Goal: Transaction & Acquisition: Purchase product/service

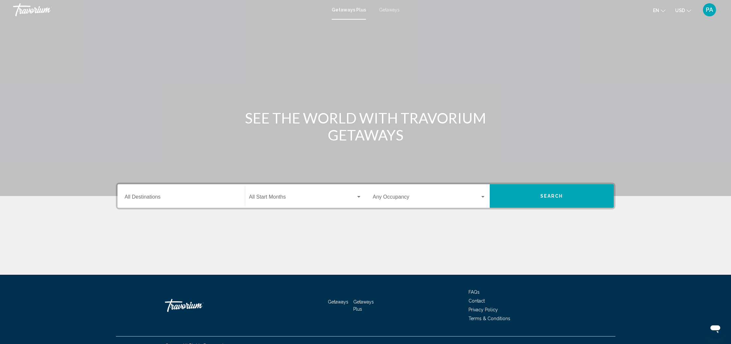
click at [161, 200] on input "Destination All Destinations" at bounding box center [181, 198] width 113 height 6
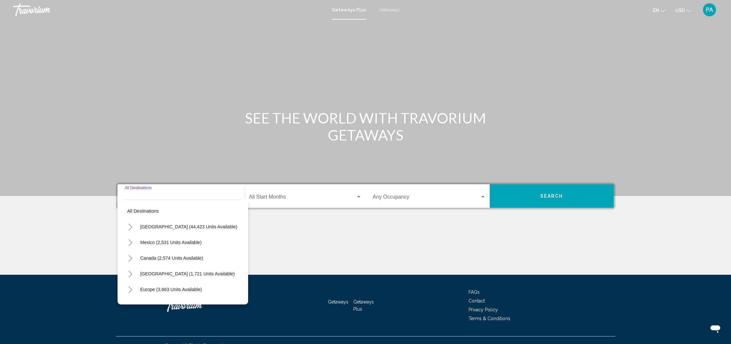
click at [191, 227] on span "[GEOGRAPHIC_DATA] (44,423 units available)" at bounding box center [188, 226] width 97 height 5
type input "**********"
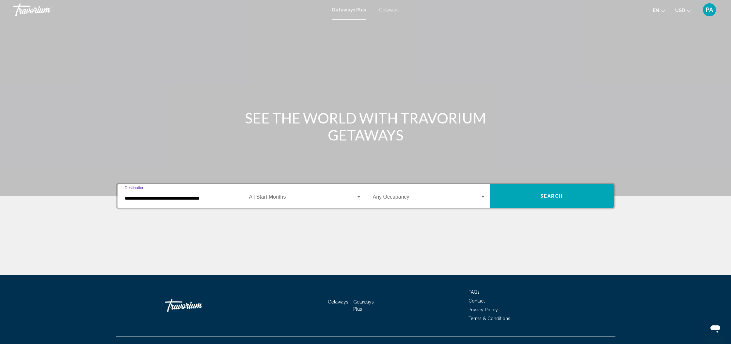
scroll to position [11, 0]
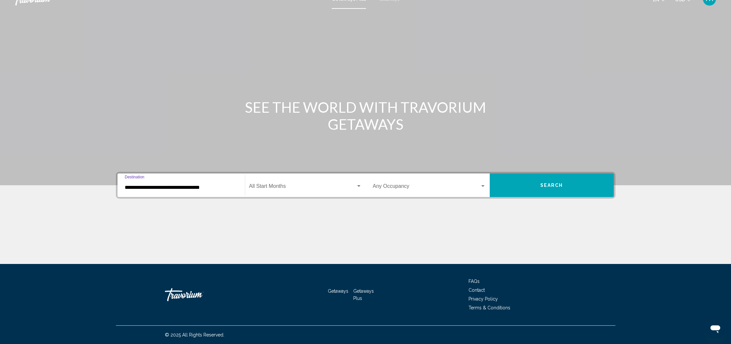
click at [359, 185] on div "Search widget" at bounding box center [358, 186] width 3 height 2
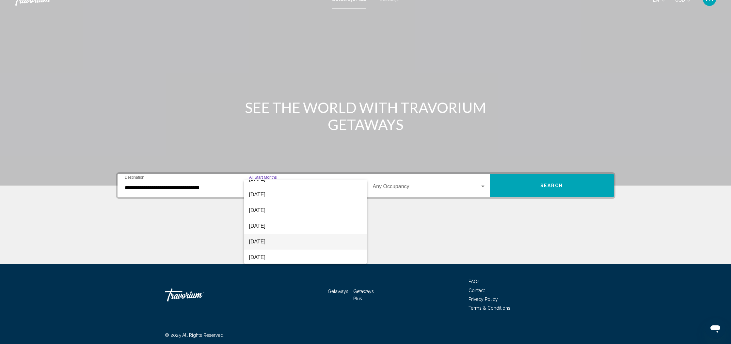
scroll to position [30, 0]
click at [255, 252] on span "[DATE]" at bounding box center [305, 251] width 113 height 16
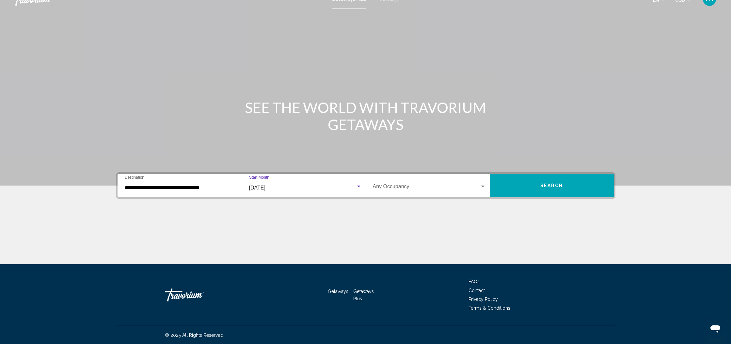
click at [529, 185] on button "Search" at bounding box center [551, 185] width 124 height 23
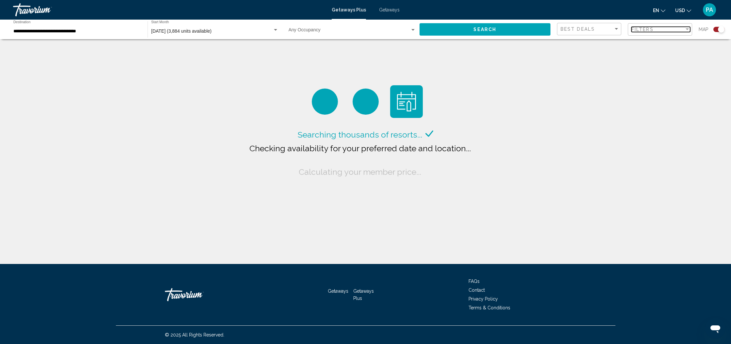
click at [684, 30] on div "Filter" at bounding box center [687, 29] width 6 height 5
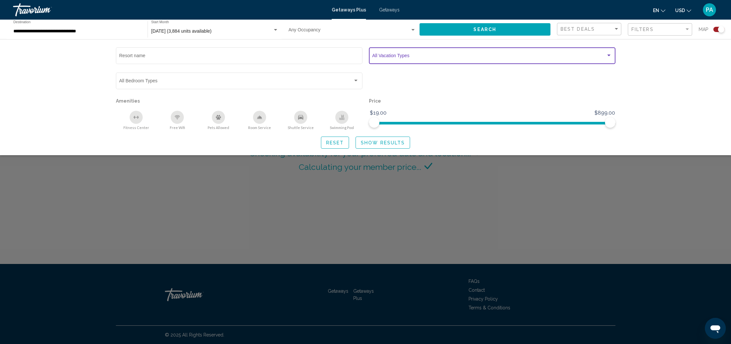
click at [611, 58] on div "Search widget" at bounding box center [609, 55] width 6 height 5
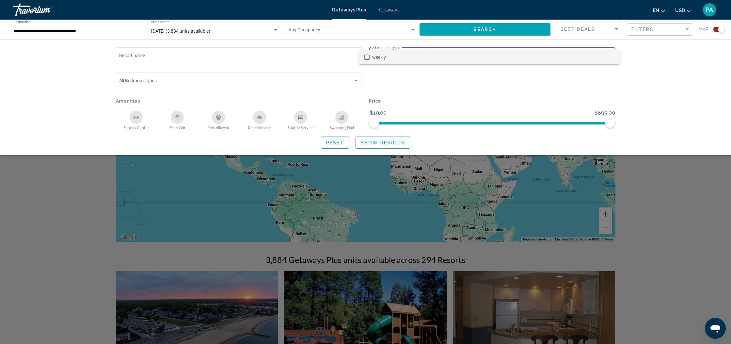
click at [611, 58] on span "weekly" at bounding box center [493, 57] width 242 height 14
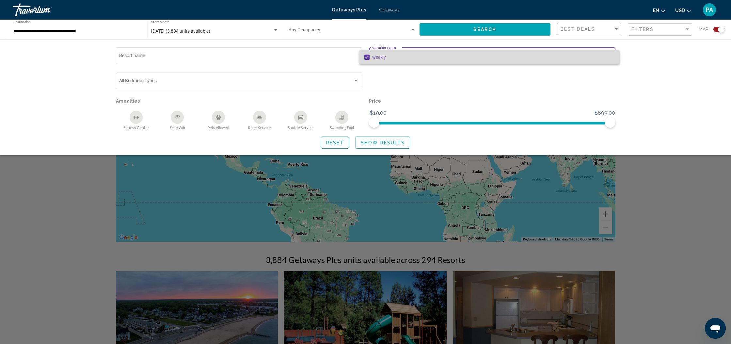
click at [611, 58] on span "weekly" at bounding box center [493, 57] width 242 height 14
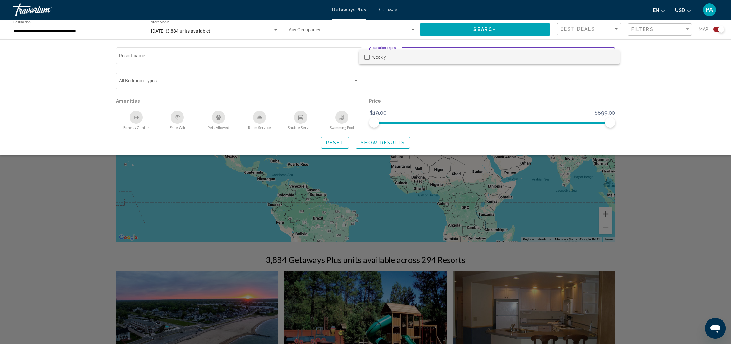
click at [636, 89] on div at bounding box center [365, 172] width 731 height 344
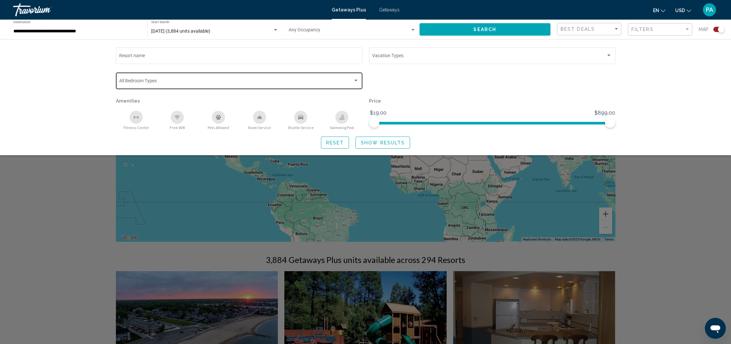
click at [355, 83] on div "Search widget" at bounding box center [356, 80] width 6 height 5
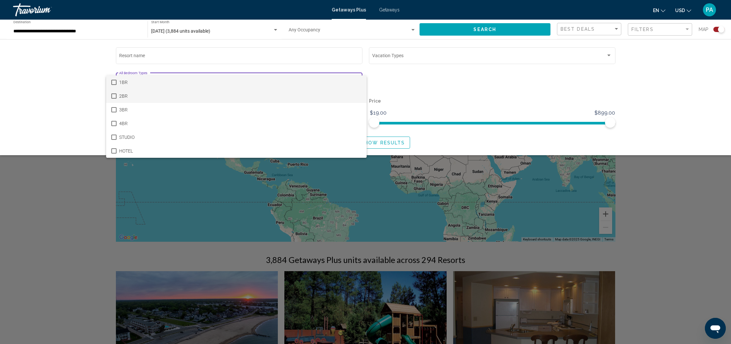
click at [116, 96] on mat-option "2BR" at bounding box center [236, 96] width 260 height 14
click at [655, 107] on div at bounding box center [365, 172] width 731 height 344
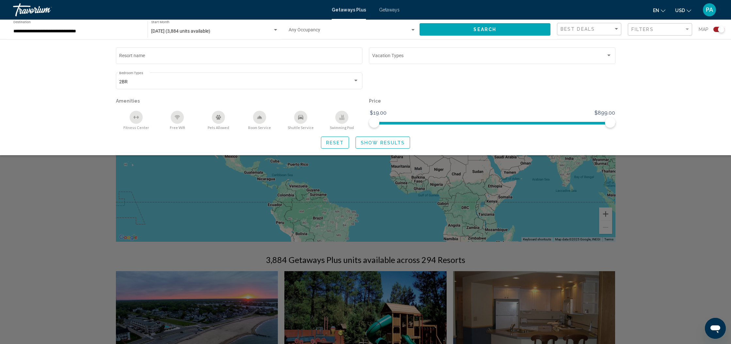
click at [315, 178] on div "Search widget" at bounding box center [365, 221] width 731 height 246
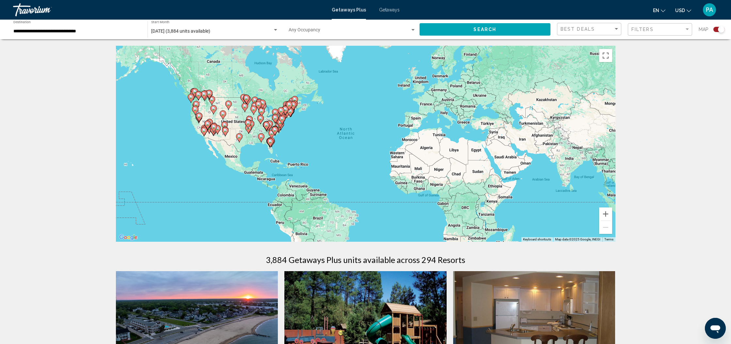
click at [268, 142] on image "Main content" at bounding box center [270, 141] width 4 height 4
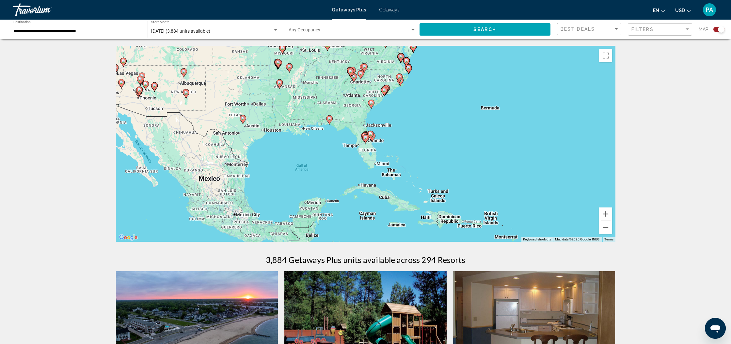
click at [368, 138] on icon "Main content" at bounding box center [365, 138] width 7 height 9
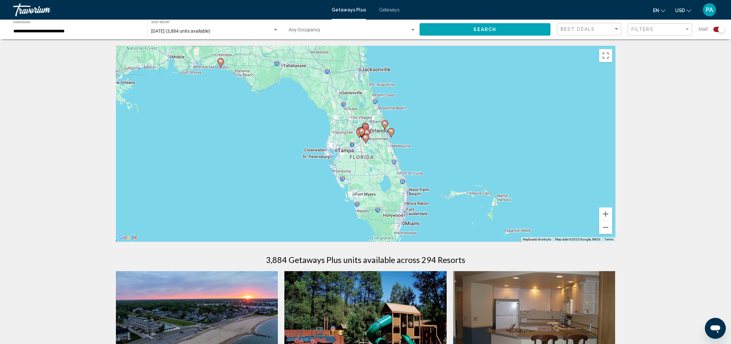
click at [368, 138] on icon "Main content" at bounding box center [365, 138] width 7 height 9
type input "**********"
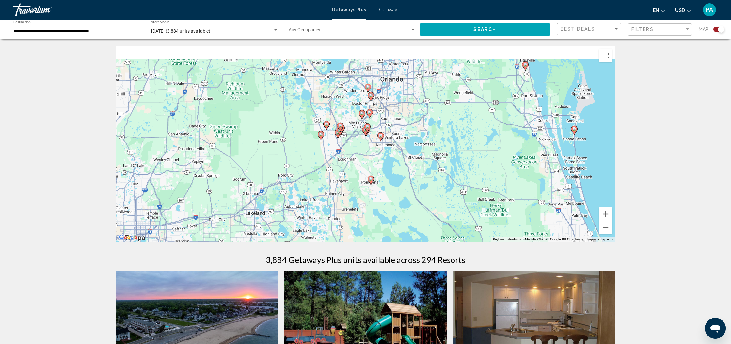
drag, startPoint x: 375, startPoint y: 117, endPoint x: 380, endPoint y: 160, distance: 43.8
click at [380, 161] on div "To activate drag with keyboard, press Alt + Enter. Once in keyboard drag state,…" at bounding box center [365, 144] width 499 height 196
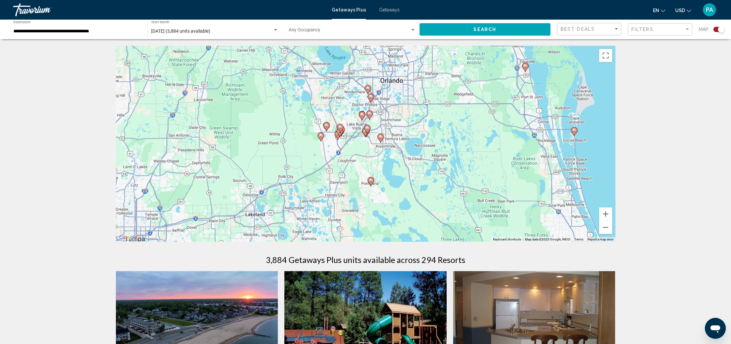
click at [381, 137] on image "Main content" at bounding box center [381, 137] width 4 height 4
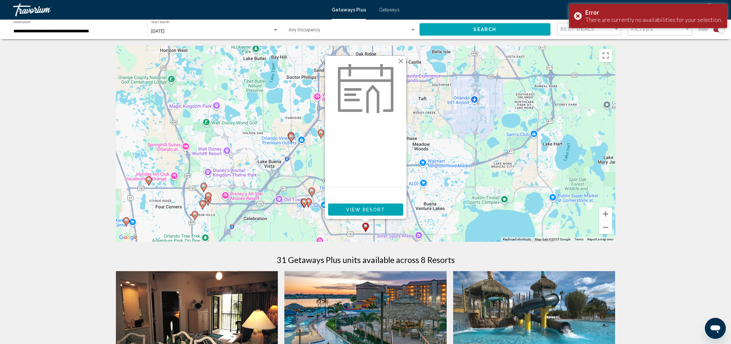
click at [455, 133] on div "To activate drag with keyboard, press Alt + Enter. Once in keyboard drag state,…" at bounding box center [365, 144] width 499 height 196
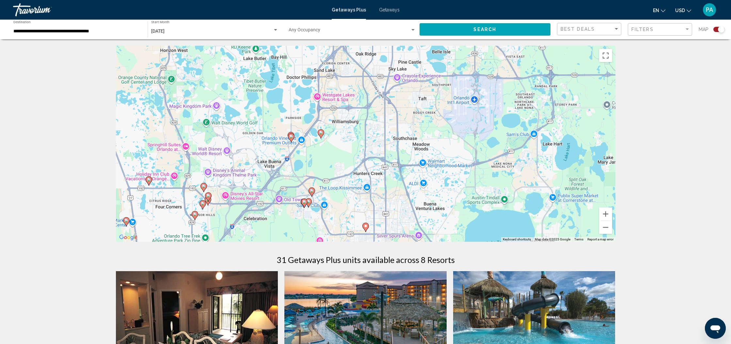
click at [391, 11] on span "Getaways" at bounding box center [389, 9] width 21 height 5
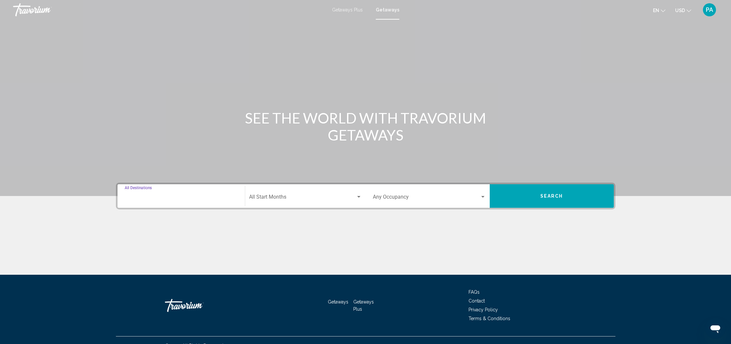
click at [157, 198] on input "Destination All Destinations" at bounding box center [181, 198] width 113 height 6
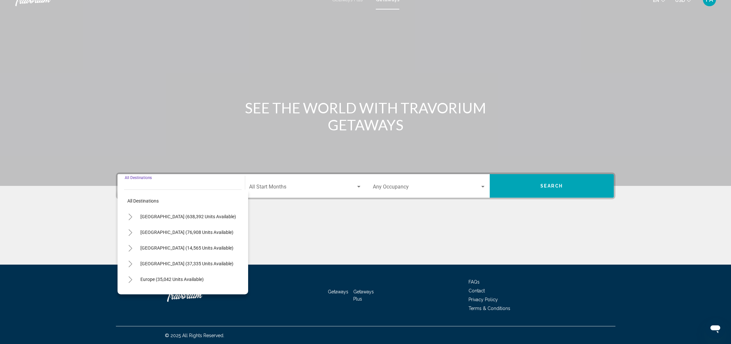
scroll to position [11, 0]
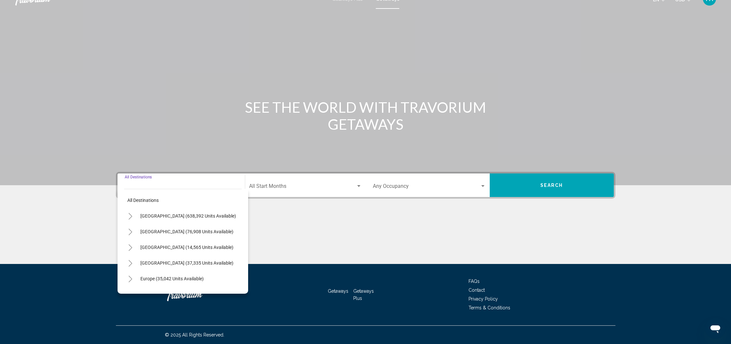
click at [159, 216] on span "[GEOGRAPHIC_DATA] (638,392 units available)" at bounding box center [188, 215] width 96 height 5
type input "**********"
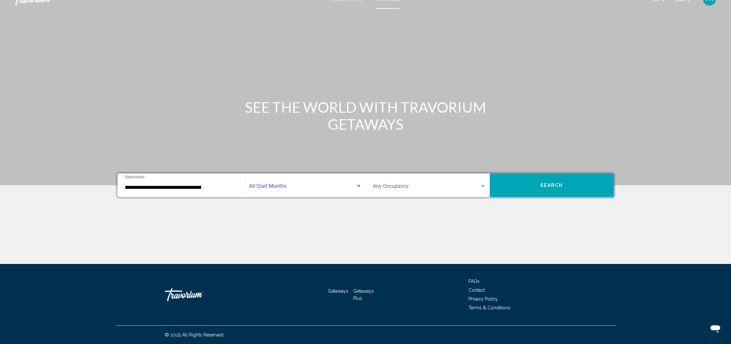
click at [358, 186] on div "Search widget" at bounding box center [358, 186] width 3 height 2
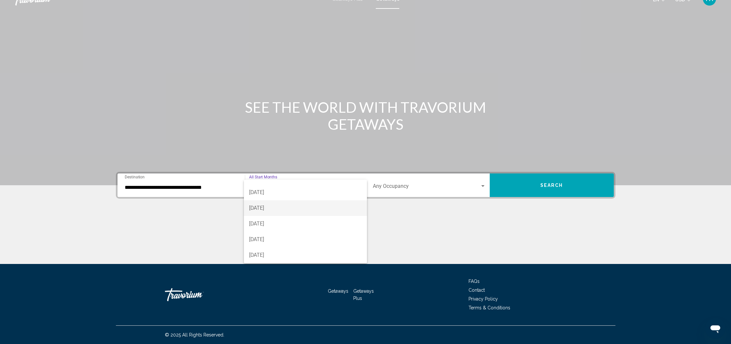
scroll to position [47, 0]
click at [261, 235] on span "[DATE]" at bounding box center [305, 234] width 113 height 16
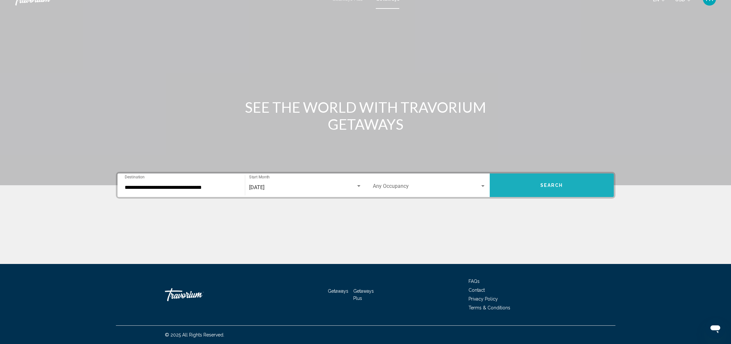
click at [556, 183] on span "Search" at bounding box center [551, 185] width 23 height 5
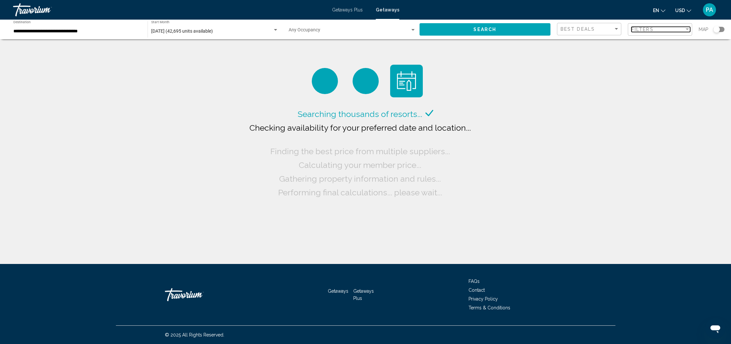
click at [685, 30] on div "Filter" at bounding box center [687, 29] width 6 height 5
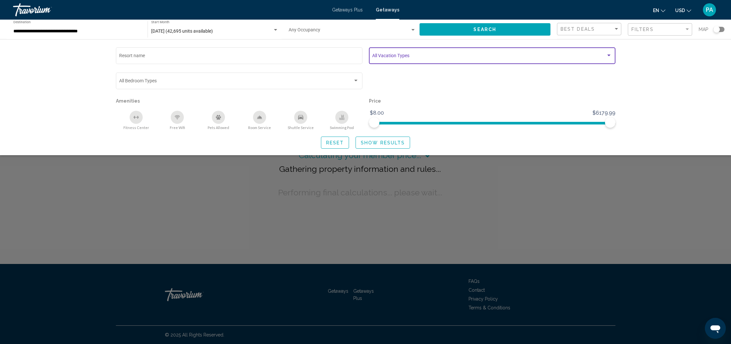
click at [610, 57] on div "Search widget" at bounding box center [609, 55] width 6 height 5
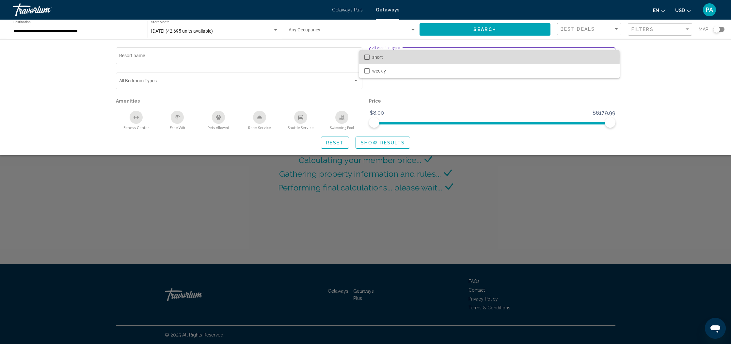
click at [367, 57] on mat-pseudo-checkbox at bounding box center [366, 56] width 5 height 5
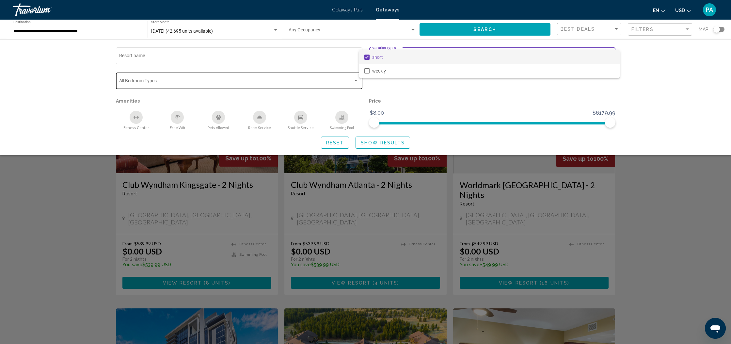
click at [355, 82] on div at bounding box center [365, 172] width 731 height 344
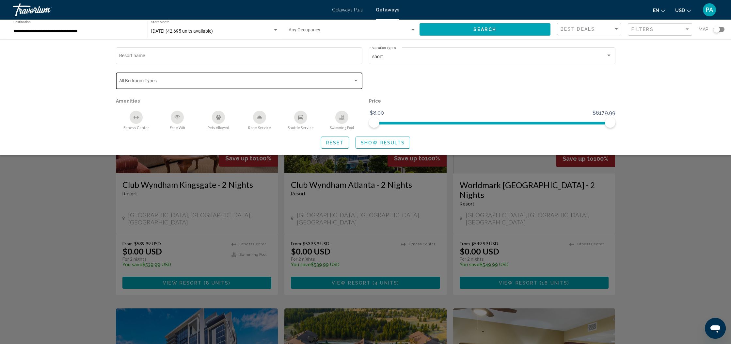
click at [355, 81] on div "Search widget" at bounding box center [355, 81] width 3 height 2
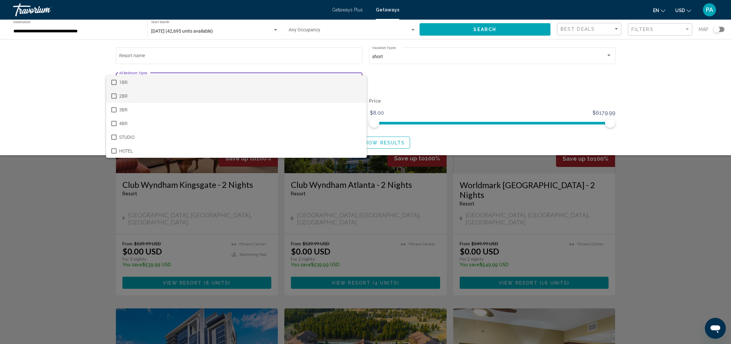
click at [114, 95] on mat-pseudo-checkbox at bounding box center [113, 95] width 5 height 5
click at [85, 95] on div at bounding box center [365, 172] width 731 height 344
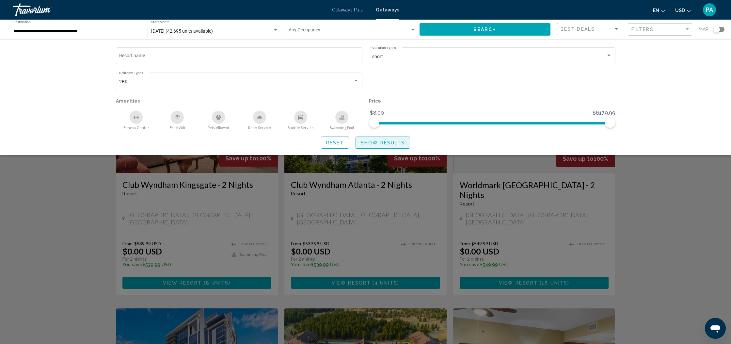
click at [391, 143] on span "Show Results" at bounding box center [383, 142] width 44 height 5
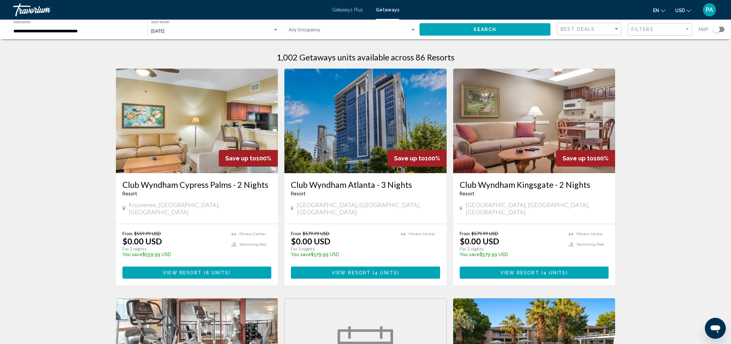
click at [716, 28] on div "Search widget" at bounding box center [716, 29] width 7 height 7
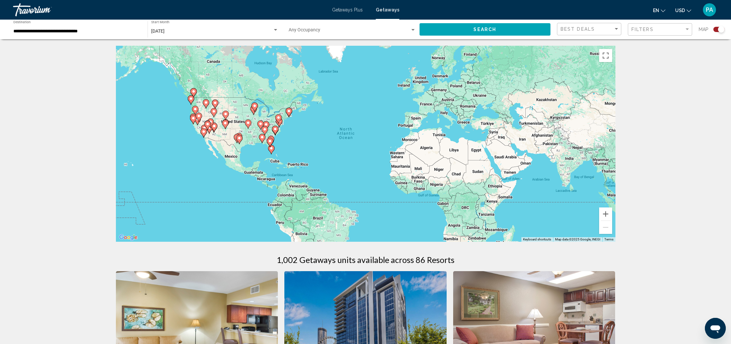
click at [269, 141] on image "Main content" at bounding box center [270, 141] width 4 height 4
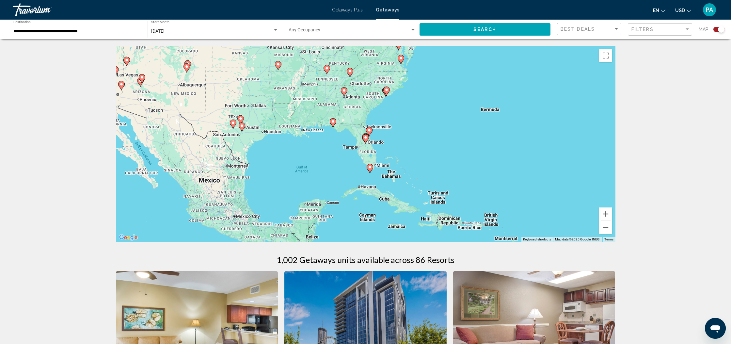
click at [364, 138] on image "Main content" at bounding box center [366, 137] width 4 height 4
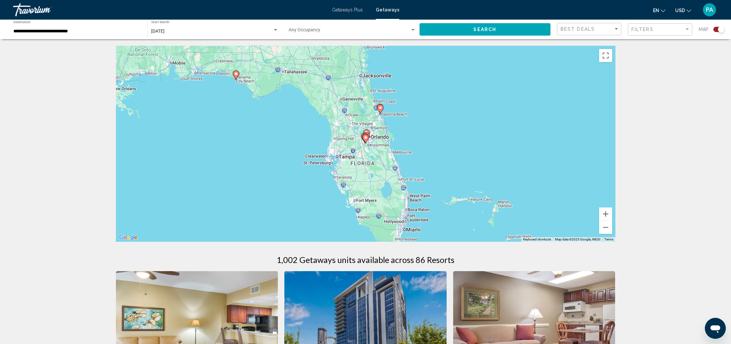
click at [365, 139] on image "Main content" at bounding box center [366, 137] width 4 height 4
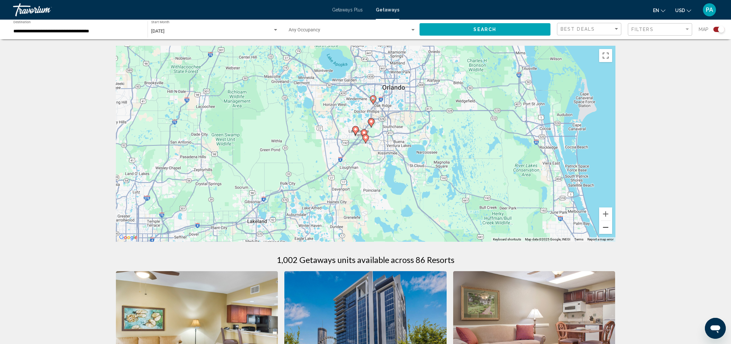
click at [604, 231] on button "Zoom out" at bounding box center [605, 227] width 13 height 13
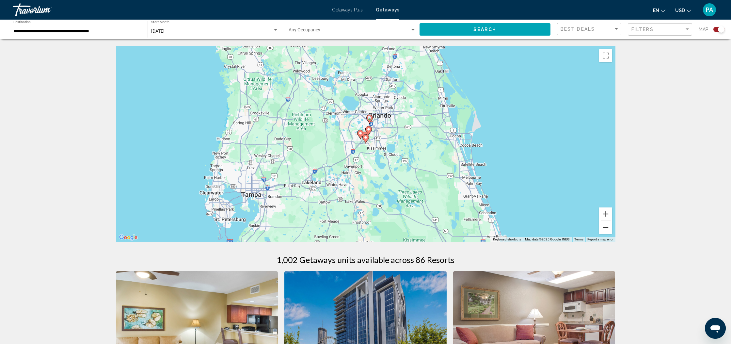
click at [604, 231] on button "Zoom out" at bounding box center [605, 227] width 13 height 13
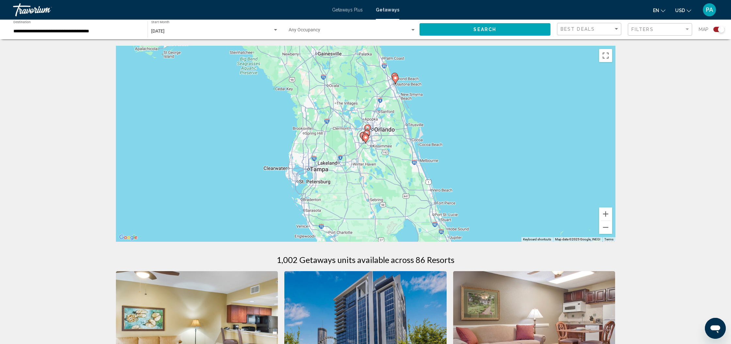
click at [395, 80] on icon "Main content" at bounding box center [395, 79] width 6 height 8
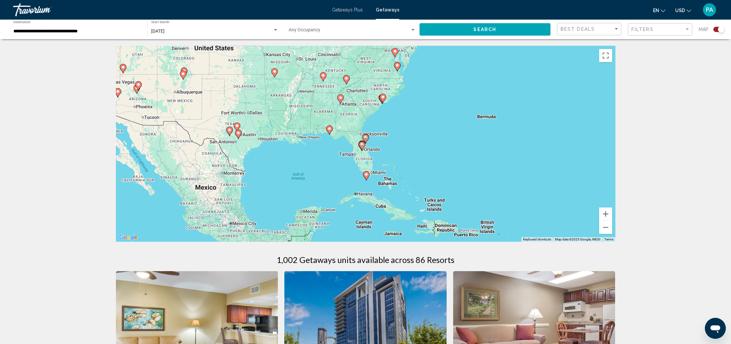
click at [366, 139] on image "Main content" at bounding box center [366, 137] width 4 height 4
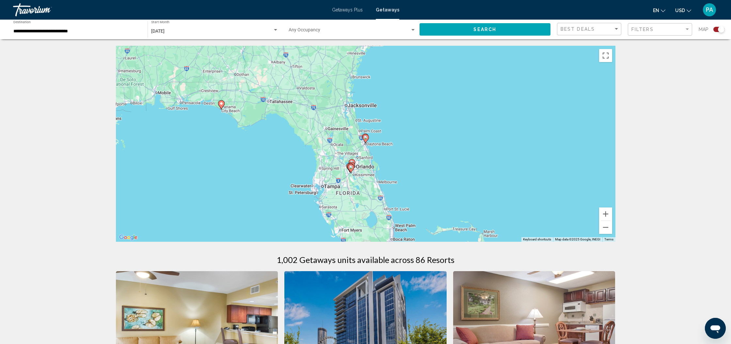
click at [366, 139] on image "Main content" at bounding box center [366, 137] width 4 height 4
type input "**********"
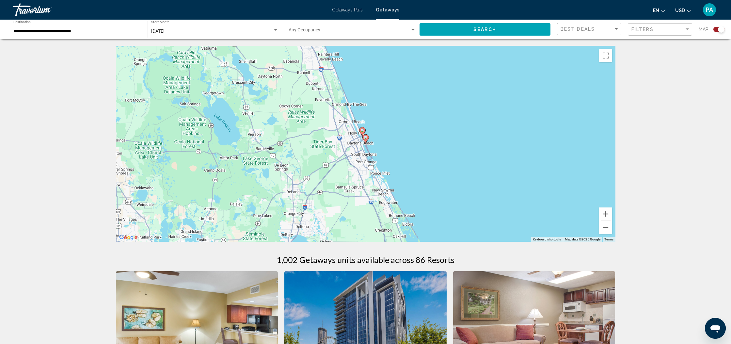
click at [366, 140] on icon "Main content" at bounding box center [365, 138] width 6 height 8
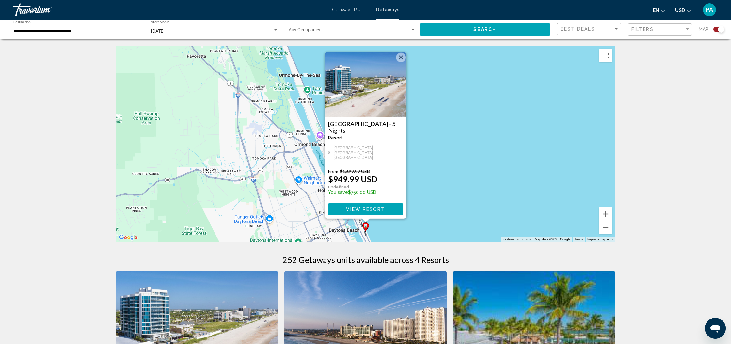
click at [400, 62] on button "Close" at bounding box center [401, 58] width 10 height 10
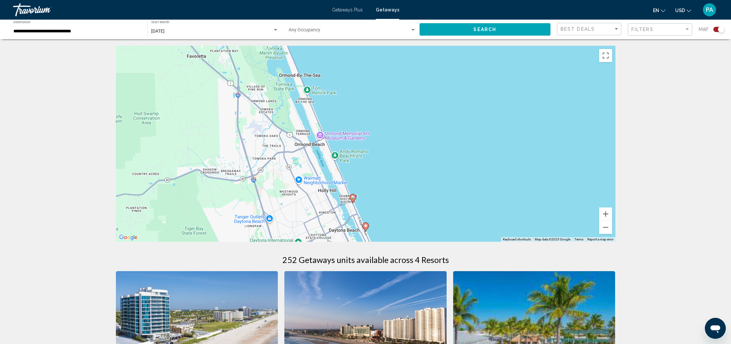
click at [352, 198] on image "Main content" at bounding box center [353, 197] width 4 height 4
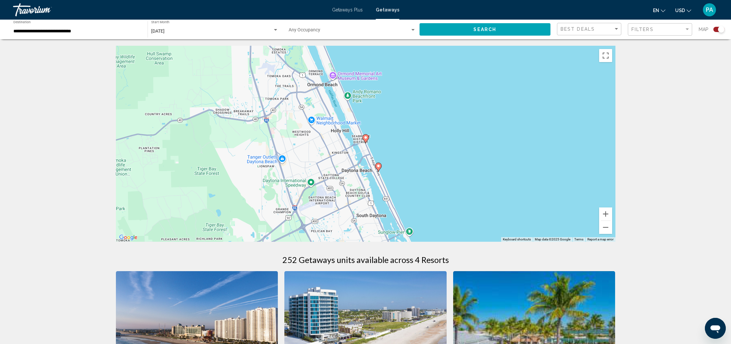
click at [366, 138] on image "Main content" at bounding box center [366, 137] width 4 height 4
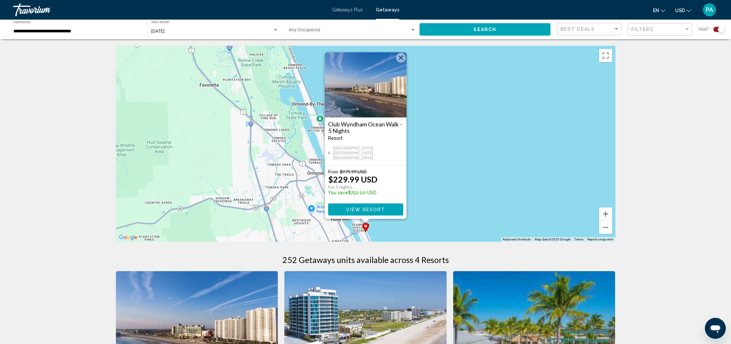
click at [402, 62] on button "Close" at bounding box center [401, 58] width 10 height 10
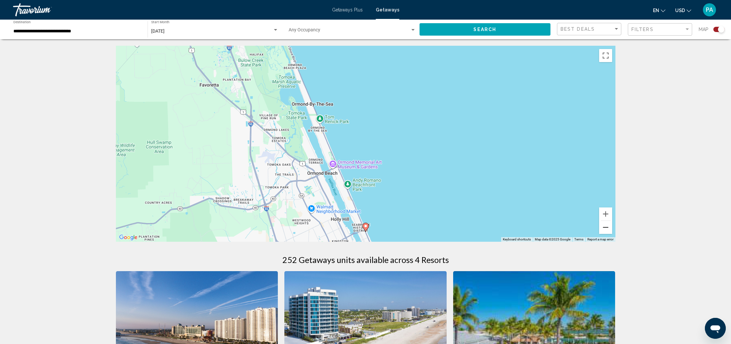
click at [603, 226] on button "Zoom out" at bounding box center [605, 227] width 13 height 13
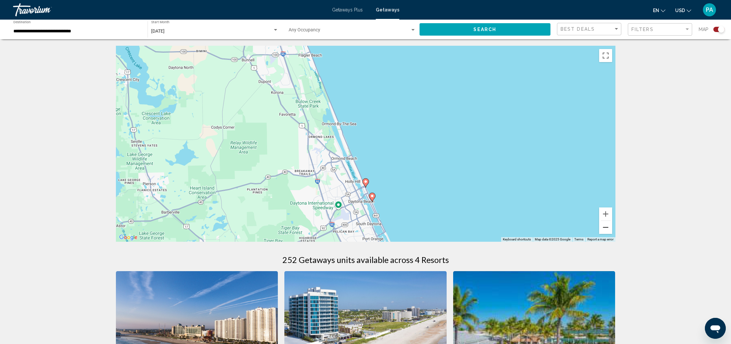
click at [603, 226] on button "Zoom out" at bounding box center [605, 227] width 13 height 13
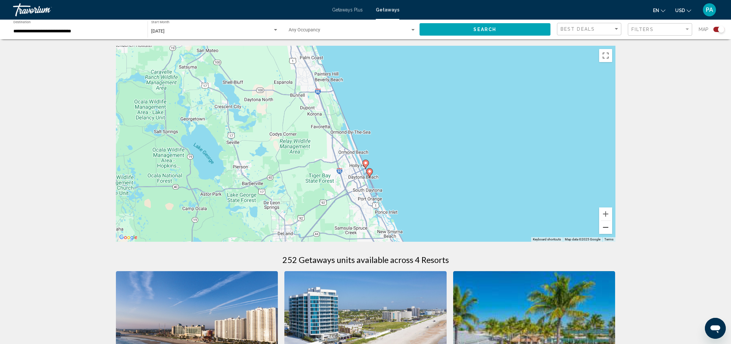
click at [603, 226] on button "Zoom out" at bounding box center [605, 227] width 13 height 13
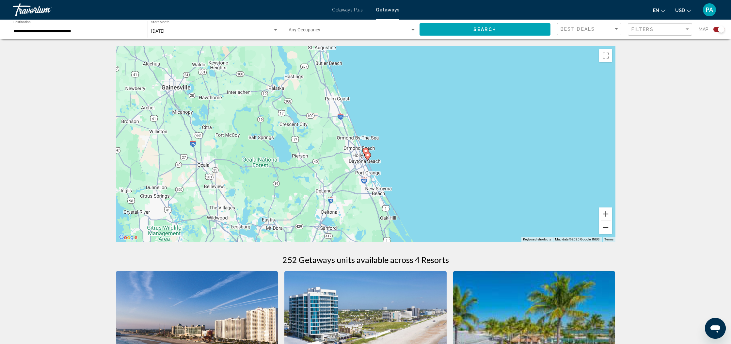
click at [603, 226] on button "Zoom out" at bounding box center [605, 227] width 13 height 13
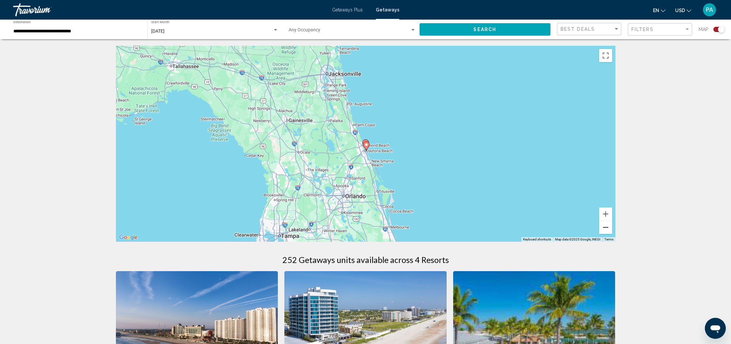
click at [603, 226] on button "Zoom out" at bounding box center [605, 227] width 13 height 13
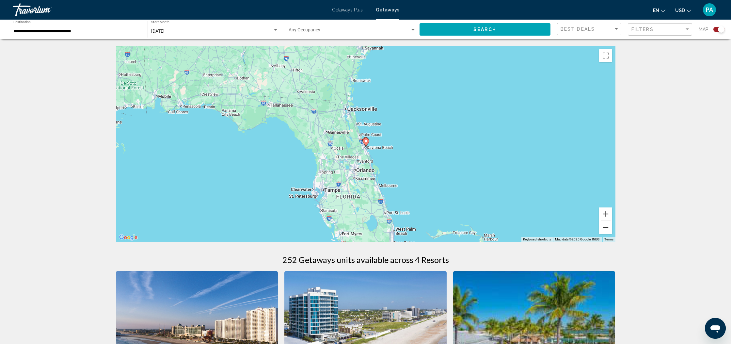
click at [603, 226] on button "Zoom out" at bounding box center [605, 227] width 13 height 13
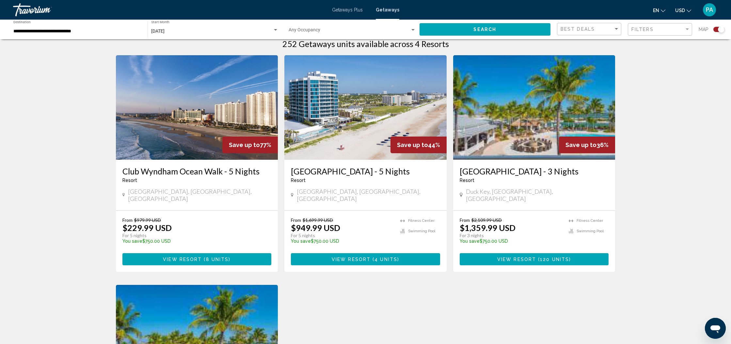
scroll to position [216, 0]
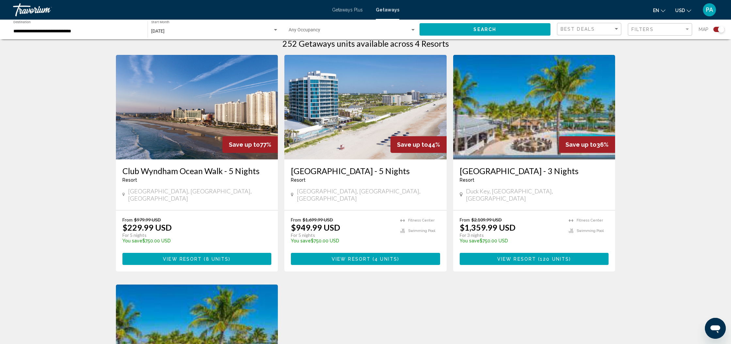
click at [210, 122] on img "Main content" at bounding box center [197, 107] width 162 height 104
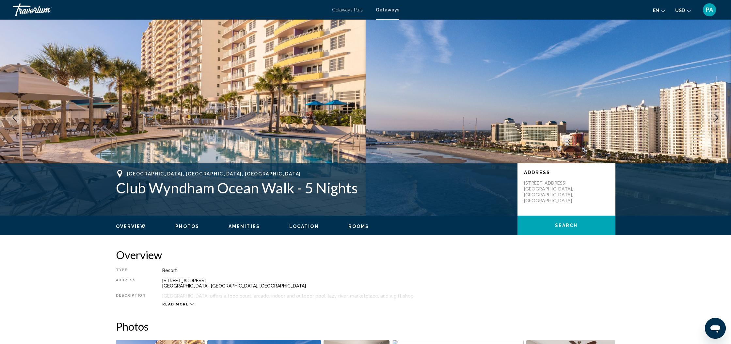
click at [716, 117] on icon "Next image" at bounding box center [716, 118] width 8 height 8
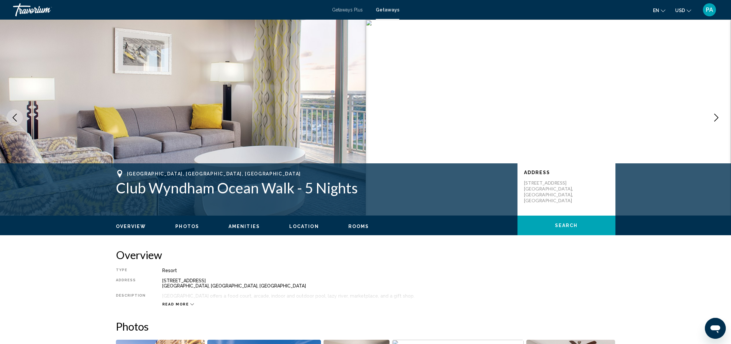
click at [716, 117] on icon "Next image" at bounding box center [716, 118] width 8 height 8
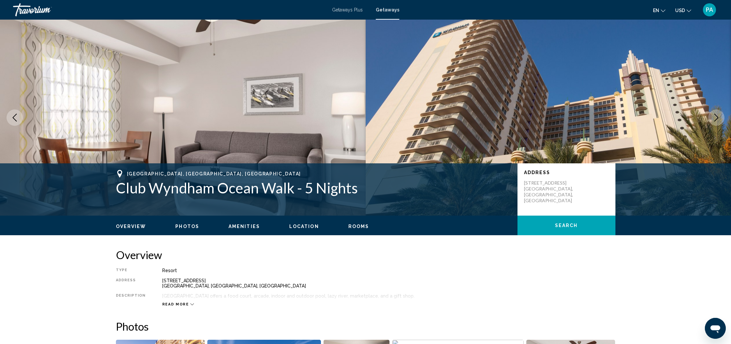
click at [716, 117] on icon "Next image" at bounding box center [716, 118] width 8 height 8
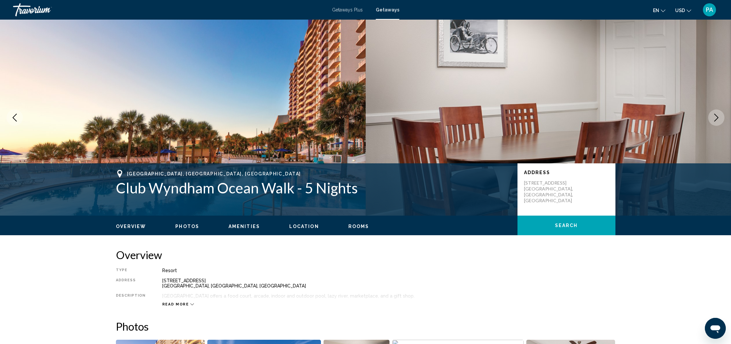
click at [716, 117] on icon "Next image" at bounding box center [716, 118] width 8 height 8
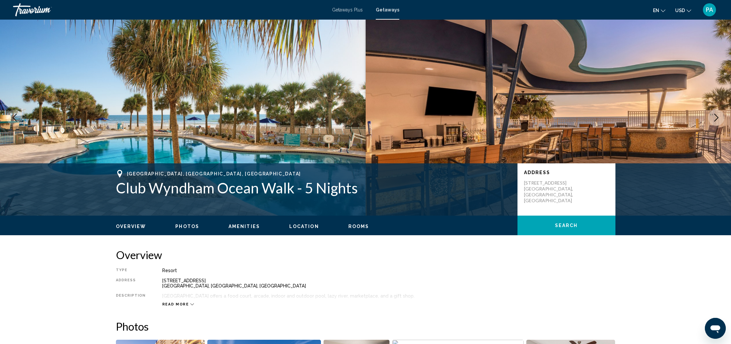
click at [716, 117] on icon "Next image" at bounding box center [716, 118] width 8 height 8
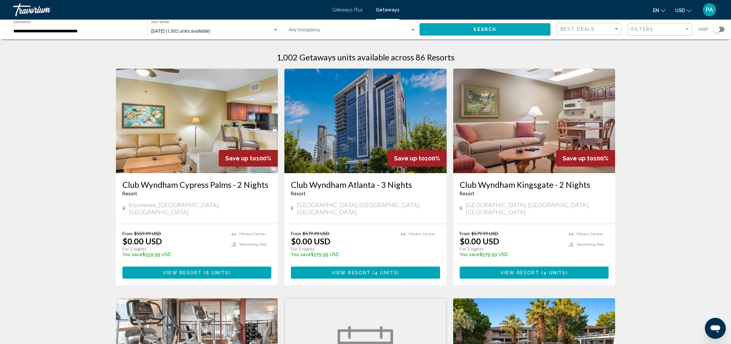
click at [718, 30] on div "Search widget" at bounding box center [716, 29] width 7 height 7
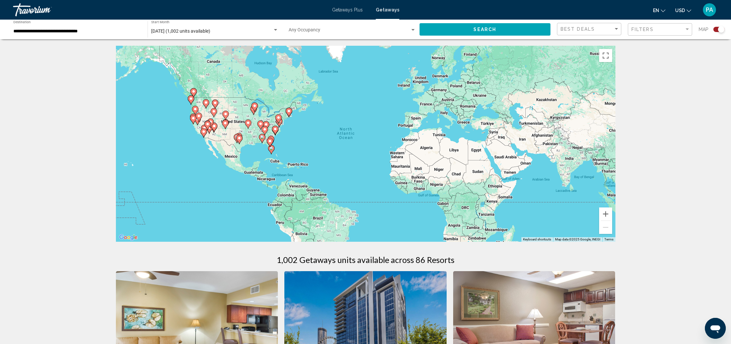
click at [271, 143] on image "Main content" at bounding box center [270, 141] width 4 height 4
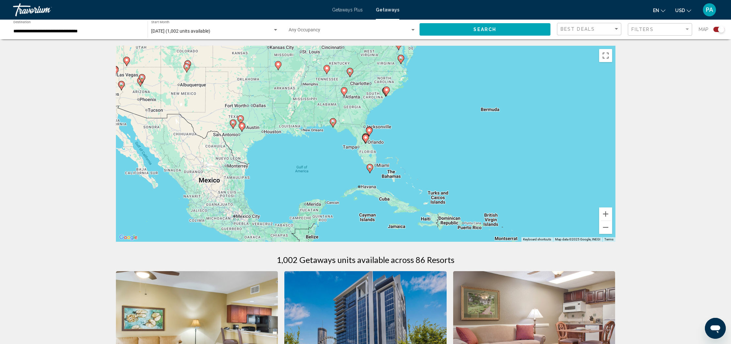
click at [366, 135] on image "Main content" at bounding box center [366, 137] width 4 height 4
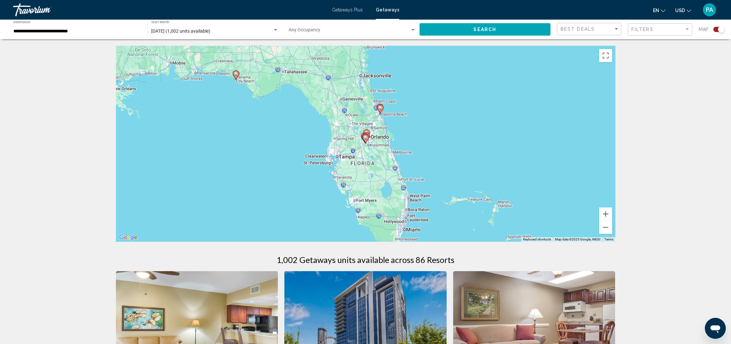
click at [366, 135] on image "Main content" at bounding box center [366, 137] width 4 height 4
type input "**********"
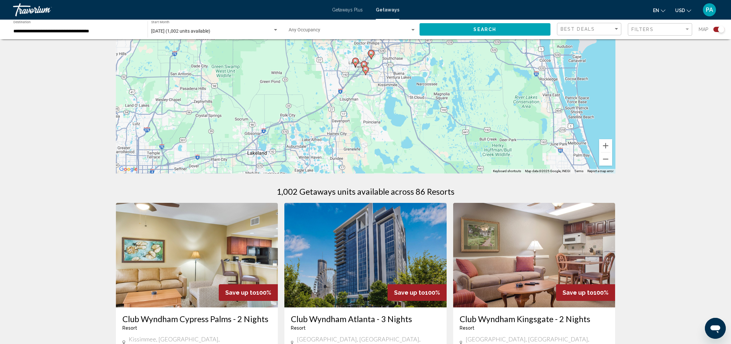
scroll to position [79, 0]
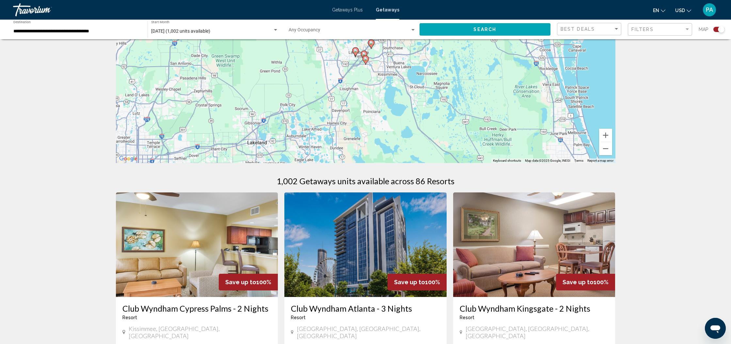
click at [363, 53] on image "Main content" at bounding box center [364, 54] width 4 height 4
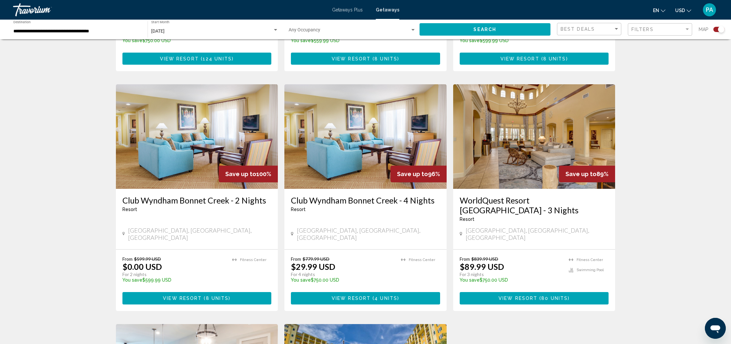
scroll to position [425, 0]
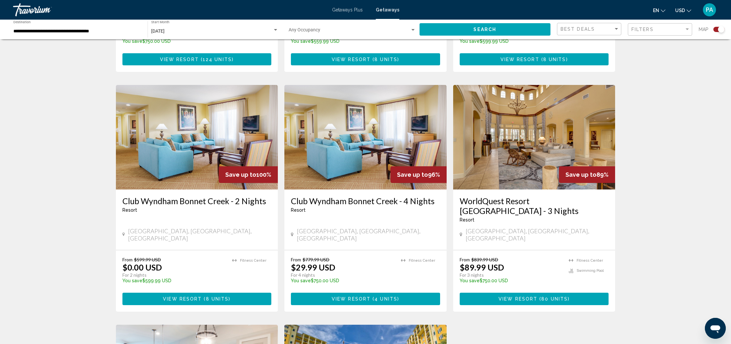
click at [409, 130] on img "Main content" at bounding box center [365, 137] width 162 height 104
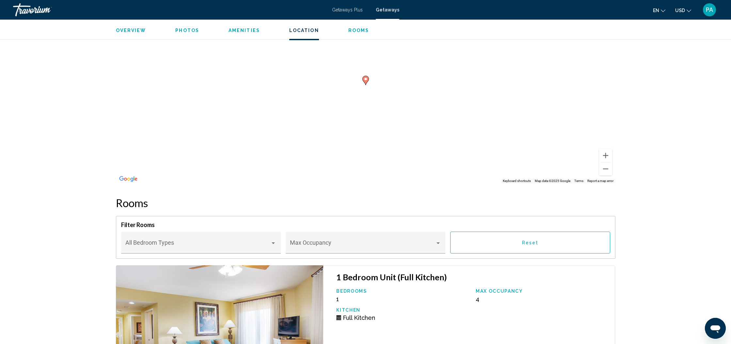
scroll to position [972, 0]
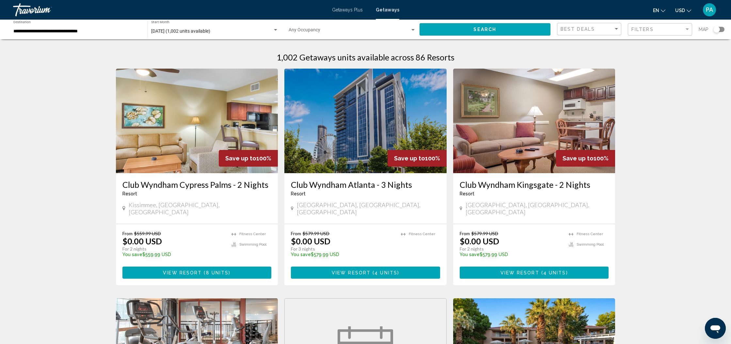
click at [718, 30] on div "Search widget" at bounding box center [716, 29] width 7 height 7
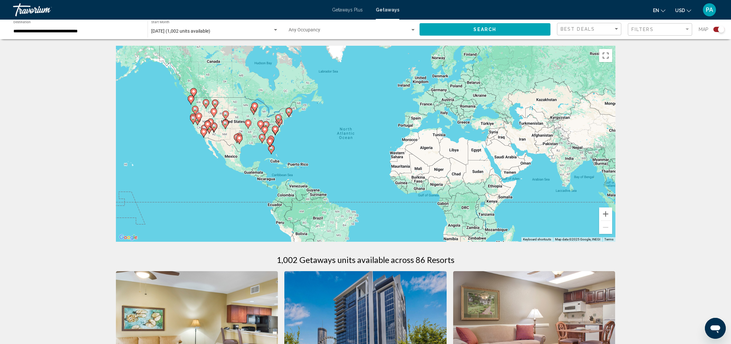
click at [272, 140] on icon "Main content" at bounding box center [270, 142] width 6 height 8
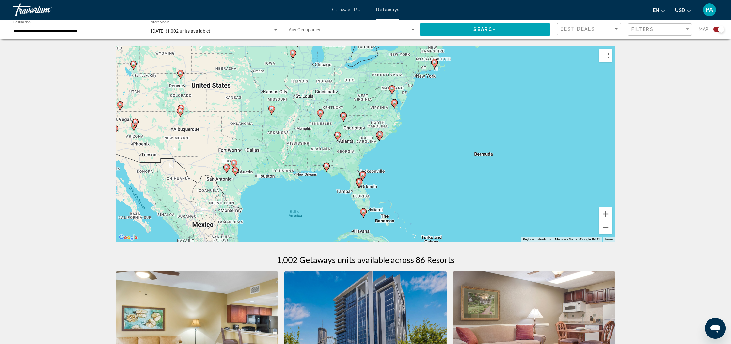
drag, startPoint x: 348, startPoint y: 105, endPoint x: 341, endPoint y: 150, distance: 45.8
click at [341, 150] on div "To activate drag with keyboard, press Alt + Enter. Once in keyboard drag state,…" at bounding box center [365, 144] width 499 height 196
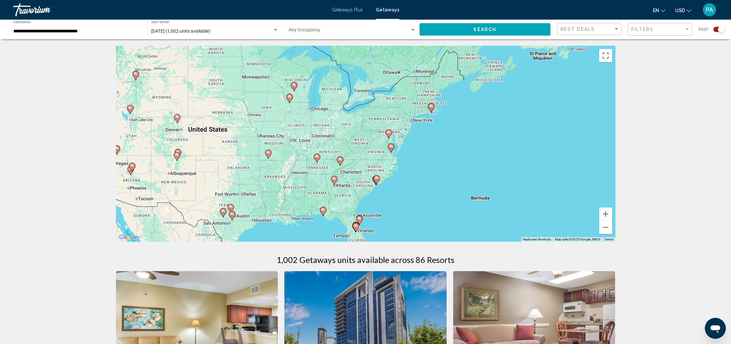
drag, startPoint x: 371, startPoint y: 93, endPoint x: 368, endPoint y: 133, distance: 40.6
click at [368, 133] on div "To activate drag with keyboard, press Alt + Enter. Once in keyboard drag state,…" at bounding box center [365, 144] width 499 height 196
click at [340, 161] on image "Main content" at bounding box center [340, 160] width 4 height 4
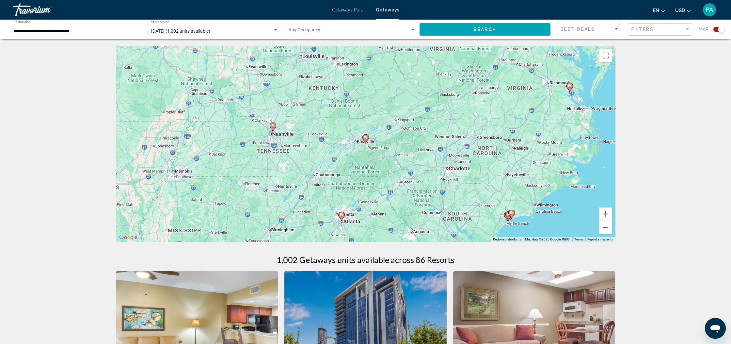
click at [365, 138] on image "Main content" at bounding box center [366, 137] width 4 height 4
type input "**********"
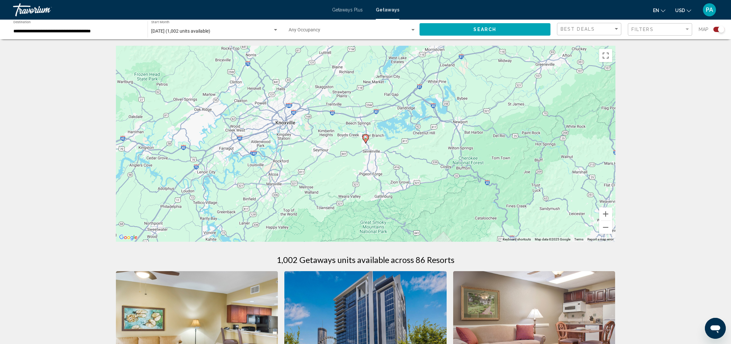
click at [365, 138] on image "Main content" at bounding box center [366, 137] width 4 height 4
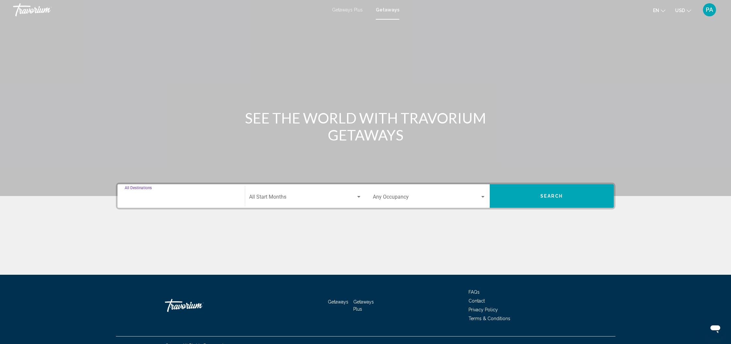
click at [158, 198] on input "Destination All Destinations" at bounding box center [181, 198] width 113 height 6
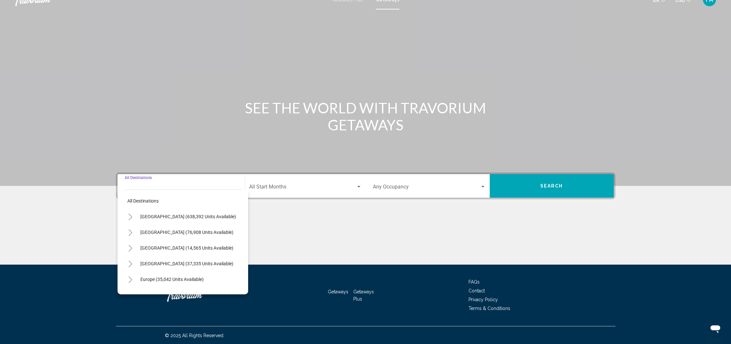
scroll to position [11, 0]
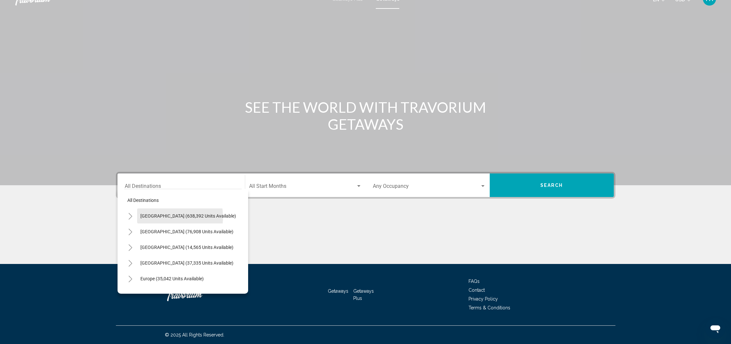
click at [159, 217] on span "[GEOGRAPHIC_DATA] (638,392 units available)" at bounding box center [188, 215] width 96 height 5
type input "**********"
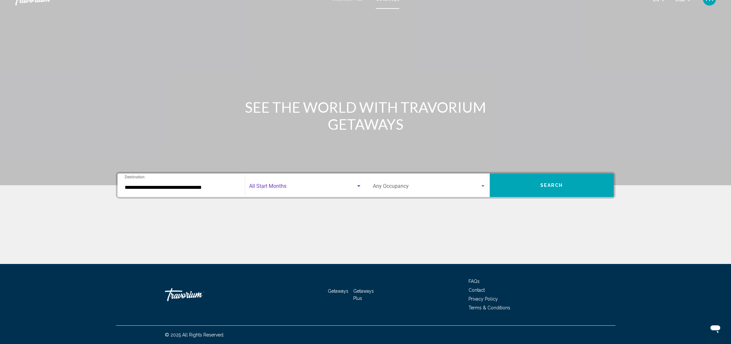
click at [360, 186] on div "Search widget" at bounding box center [358, 186] width 3 height 2
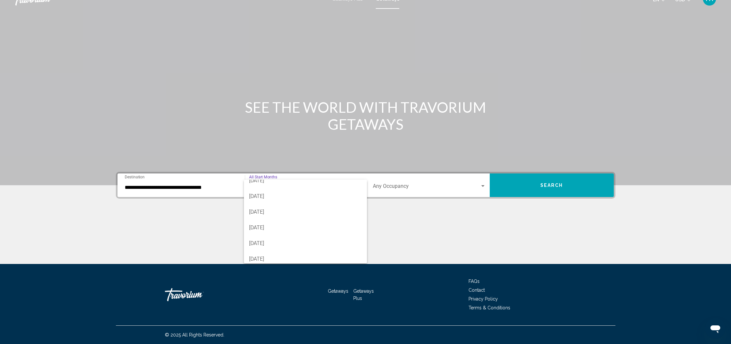
scroll to position [70, 0]
click at [269, 213] on span "[DATE]" at bounding box center [305, 211] width 113 height 16
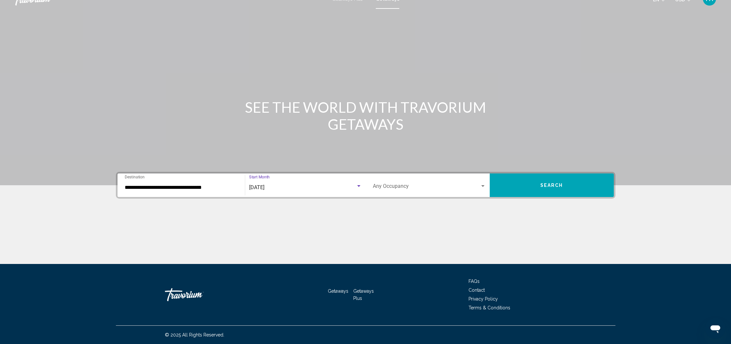
click at [544, 190] on button "Search" at bounding box center [551, 184] width 124 height 23
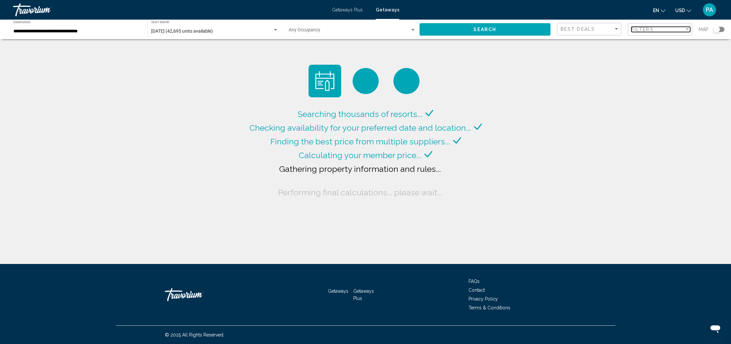
click at [686, 30] on div "Filter" at bounding box center [686, 29] width 3 height 2
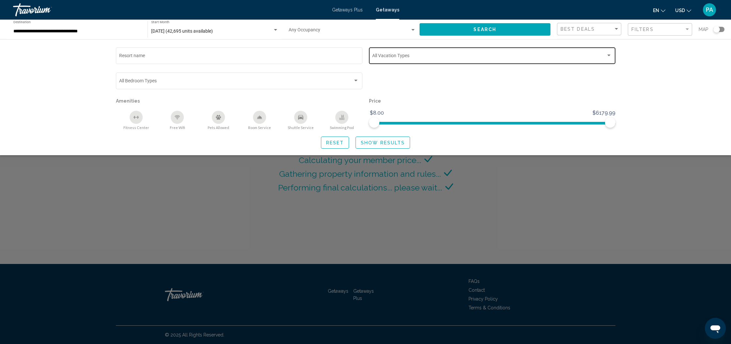
click at [608, 56] on div "Search widget" at bounding box center [608, 55] width 3 height 2
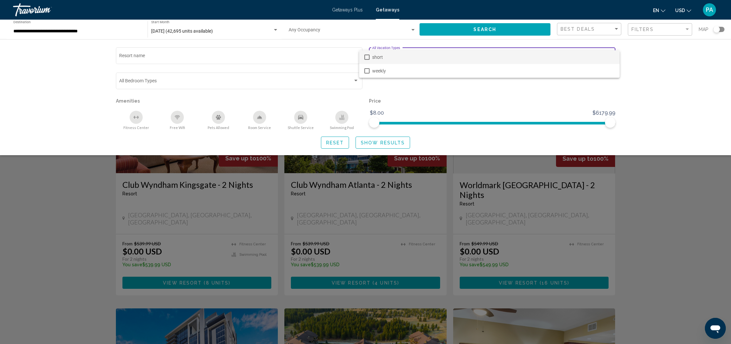
click at [367, 57] on mat-pseudo-checkbox at bounding box center [366, 56] width 5 height 5
click at [439, 105] on div at bounding box center [365, 172] width 731 height 344
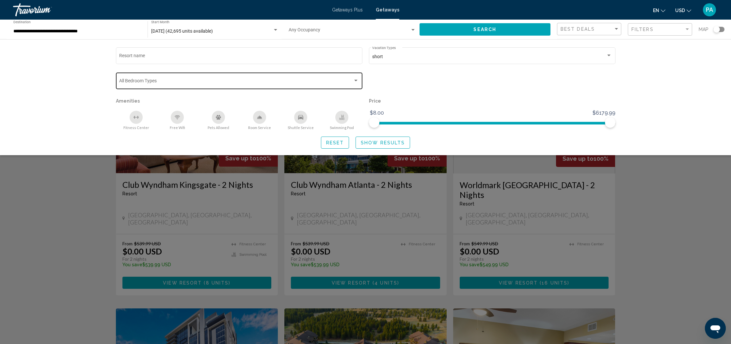
click at [356, 83] on div "Search widget" at bounding box center [356, 80] width 6 height 5
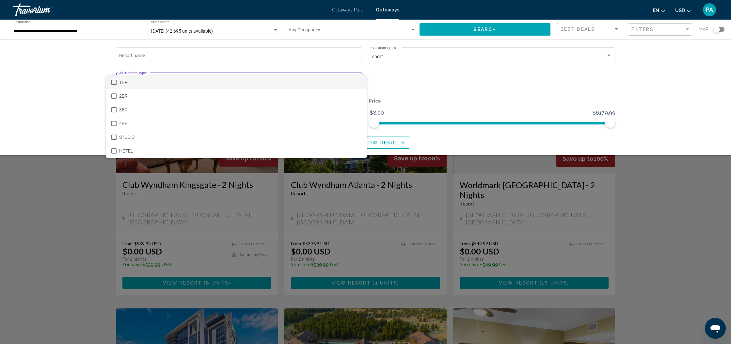
click at [67, 97] on div at bounding box center [365, 172] width 731 height 344
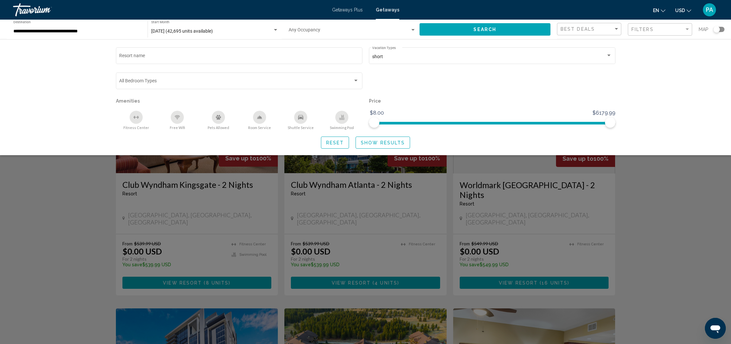
click at [658, 211] on div "Search widget" at bounding box center [365, 221] width 731 height 246
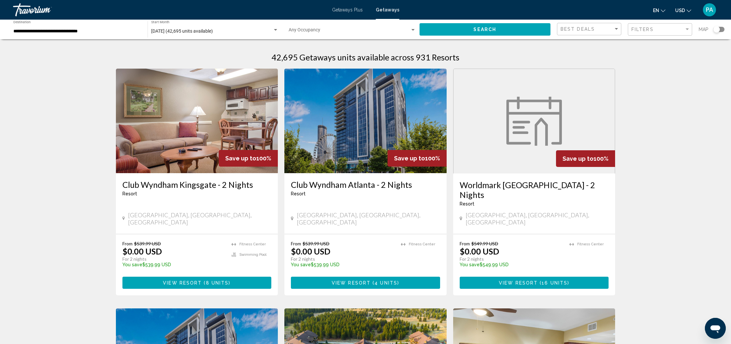
click at [717, 31] on div "Search widget" at bounding box center [716, 29] width 7 height 7
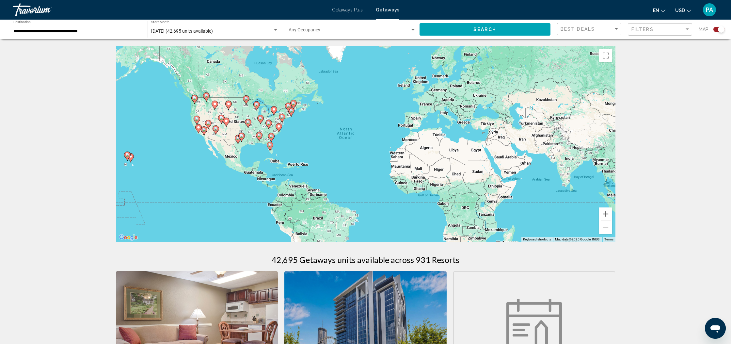
click at [271, 132] on gmp-advanced-marker "Main content" at bounding box center [271, 137] width 7 height 10
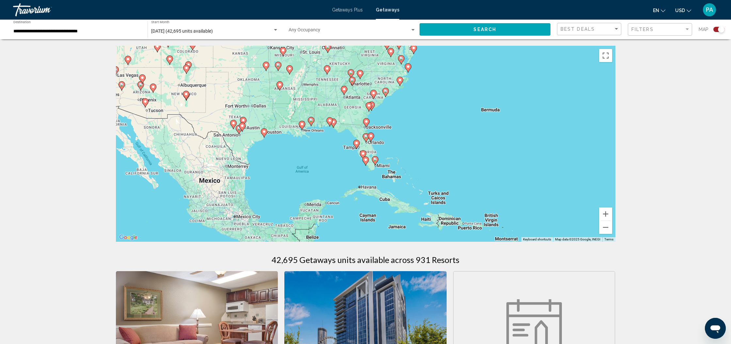
click at [371, 105] on icon "Main content" at bounding box center [368, 106] width 6 height 8
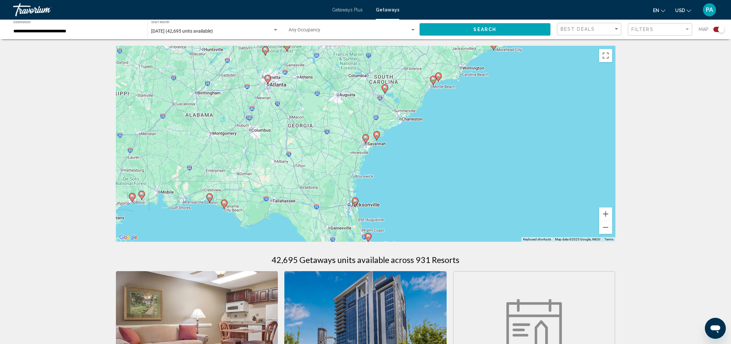
click at [268, 79] on image "Main content" at bounding box center [268, 78] width 4 height 4
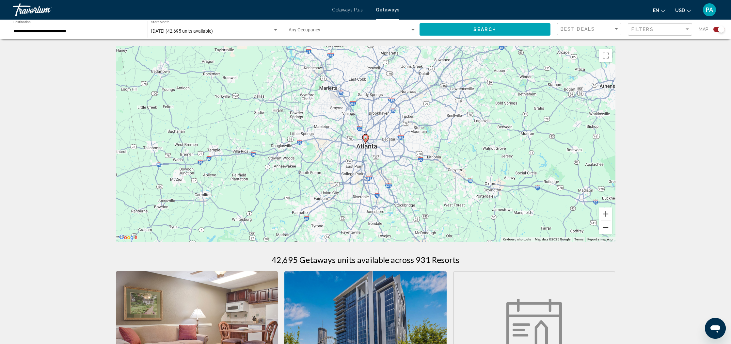
click at [605, 229] on button "Zoom out" at bounding box center [605, 227] width 13 height 13
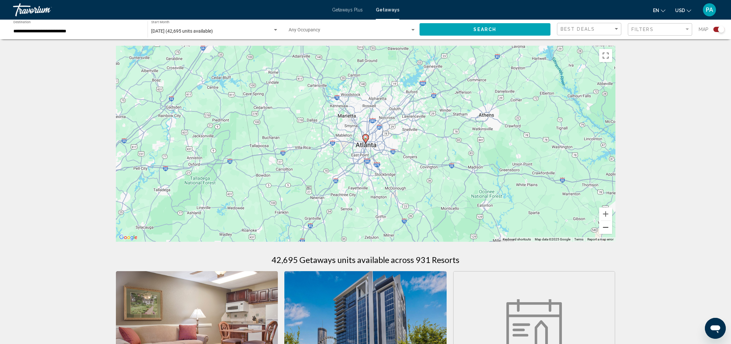
click at [605, 229] on button "Zoom out" at bounding box center [605, 227] width 13 height 13
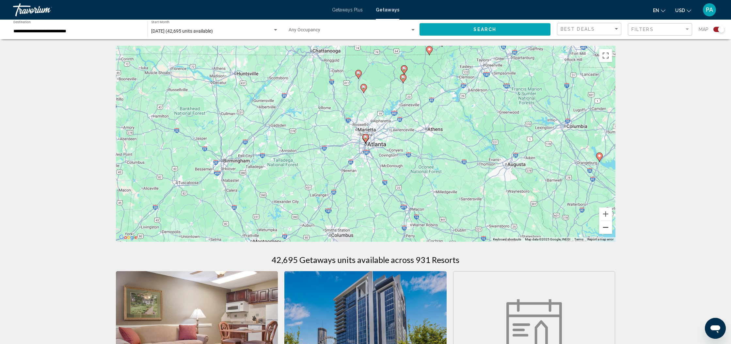
click at [605, 229] on button "Zoom out" at bounding box center [605, 227] width 13 height 13
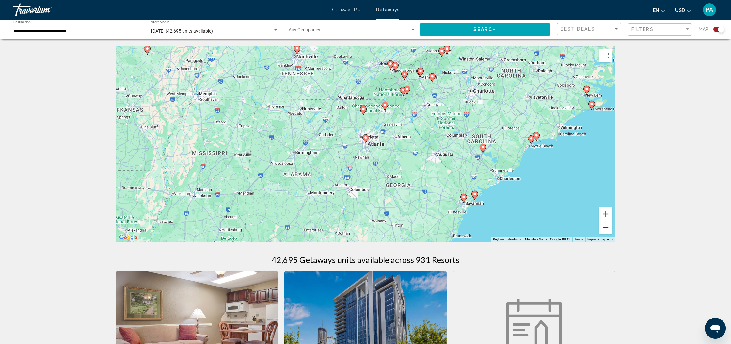
click at [605, 229] on button "Zoom out" at bounding box center [605, 227] width 13 height 13
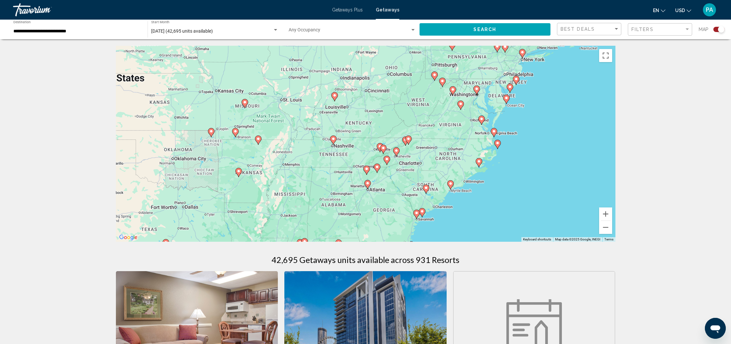
drag, startPoint x: 442, startPoint y: 111, endPoint x: 444, endPoint y: 160, distance: 49.6
click at [444, 160] on div "To activate drag with keyboard, press Alt + Enter. Once in keyboard drag state,…" at bounding box center [365, 144] width 499 height 196
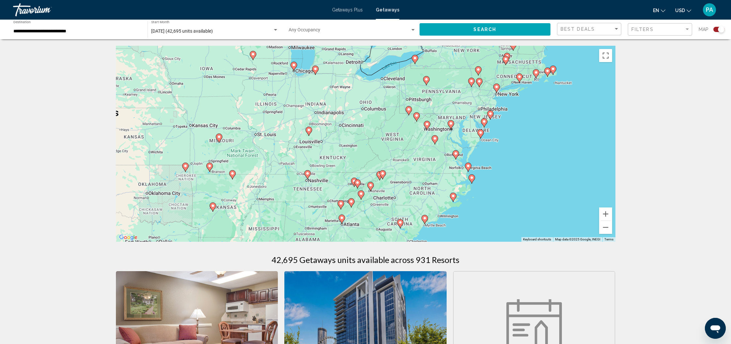
drag, startPoint x: 467, startPoint y: 79, endPoint x: 441, endPoint y: 113, distance: 43.1
click at [441, 113] on div "To activate drag with keyboard, press Alt + Enter. Once in keyboard drag state,…" at bounding box center [365, 144] width 499 height 196
click at [451, 124] on image "Main content" at bounding box center [451, 123] width 4 height 4
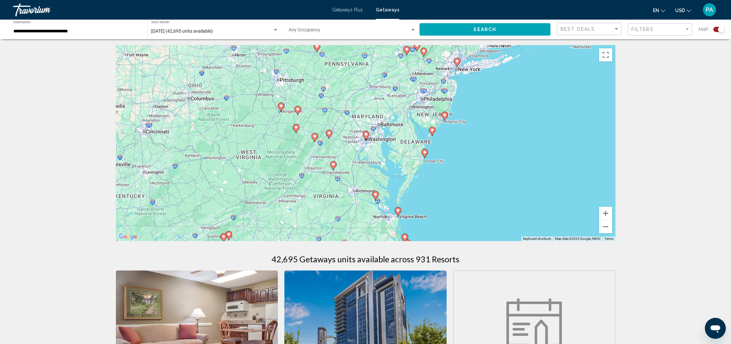
click at [367, 135] on image "Main content" at bounding box center [366, 134] width 4 height 4
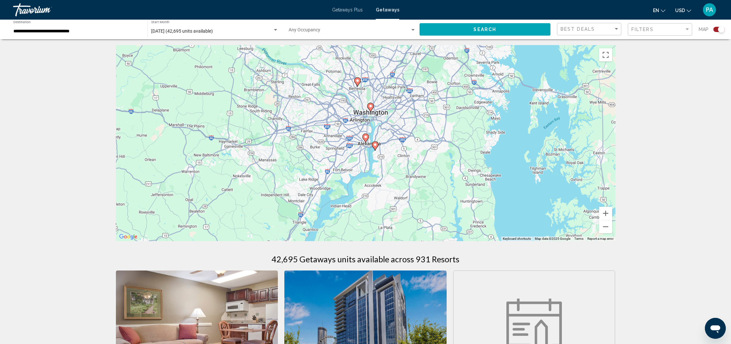
click at [371, 107] on image "Main content" at bounding box center [370, 106] width 4 height 4
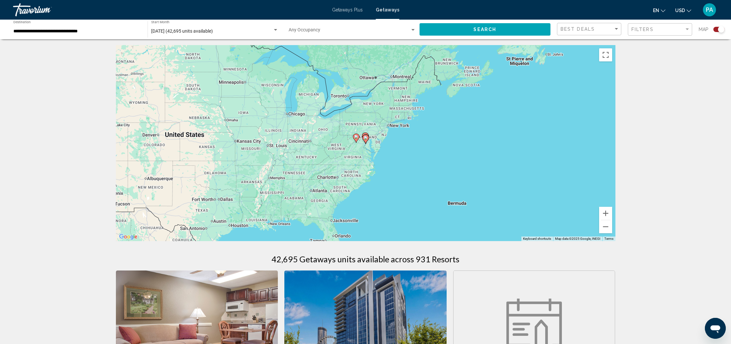
click at [365, 138] on image "Main content" at bounding box center [366, 138] width 4 height 4
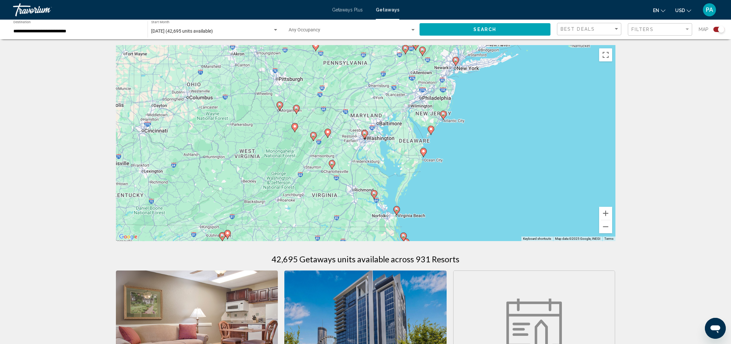
click at [365, 133] on image "Main content" at bounding box center [365, 133] width 4 height 4
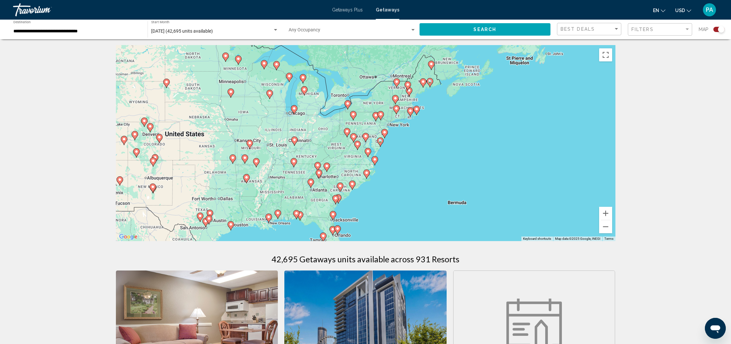
click at [365, 135] on image "Main content" at bounding box center [366, 136] width 4 height 4
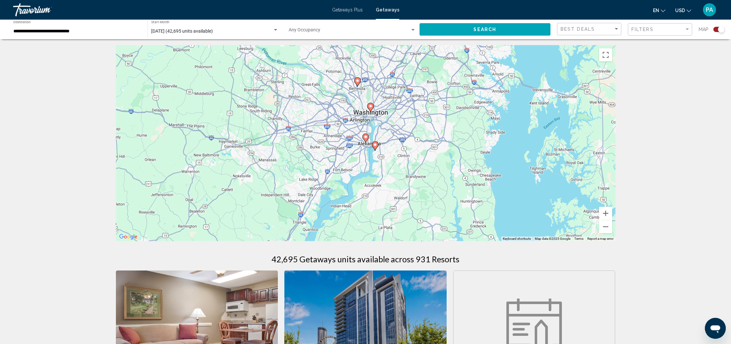
click at [370, 107] on image "Main content" at bounding box center [370, 106] width 4 height 4
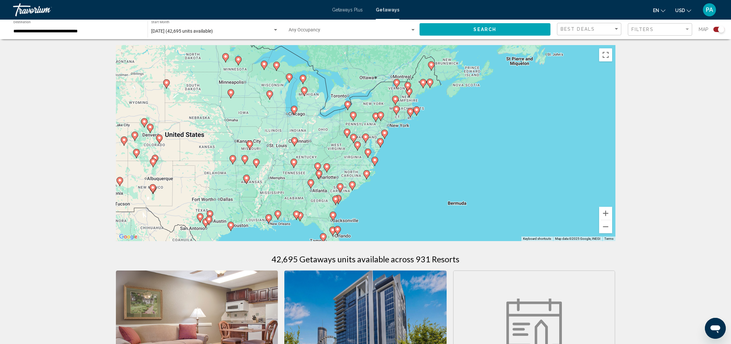
click at [365, 136] on image "Main content" at bounding box center [366, 137] width 4 height 4
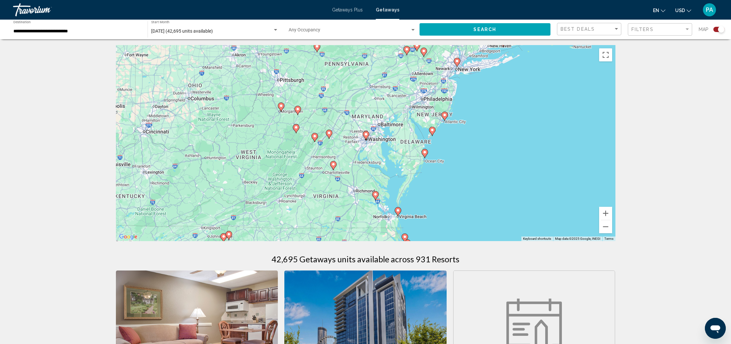
click at [364, 135] on image "Main content" at bounding box center [366, 134] width 4 height 4
type input "**********"
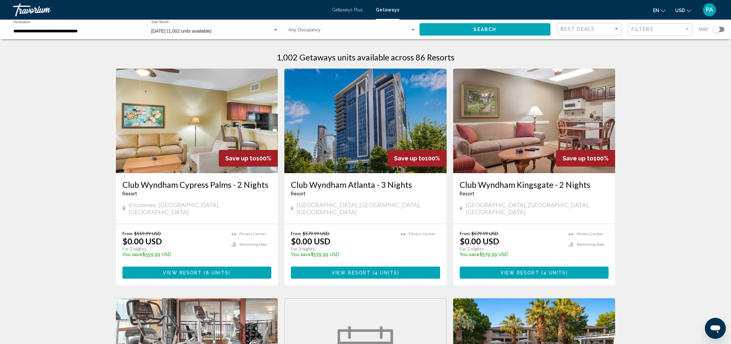
click at [717, 30] on div "Search widget" at bounding box center [716, 29] width 7 height 7
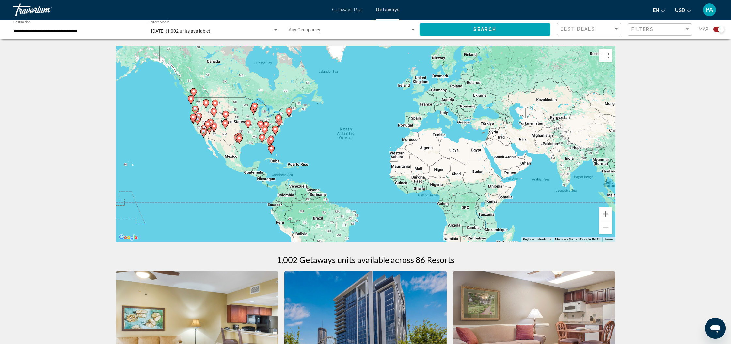
click at [271, 141] on image "Main content" at bounding box center [271, 139] width 4 height 4
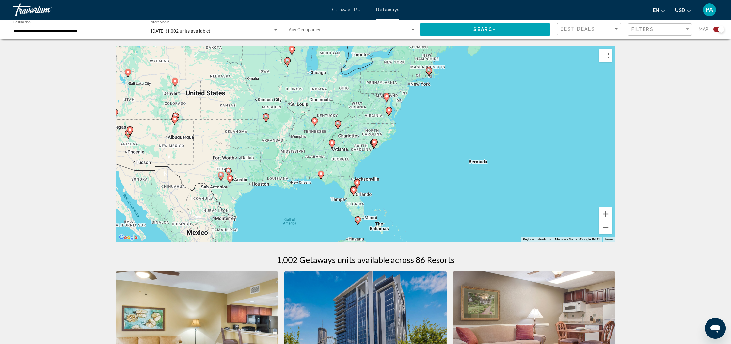
drag, startPoint x: 363, startPoint y: 107, endPoint x: 354, endPoint y: 152, distance: 46.5
click at [354, 152] on div "To activate drag with keyboard, press Alt + Enter. Once in keyboard drag state,…" at bounding box center [365, 144] width 499 height 196
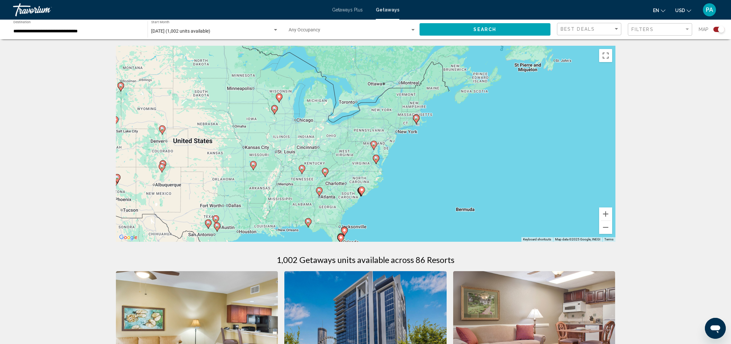
drag, startPoint x: 384, startPoint y: 118, endPoint x: 371, endPoint y: 167, distance: 50.0
click at [371, 167] on div "To activate drag with keyboard, press Alt + Enter. Once in keyboard drag state,…" at bounding box center [365, 144] width 499 height 196
click at [373, 145] on image "Main content" at bounding box center [374, 144] width 4 height 4
type input "**********"
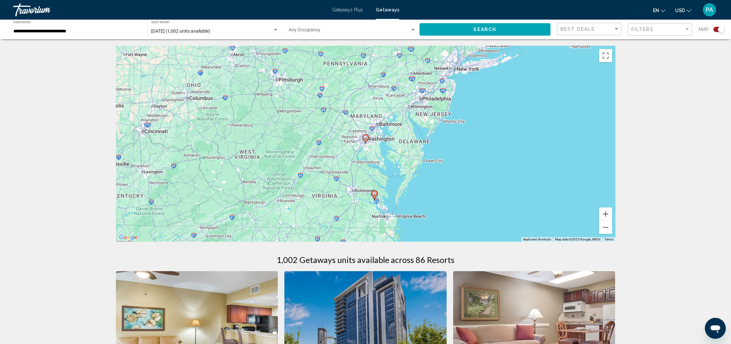
click at [365, 138] on image "Main content" at bounding box center [366, 137] width 4 height 4
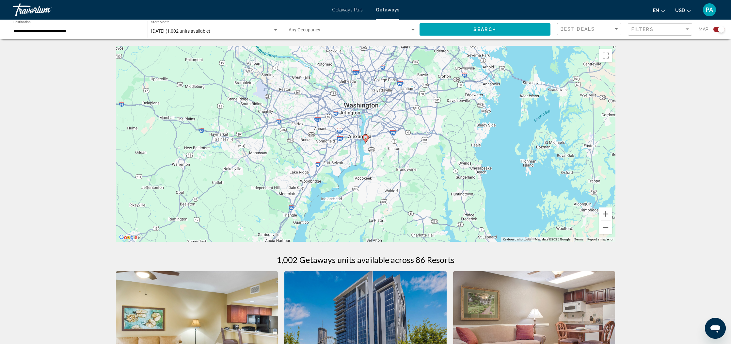
click at [365, 138] on image "Main content" at bounding box center [366, 137] width 4 height 4
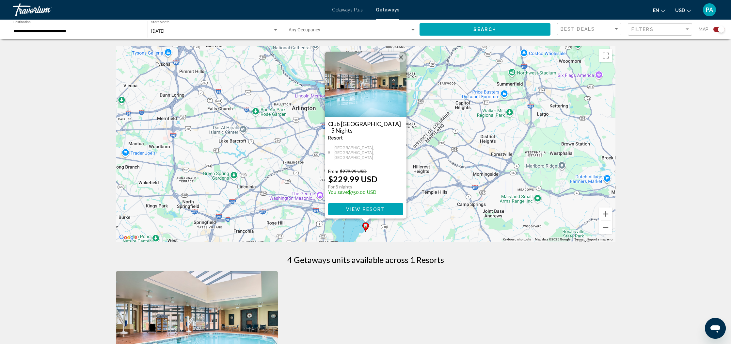
click at [375, 102] on img "Main content" at bounding box center [366, 84] width 82 height 65
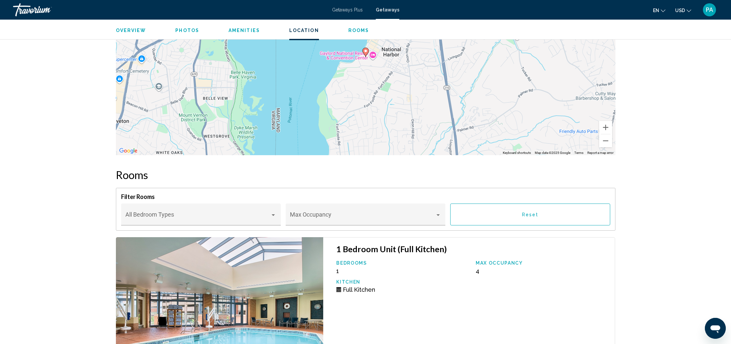
scroll to position [1078, 0]
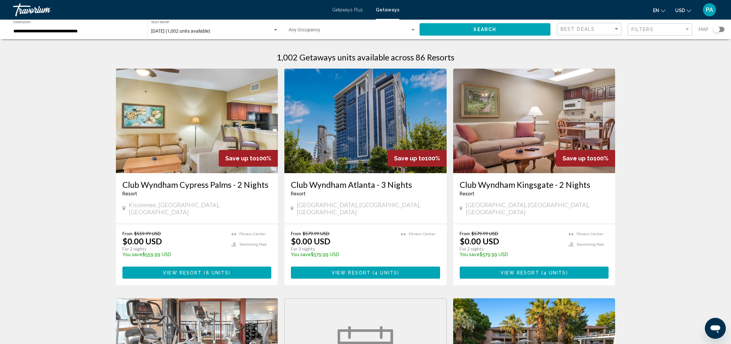
click at [717, 29] on div "Search widget" at bounding box center [716, 29] width 7 height 7
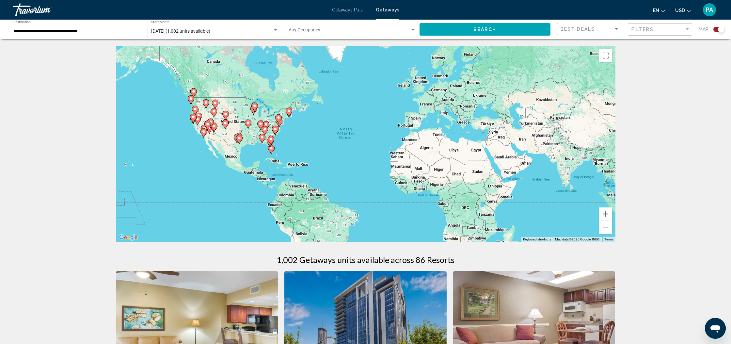
click at [266, 124] on image "Main content" at bounding box center [266, 124] width 4 height 4
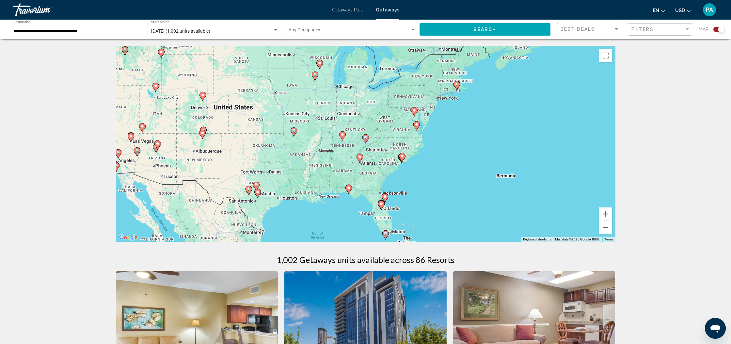
click at [360, 158] on image "Main content" at bounding box center [360, 157] width 4 height 4
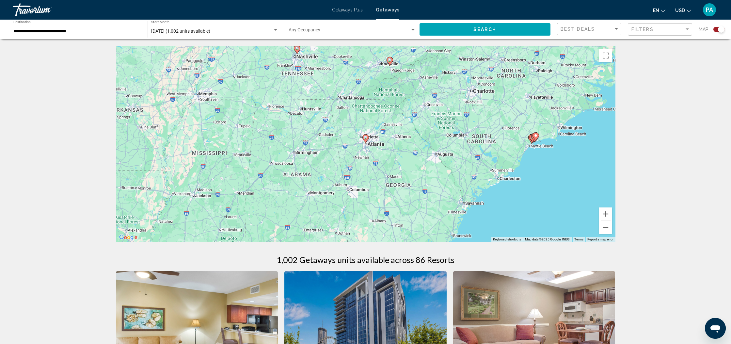
click at [534, 139] on icon "Main content" at bounding box center [535, 136] width 7 height 9
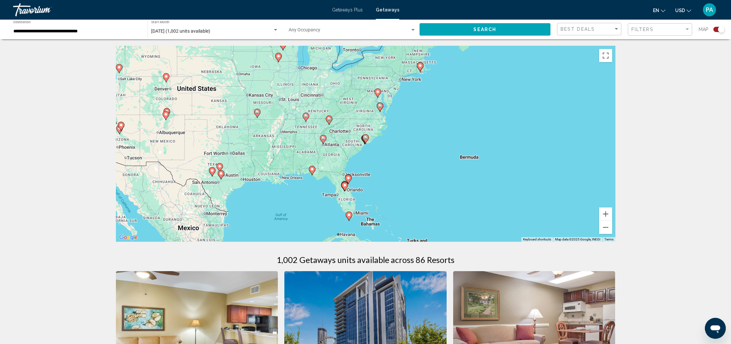
click at [365, 142] on icon "Main content" at bounding box center [365, 138] width 6 height 8
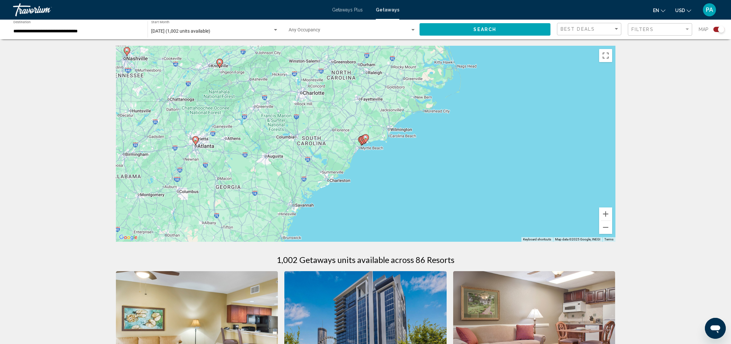
click at [366, 139] on image "Main content" at bounding box center [366, 137] width 4 height 4
type input "**********"
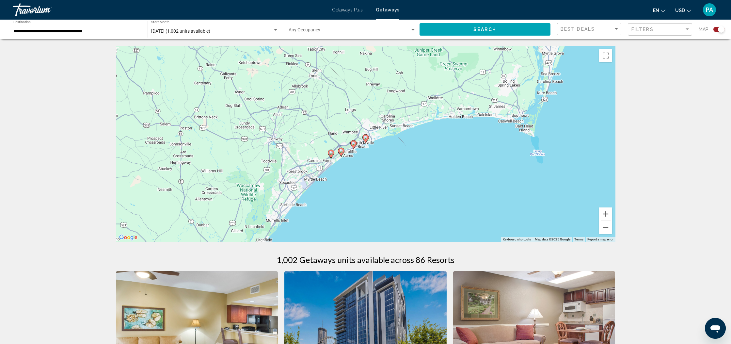
click at [366, 139] on image "Main content" at bounding box center [366, 137] width 4 height 4
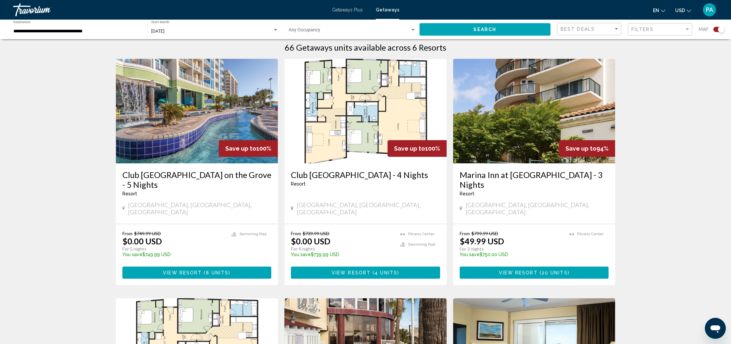
scroll to position [211, 0]
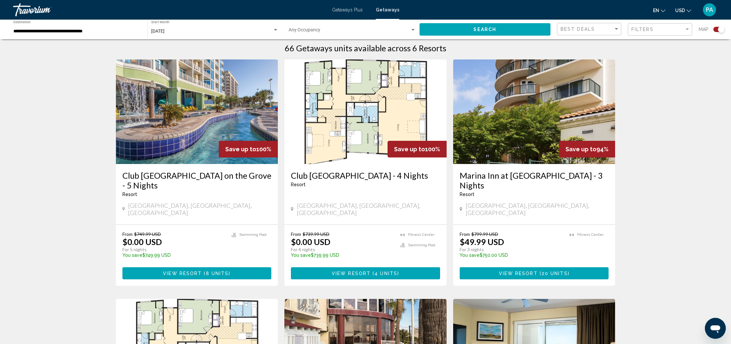
click at [536, 121] on img "Main content" at bounding box center [534, 111] width 162 height 104
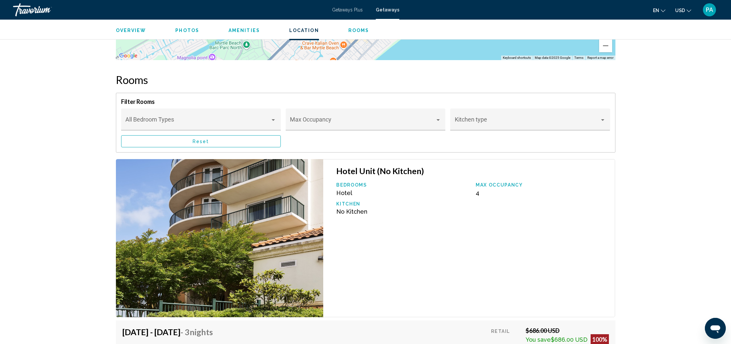
scroll to position [897, 0]
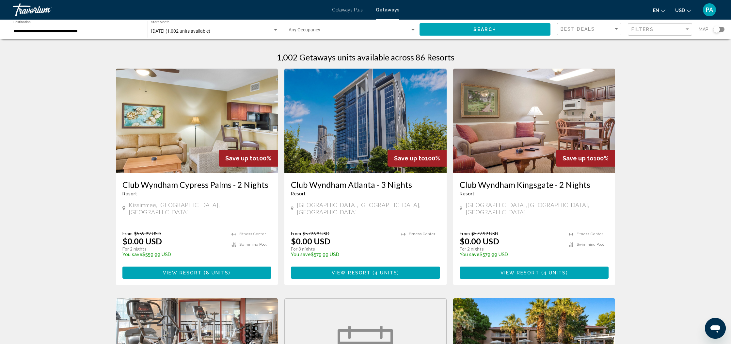
click at [718, 29] on div "Search widget" at bounding box center [716, 29] width 7 height 7
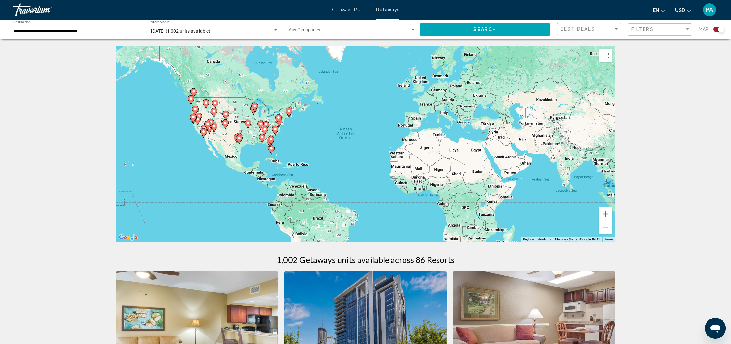
click at [279, 120] on icon "Main content" at bounding box center [278, 119] width 6 height 8
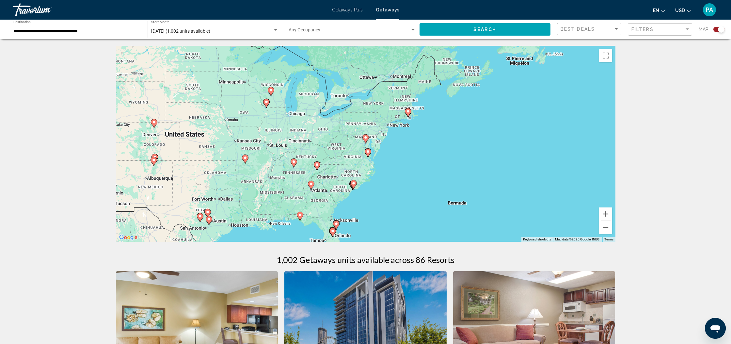
click at [367, 152] on image "Main content" at bounding box center [368, 151] width 4 height 4
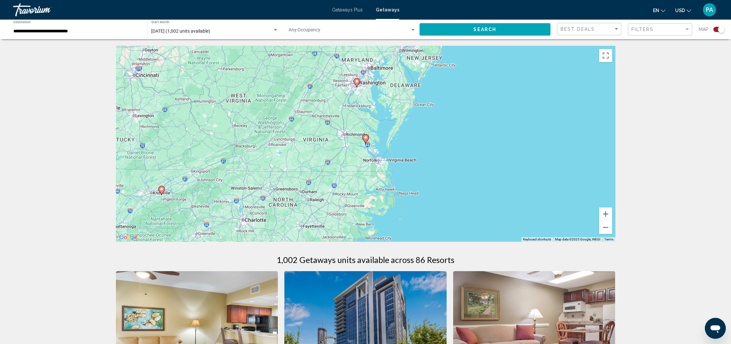
click at [366, 137] on image "Main content" at bounding box center [366, 137] width 4 height 4
type input "**********"
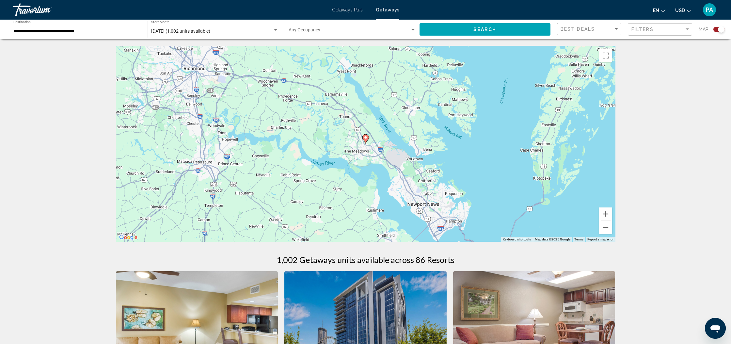
click at [366, 139] on icon "Main content" at bounding box center [365, 138] width 6 height 8
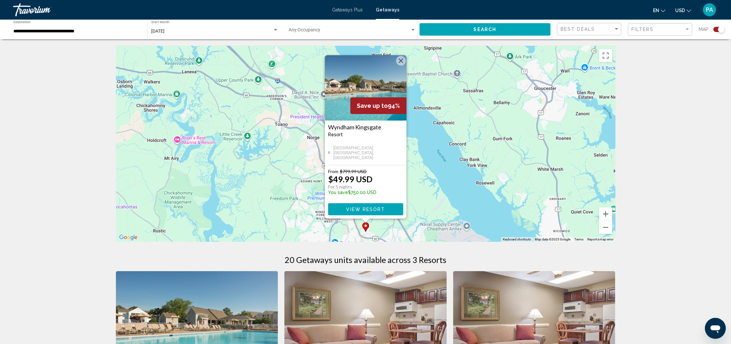
click at [401, 60] on button "Close" at bounding box center [401, 61] width 10 height 10
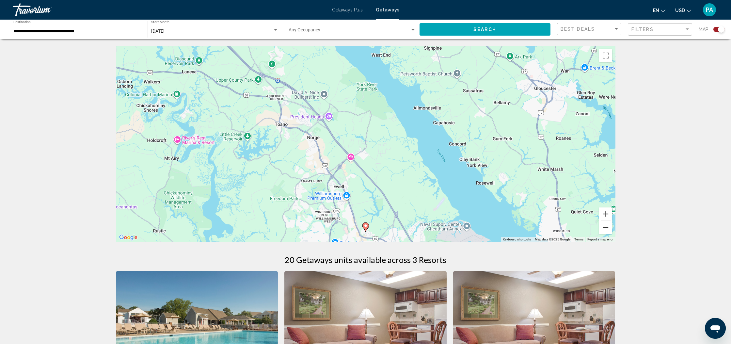
click at [606, 231] on button "Zoom out" at bounding box center [605, 227] width 13 height 13
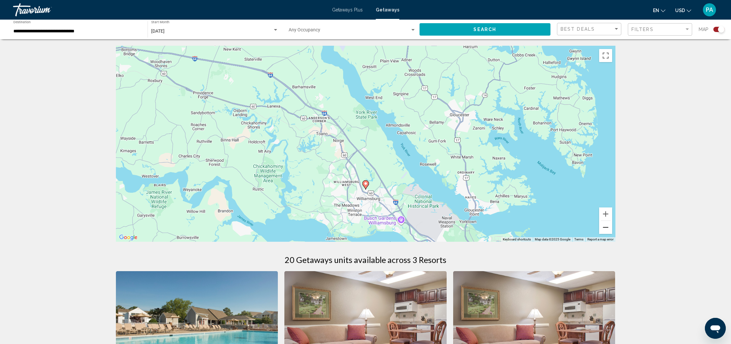
click at [605, 230] on button "Zoom out" at bounding box center [605, 227] width 13 height 13
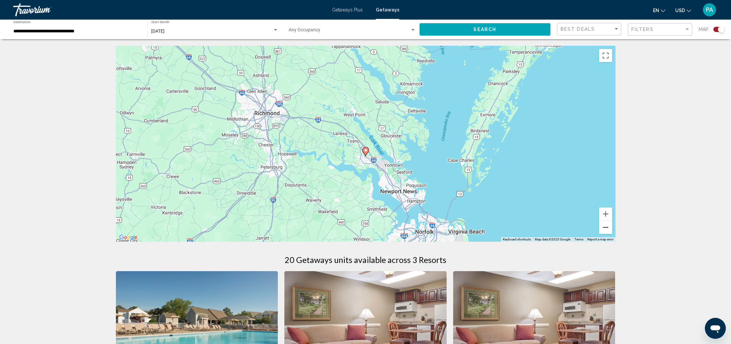
click at [605, 230] on button "Zoom out" at bounding box center [605, 227] width 13 height 13
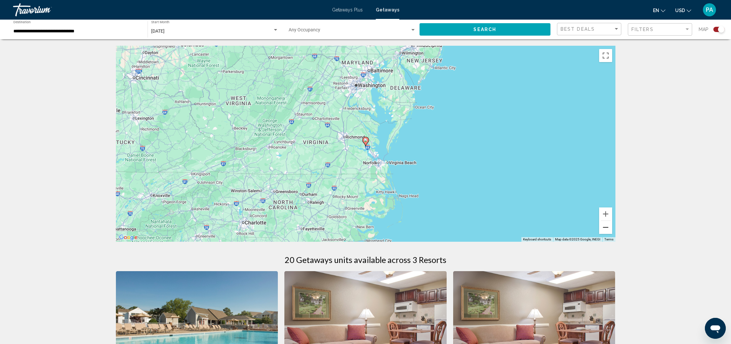
click at [605, 230] on button "Zoom out" at bounding box center [605, 227] width 13 height 13
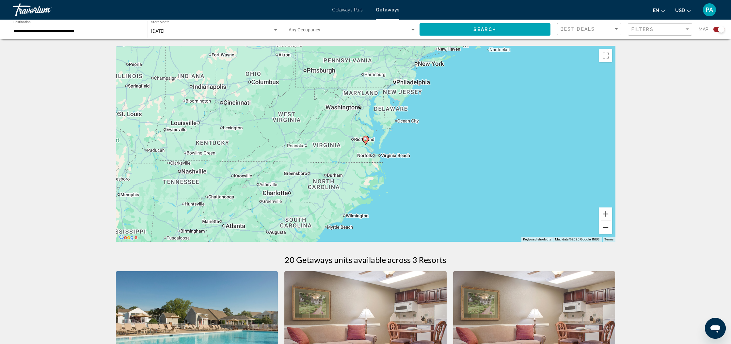
click at [605, 230] on button "Zoom out" at bounding box center [605, 227] width 13 height 13
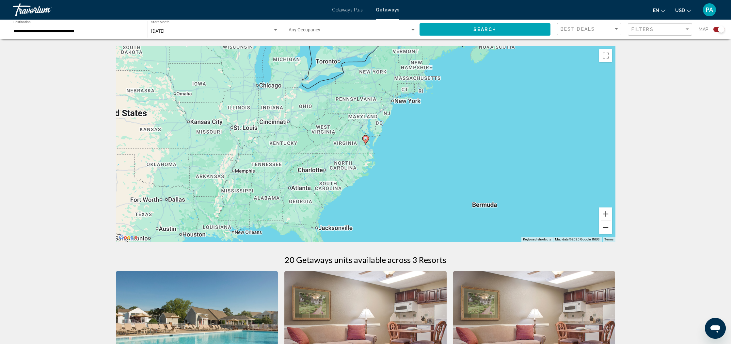
click at [605, 230] on button "Zoom out" at bounding box center [605, 227] width 13 height 13
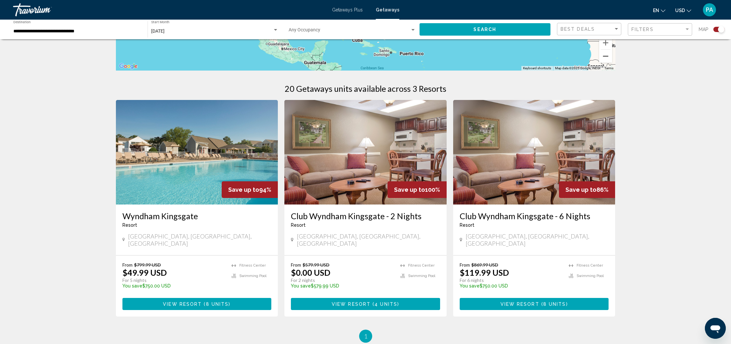
scroll to position [255, 0]
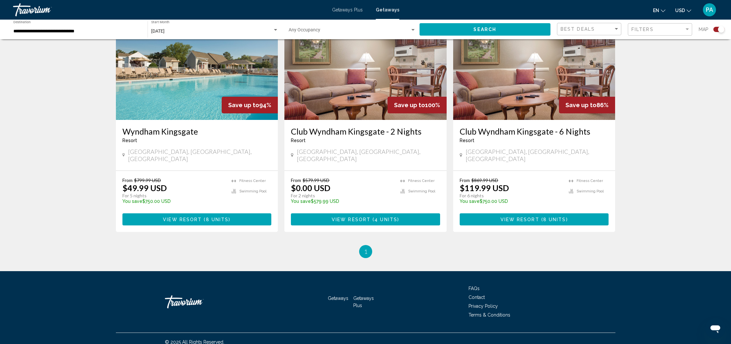
click at [357, 299] on span "Getaways Plus" at bounding box center [363, 301] width 21 height 12
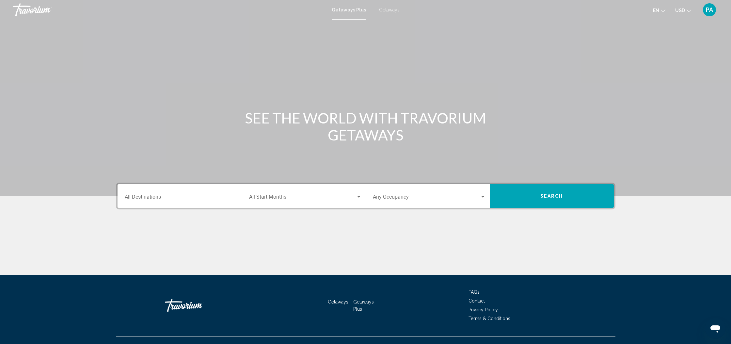
click at [165, 197] on input "Destination All Destinations" at bounding box center [181, 198] width 113 height 6
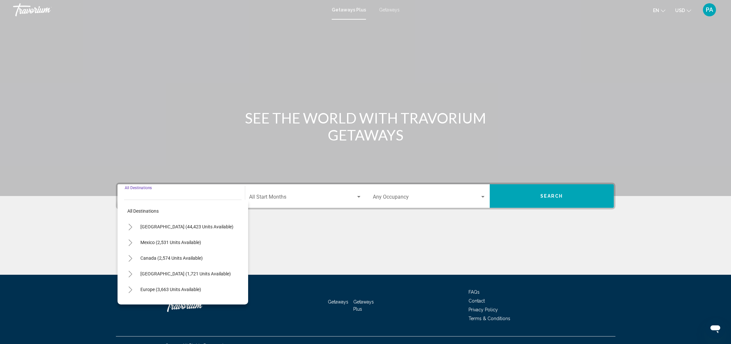
scroll to position [11, 0]
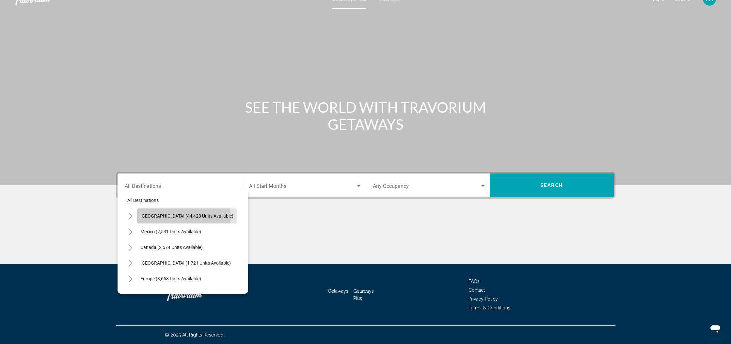
click at [183, 217] on span "[GEOGRAPHIC_DATA] (44,423 units available)" at bounding box center [186, 215] width 93 height 5
type input "**********"
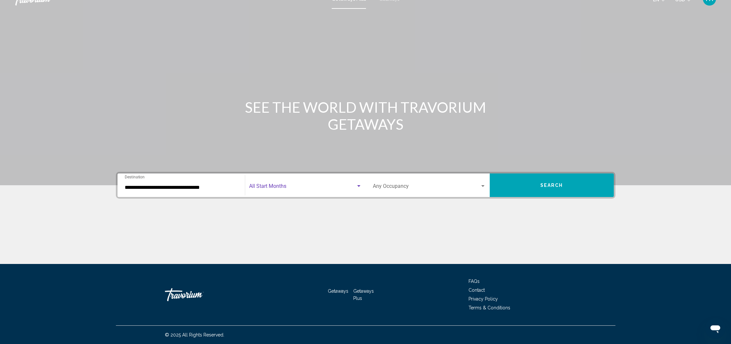
click at [358, 185] on div "Search widget" at bounding box center [358, 186] width 3 height 2
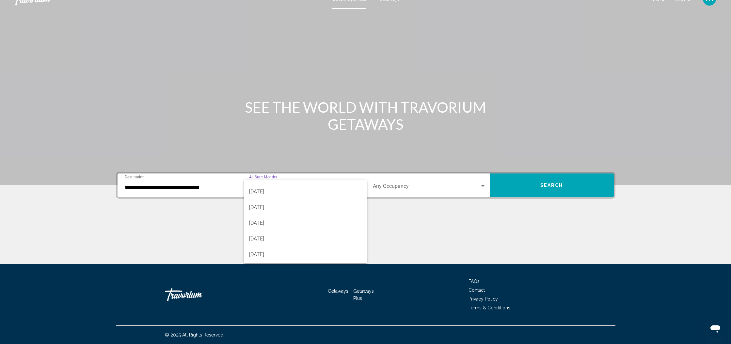
scroll to position [55, 0]
click at [268, 228] on span "[DATE]" at bounding box center [305, 227] width 113 height 16
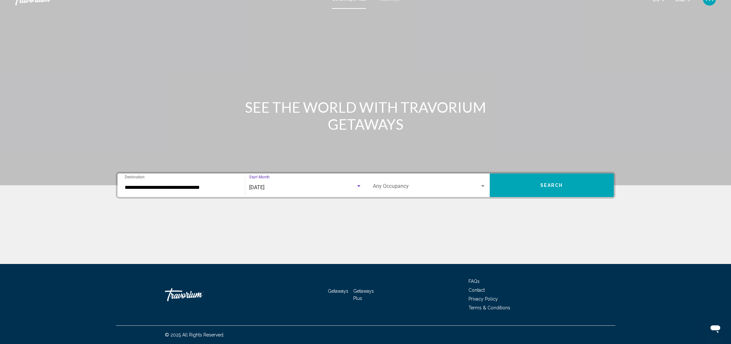
click at [482, 186] on div "Search widget" at bounding box center [482, 186] width 3 height 2
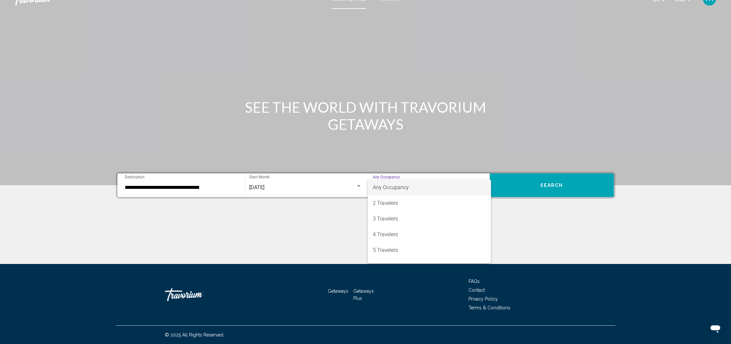
drag, startPoint x: 545, startPoint y: 213, endPoint x: 546, endPoint y: 209, distance: 4.0
click at [545, 211] on div at bounding box center [365, 172] width 731 height 344
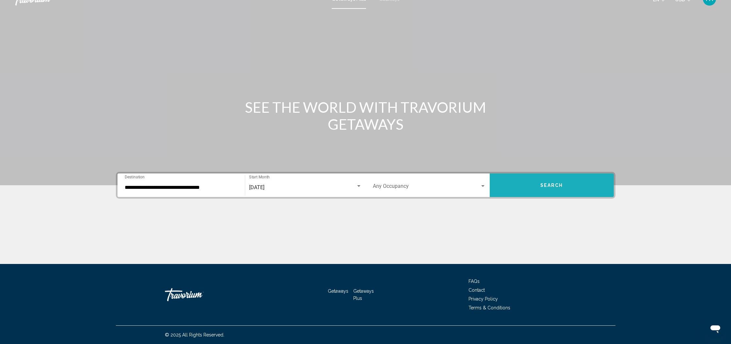
click at [551, 188] on button "Search" at bounding box center [551, 184] width 124 height 23
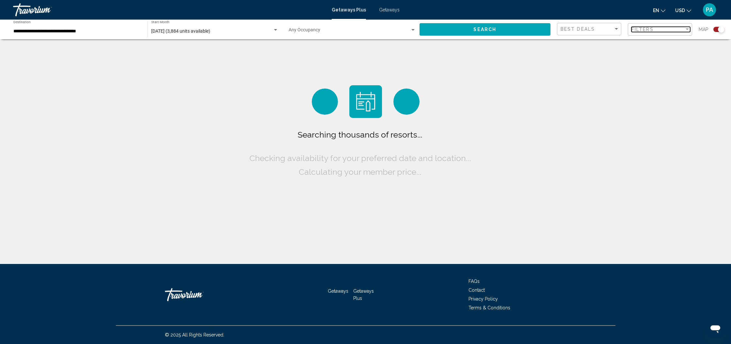
click at [686, 29] on div "Filter" at bounding box center [686, 29] width 3 height 2
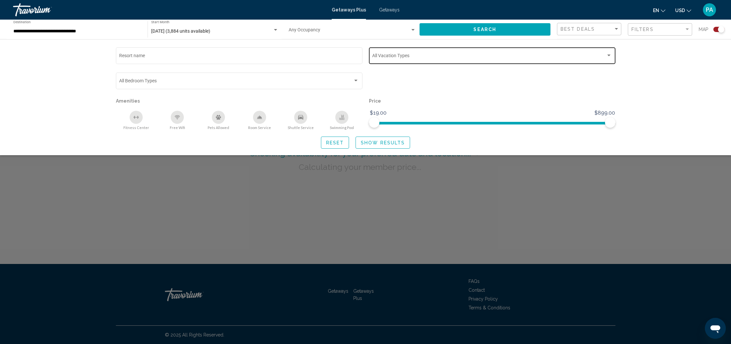
click at [607, 55] on div "Search widget" at bounding box center [608, 55] width 3 height 2
click at [607, 55] on span "weekly" at bounding box center [493, 57] width 242 height 14
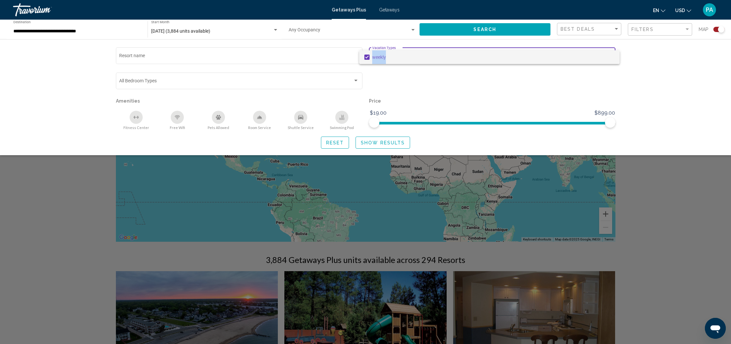
click at [607, 55] on span "weekly" at bounding box center [493, 57] width 242 height 14
click at [659, 61] on div at bounding box center [365, 172] width 731 height 344
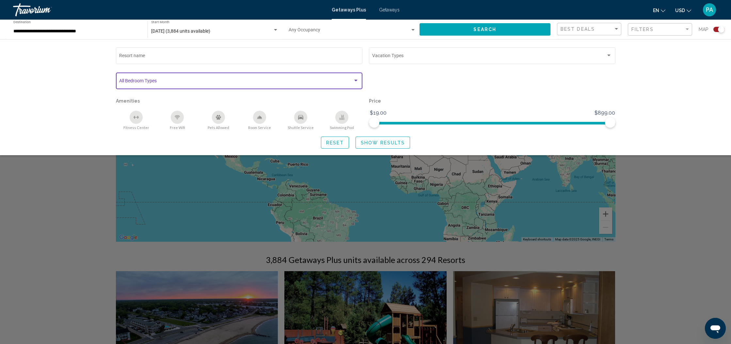
click at [212, 83] on span "Search widget" at bounding box center [236, 81] width 234 height 5
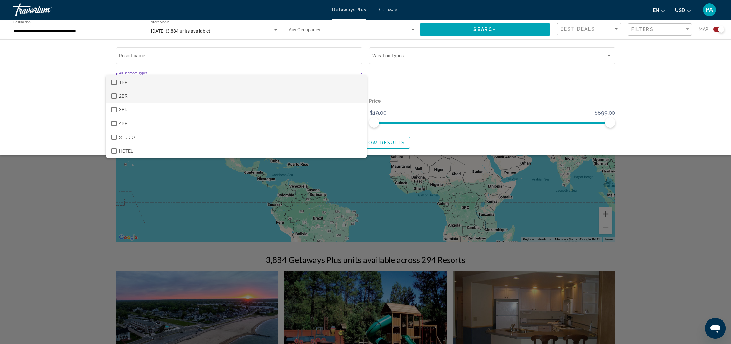
click at [114, 96] on mat-pseudo-checkbox at bounding box center [113, 95] width 5 height 5
click at [647, 94] on div at bounding box center [365, 172] width 731 height 344
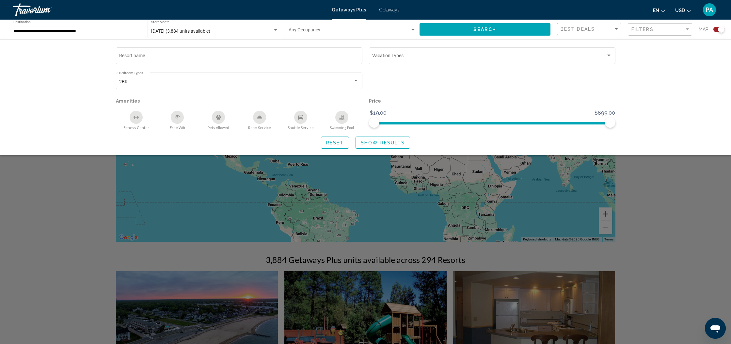
click at [382, 144] on span "Show Results" at bounding box center [383, 142] width 44 height 5
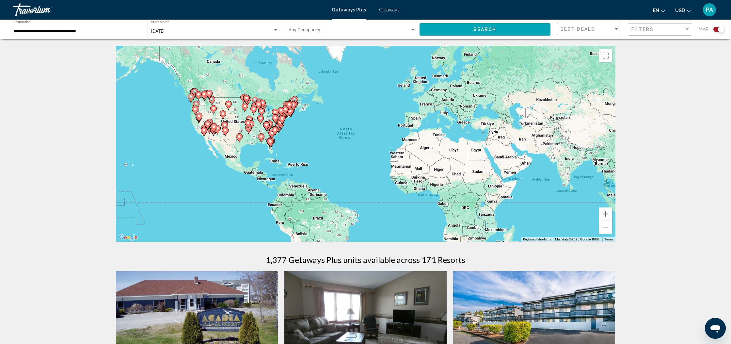
click at [279, 122] on gmp-advanced-marker "Main content" at bounding box center [282, 120] width 7 height 10
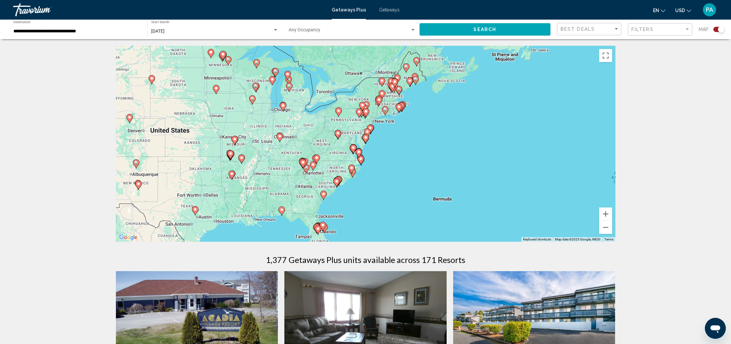
click at [361, 160] on image "Main content" at bounding box center [361, 159] width 4 height 4
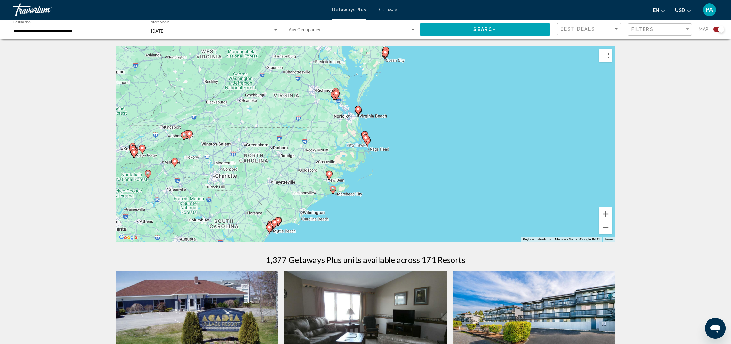
click at [368, 142] on gmp-advanced-marker "Main content" at bounding box center [365, 139] width 7 height 10
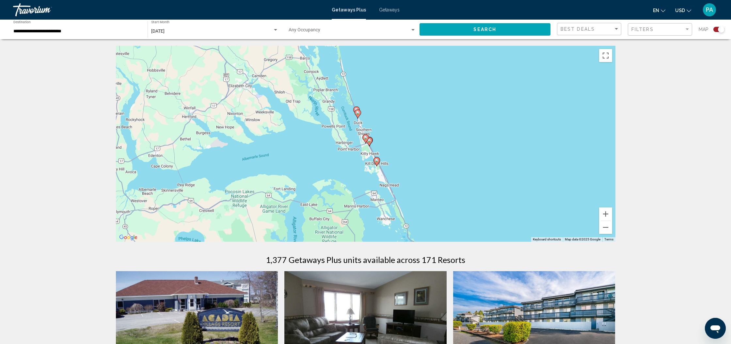
click at [376, 160] on image "Main content" at bounding box center [377, 160] width 4 height 4
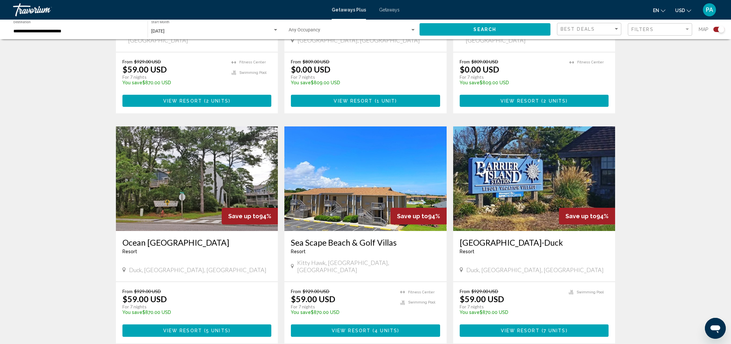
scroll to position [100, 0]
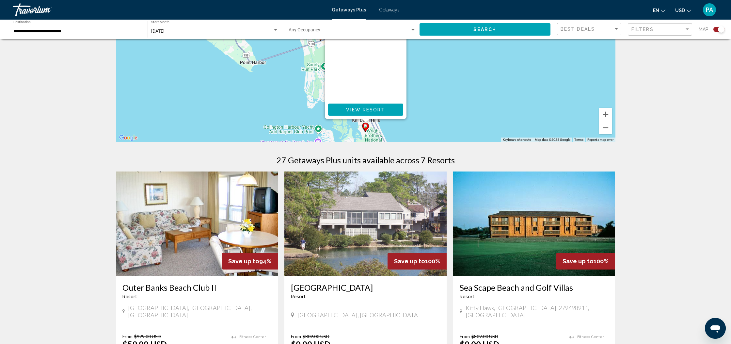
click at [440, 104] on div "To activate drag with keyboard, press Alt + Enter. Once in keyboard drag state,…" at bounding box center [365, 44] width 499 height 196
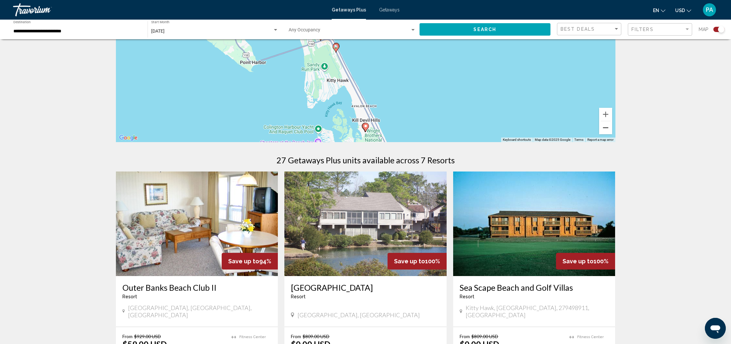
click at [602, 129] on button "Zoom out" at bounding box center [605, 127] width 13 height 13
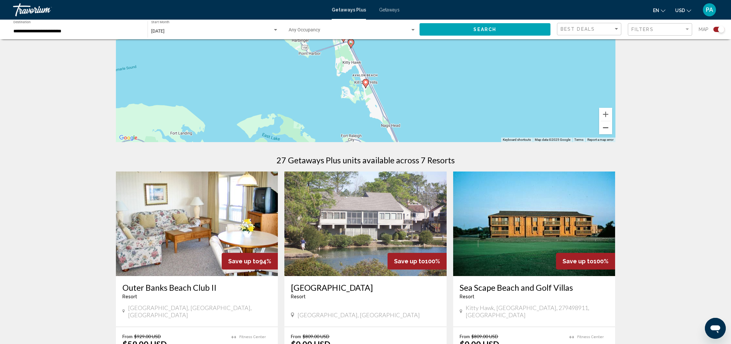
click at [602, 129] on button "Zoom out" at bounding box center [605, 127] width 13 height 13
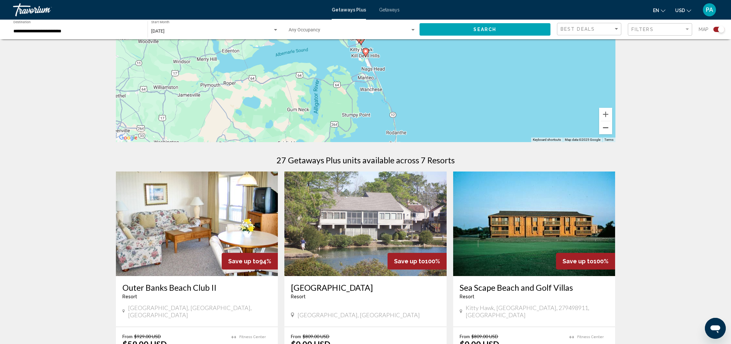
click at [602, 129] on button "Zoom out" at bounding box center [605, 127] width 13 height 13
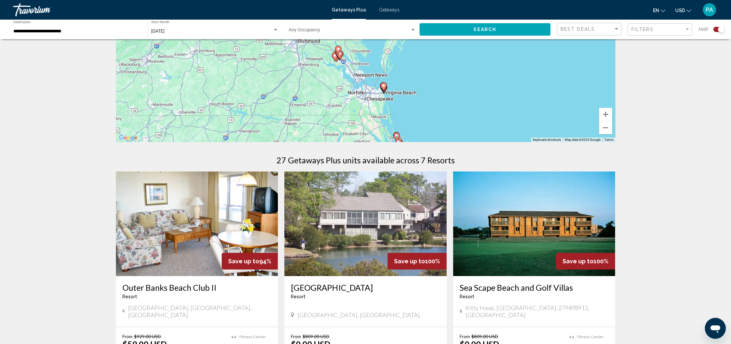
drag, startPoint x: 403, startPoint y: 99, endPoint x: 440, endPoint y: 206, distance: 113.1
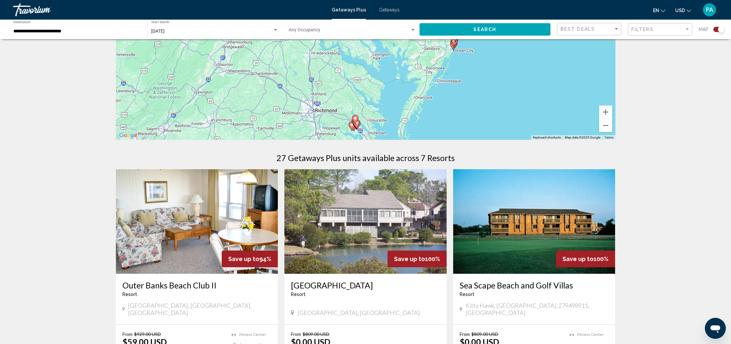
drag, startPoint x: 471, startPoint y: 135, endPoint x: 487, endPoint y: 168, distance: 36.2
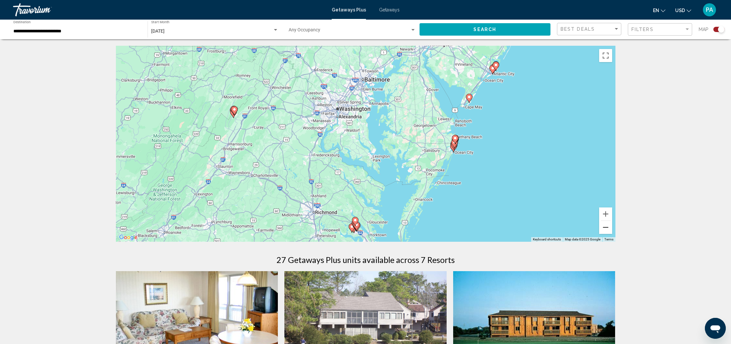
click at [604, 225] on button "Zoom out" at bounding box center [605, 227] width 13 height 13
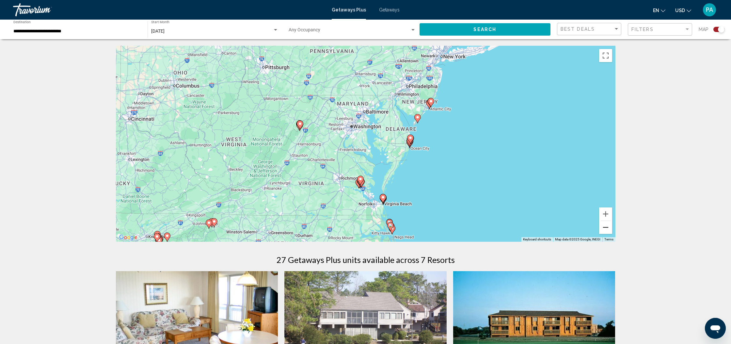
click at [604, 225] on button "Zoom out" at bounding box center [605, 227] width 13 height 13
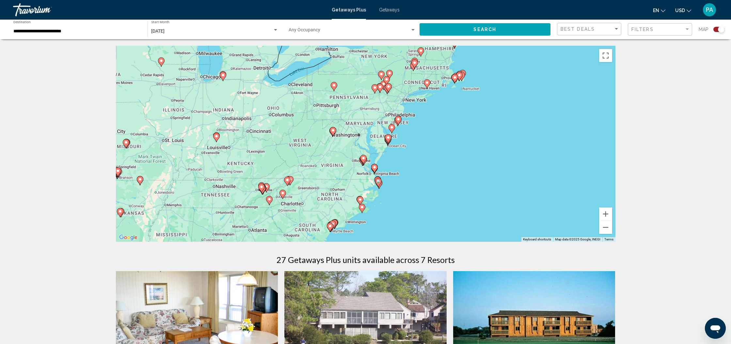
click at [375, 168] on image "Main content" at bounding box center [374, 167] width 4 height 4
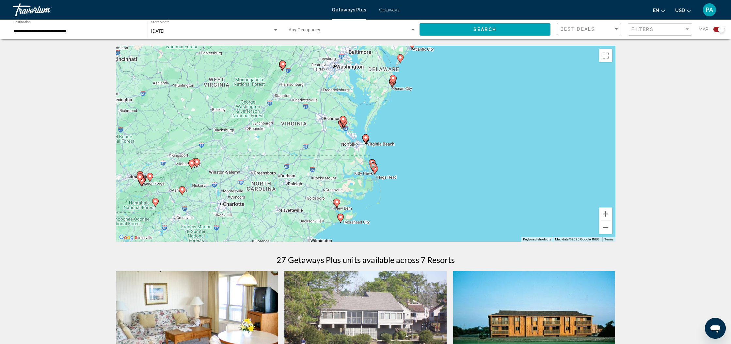
click at [366, 137] on image "Main content" at bounding box center [366, 137] width 4 height 4
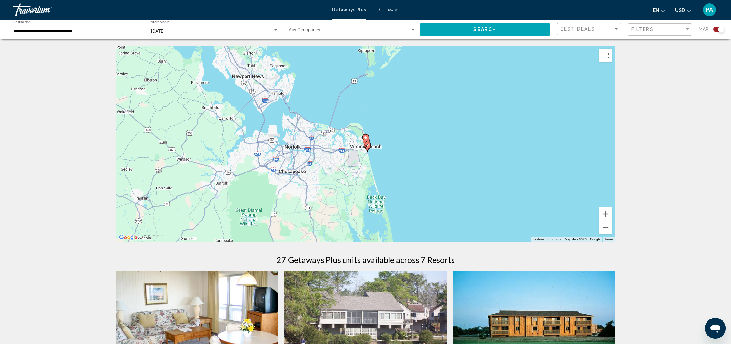
click at [367, 148] on icon "Main content" at bounding box center [367, 146] width 6 height 8
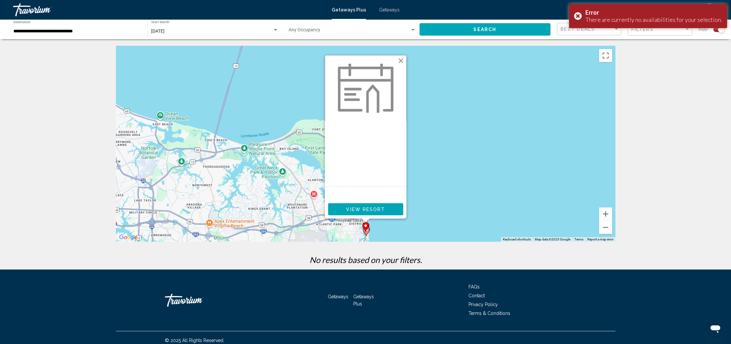
click at [367, 230] on gmp-advanced-marker "Main content" at bounding box center [365, 227] width 7 height 10
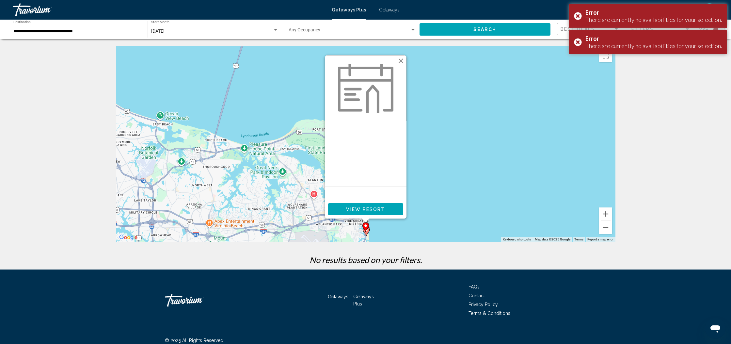
click at [368, 230] on gmp-advanced-marker "Main content" at bounding box center [365, 227] width 7 height 10
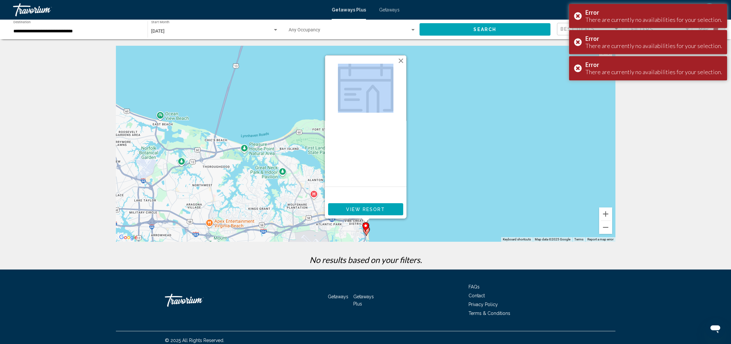
click at [366, 230] on gmp-advanced-marker "Main content" at bounding box center [365, 227] width 7 height 10
click at [366, 231] on gmp-advanced-marker "Main content" at bounding box center [365, 227] width 7 height 10
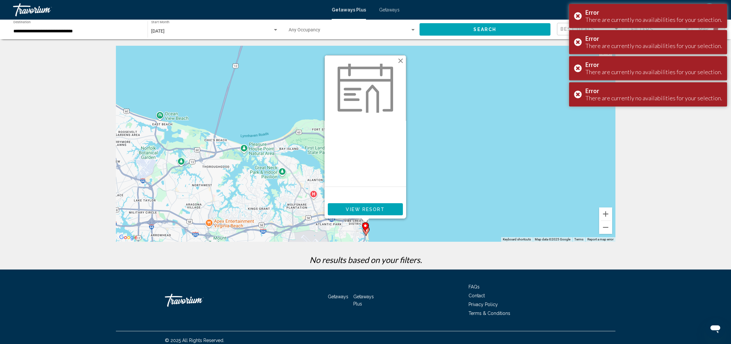
click at [366, 231] on gmp-advanced-marker "Main content" at bounding box center [365, 227] width 7 height 10
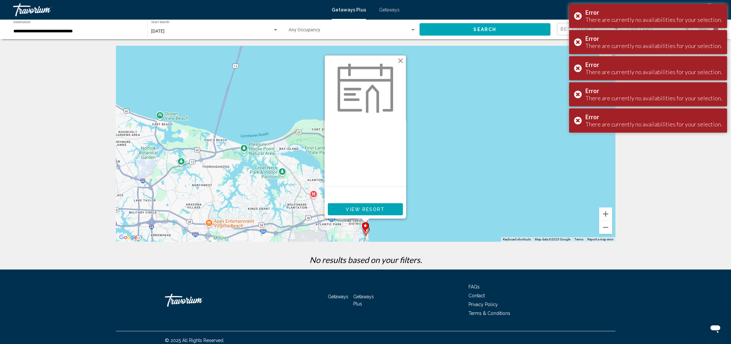
click at [369, 231] on div "To navigate, press the arrow keys. To activate drag with keyboard, press Alt + …" at bounding box center [365, 144] width 499 height 196
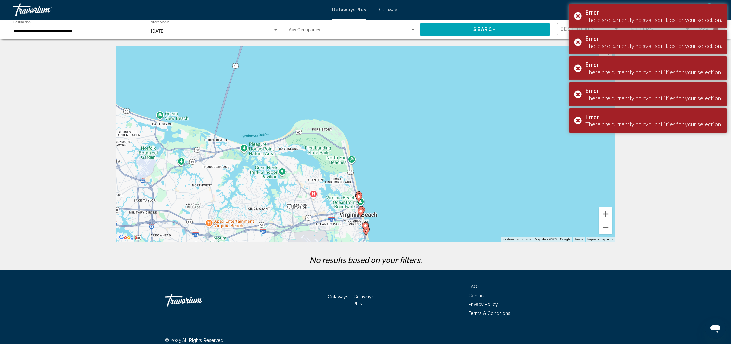
click at [368, 231] on gmp-advanced-marker "Main content" at bounding box center [365, 227] width 7 height 10
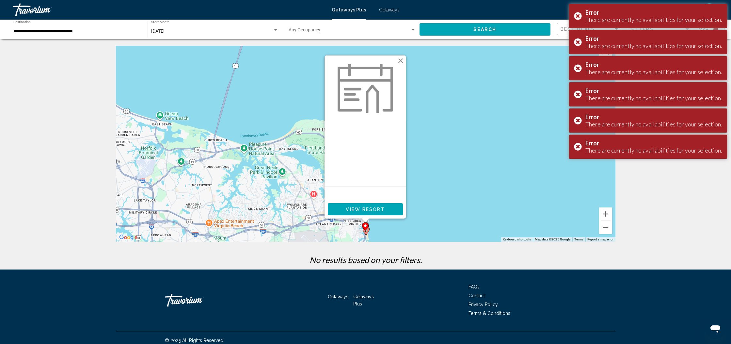
click at [429, 201] on div "To activate drag with keyboard, press Alt + Enter. Once in keyboard drag state,…" at bounding box center [365, 144] width 499 height 196
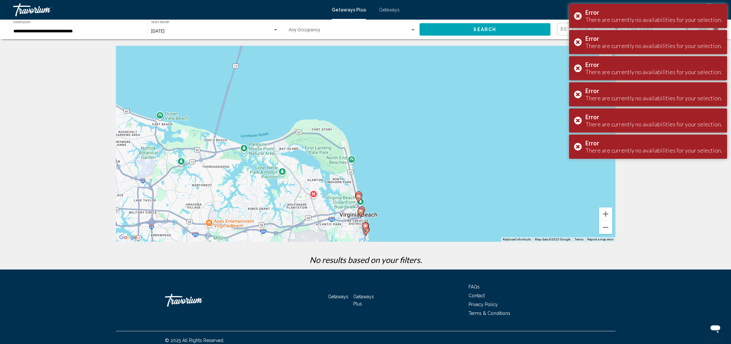
click at [360, 211] on image "Main content" at bounding box center [361, 211] width 4 height 4
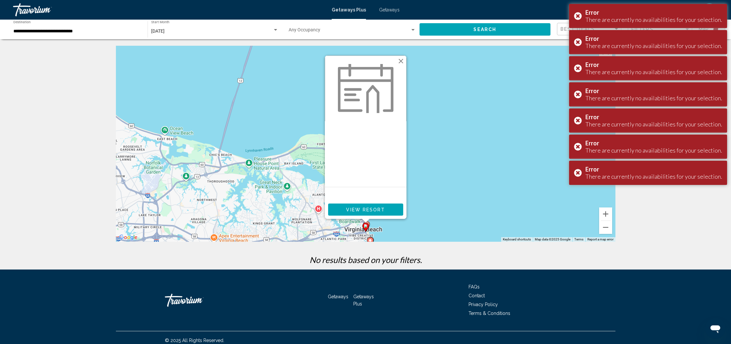
click at [416, 207] on div "To activate drag with keyboard, press Alt + Enter. Once in keyboard drag state,…" at bounding box center [365, 144] width 499 height 196
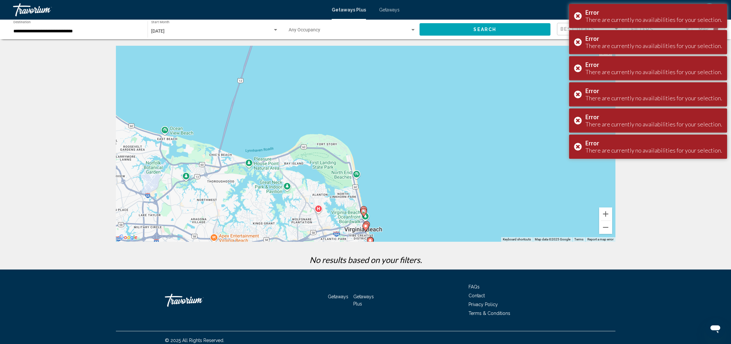
click at [362, 211] on image "Main content" at bounding box center [364, 211] width 4 height 4
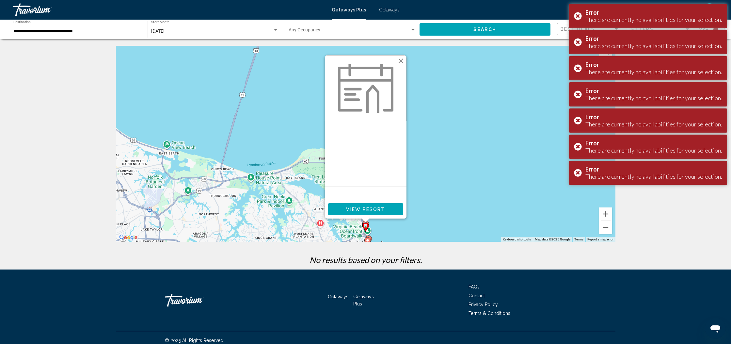
click at [469, 200] on div "To activate drag with keyboard, press Alt + Enter. Once in keyboard drag state,…" at bounding box center [365, 144] width 499 height 196
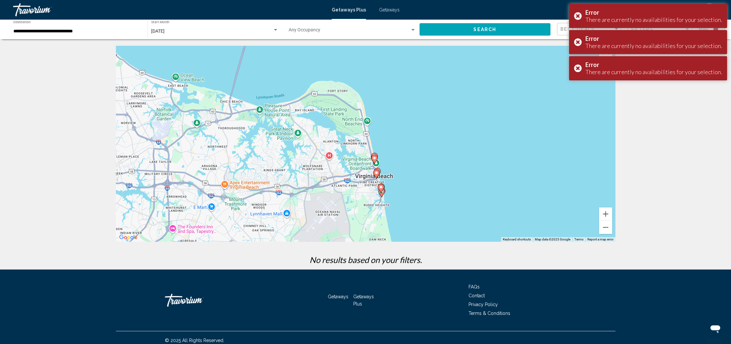
drag, startPoint x: 454, startPoint y: 209, endPoint x: 463, endPoint y: 109, distance: 101.2
click at [463, 109] on div "To activate drag with keyboard, press Alt + Enter. Once in keyboard drag state,…" at bounding box center [365, 144] width 499 height 196
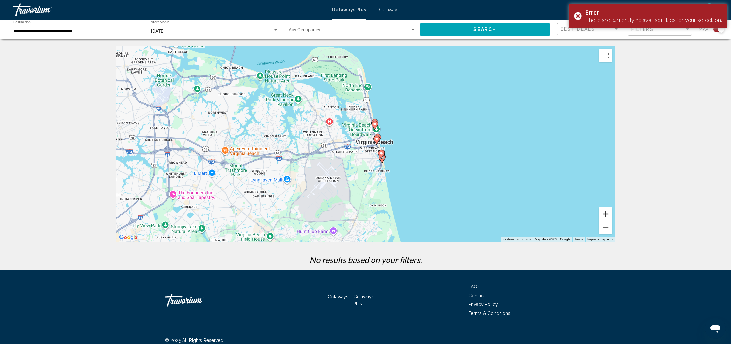
click at [603, 214] on button "Zoom in" at bounding box center [605, 213] width 13 height 13
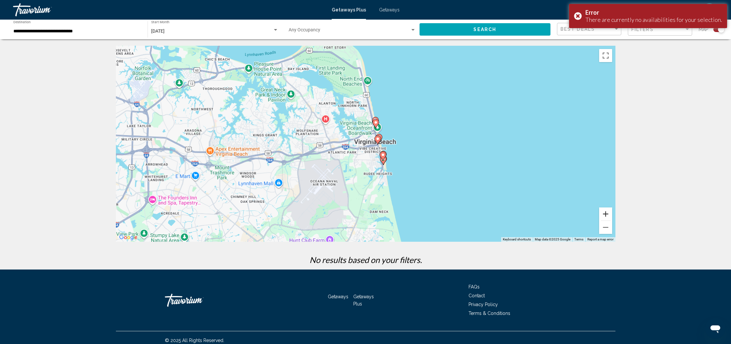
click at [603, 214] on button "Zoom in" at bounding box center [605, 213] width 13 height 13
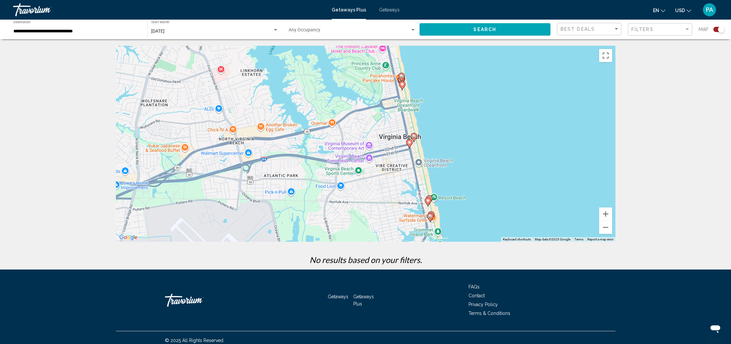
click at [413, 136] on image "Main content" at bounding box center [414, 136] width 4 height 4
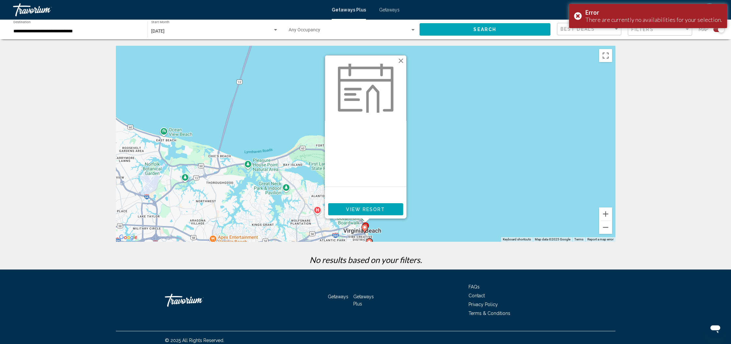
click at [403, 62] on button "Close" at bounding box center [401, 61] width 10 height 10
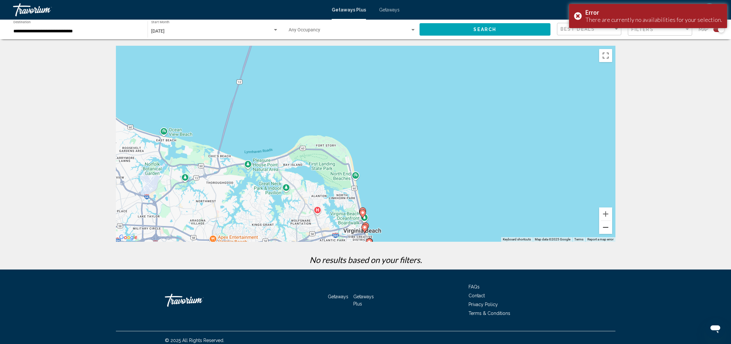
click at [609, 229] on button "Zoom out" at bounding box center [605, 227] width 13 height 13
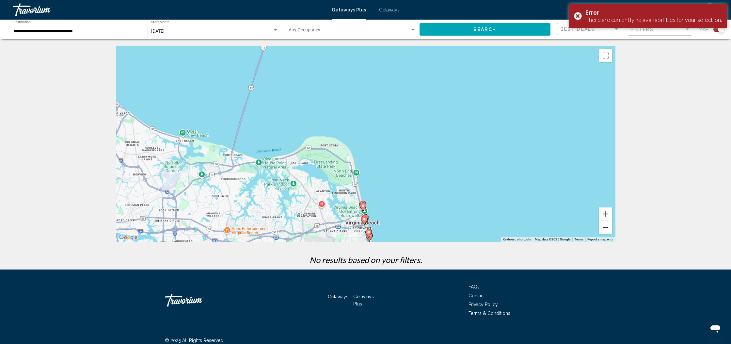
click at [609, 229] on button "Zoom out" at bounding box center [605, 227] width 13 height 13
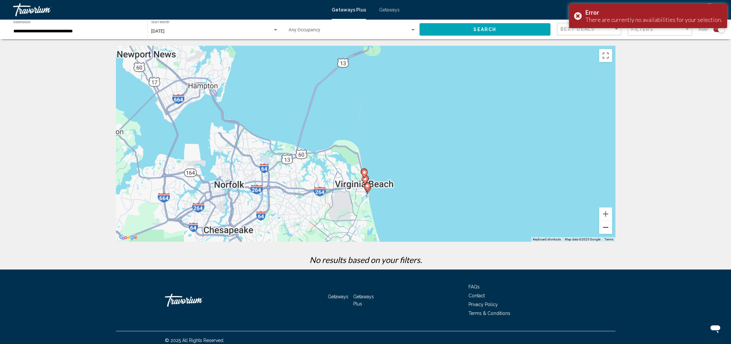
click at [609, 229] on button "Zoom out" at bounding box center [605, 227] width 13 height 13
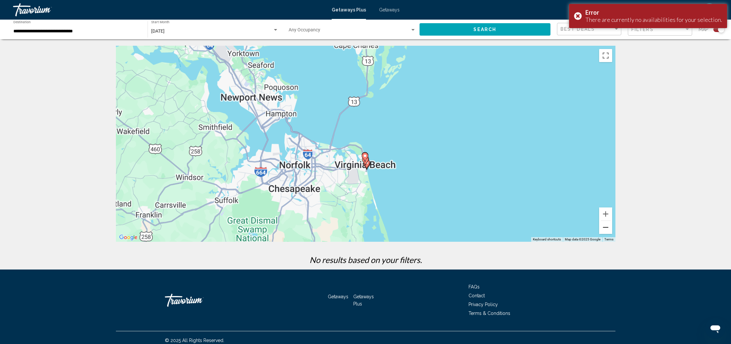
click at [609, 229] on button "Zoom out" at bounding box center [605, 227] width 13 height 13
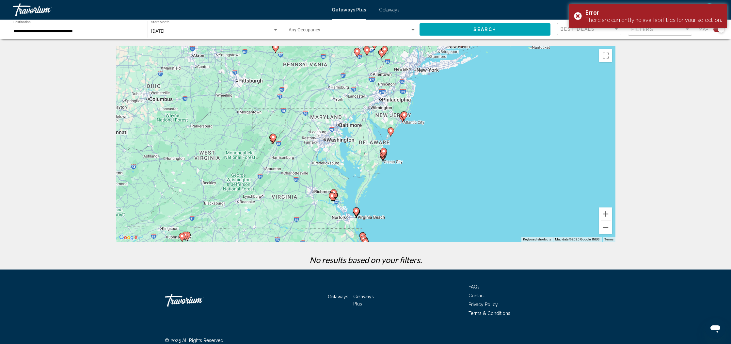
drag, startPoint x: 379, startPoint y: 115, endPoint x: 370, endPoint y: 187, distance: 72.4
click at [370, 187] on div "To activate drag with keyboard, press Alt + Enter. Once in keyboard drag state,…" at bounding box center [365, 144] width 499 height 196
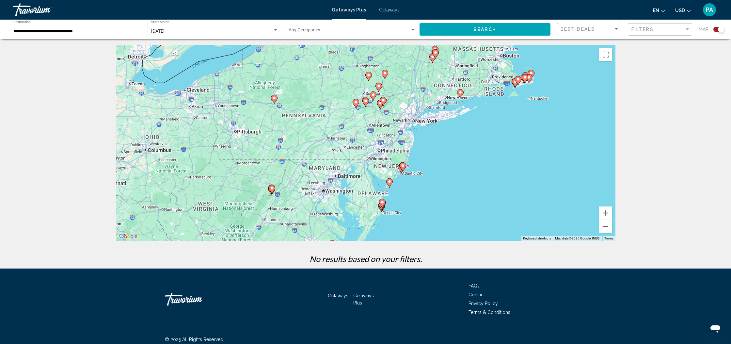
drag, startPoint x: 372, startPoint y: 118, endPoint x: 371, endPoint y: 172, distance: 53.2
click at [371, 172] on div "To activate drag with keyboard, press Alt + Enter. Once in keyboard drag state,…" at bounding box center [365, 143] width 499 height 196
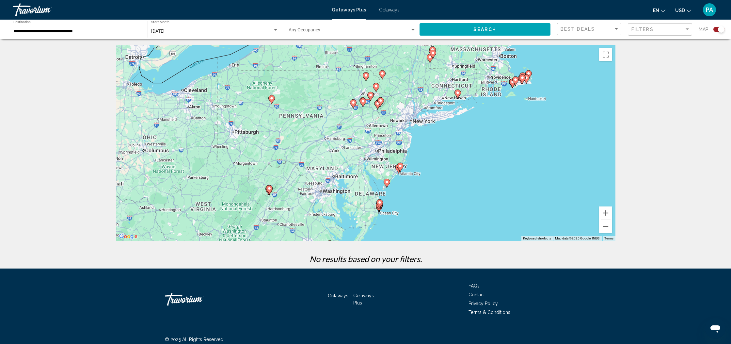
drag, startPoint x: 383, startPoint y: 129, endPoint x: 380, endPoint y: 131, distance: 3.5
click at [380, 131] on div "To activate drag with keyboard, press Alt + Enter. Once in keyboard drag state,…" at bounding box center [365, 143] width 499 height 196
click at [364, 104] on icon "Main content" at bounding box center [363, 102] width 6 height 8
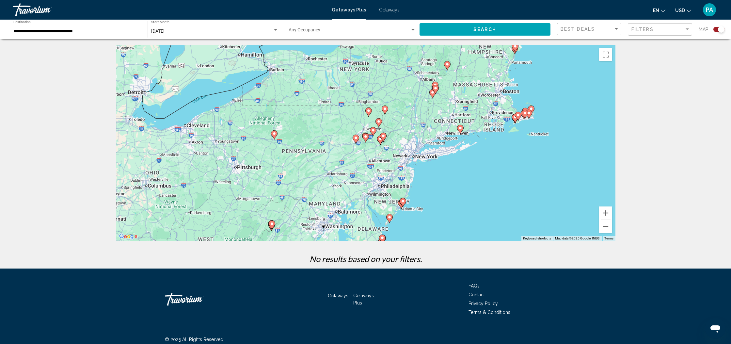
click at [366, 138] on image "Main content" at bounding box center [366, 136] width 4 height 4
type input "**********"
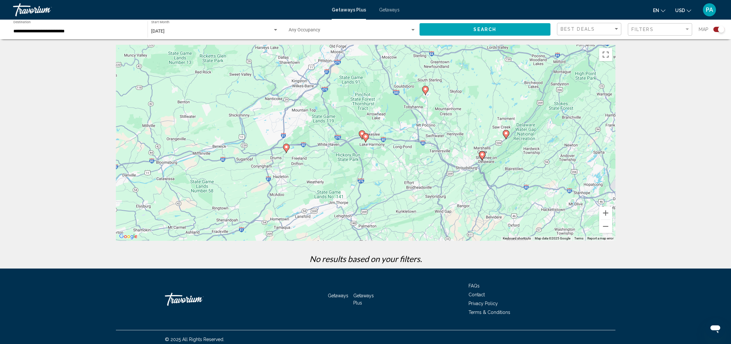
click at [366, 138] on image "Main content" at bounding box center [366, 136] width 4 height 4
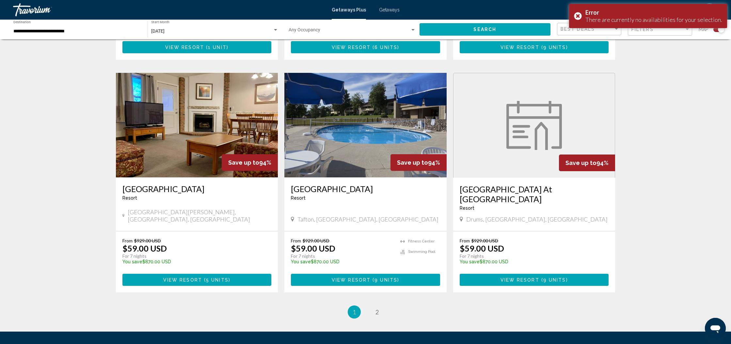
scroll to position [961, 0]
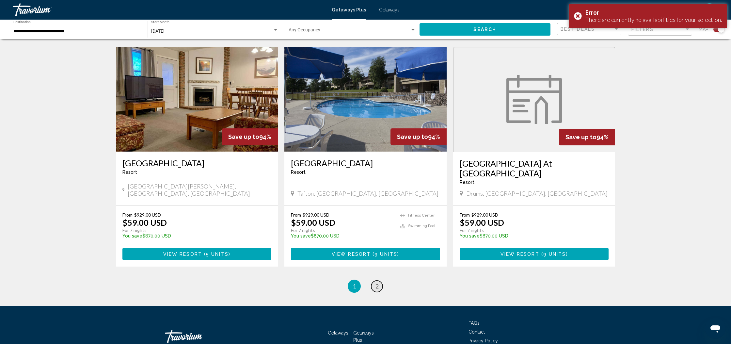
click at [379, 280] on link "page 2" at bounding box center [376, 285] width 11 height 11
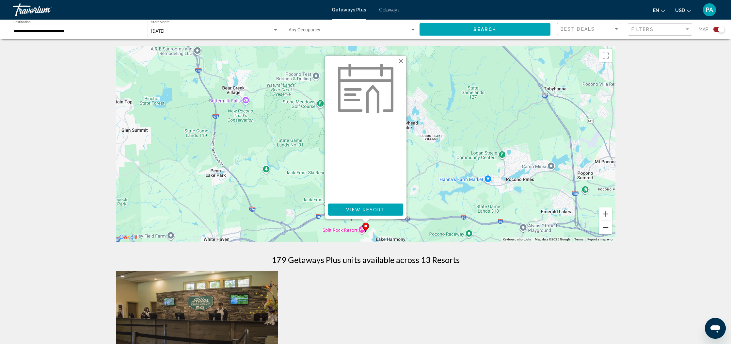
click at [606, 227] on button "Zoom out" at bounding box center [605, 227] width 13 height 13
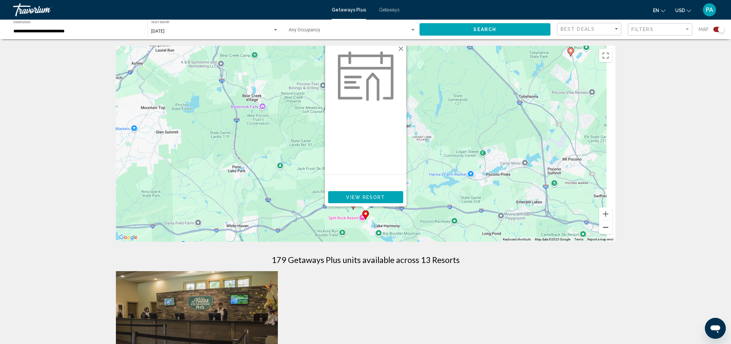
click at [606, 227] on button "Zoom out" at bounding box center [605, 227] width 13 height 13
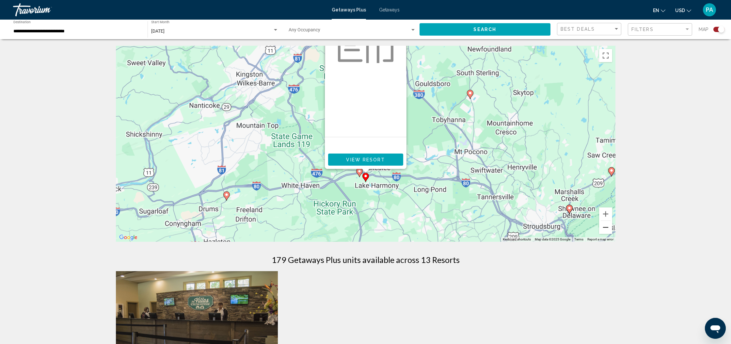
click at [606, 227] on button "Zoom out" at bounding box center [605, 227] width 13 height 13
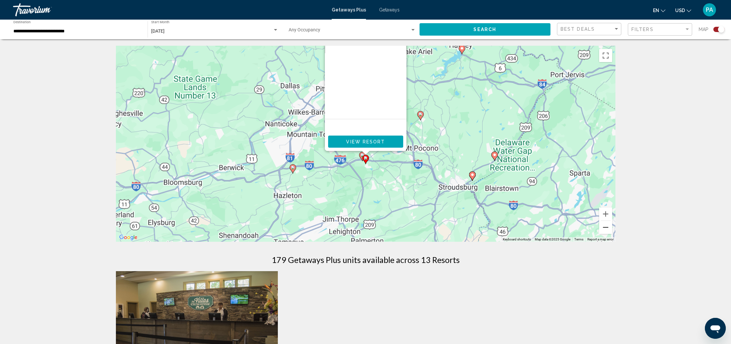
click at [606, 227] on button "Zoom out" at bounding box center [605, 227] width 13 height 13
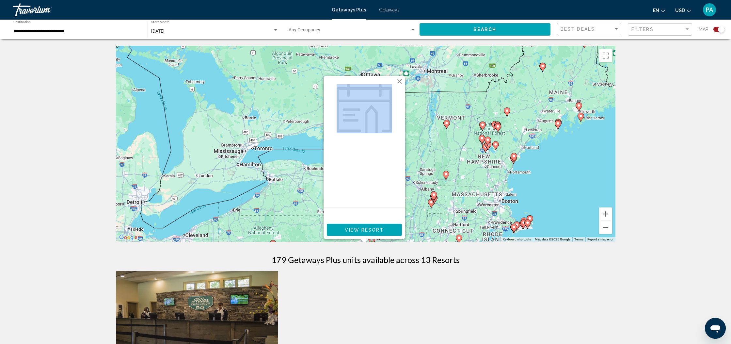
drag, startPoint x: 438, startPoint y: 108, endPoint x: 437, endPoint y: 215, distance: 107.4
click at [437, 215] on div "To activate drag with keyboard, press Alt + Enter. Once in keyboard drag state,…" at bounding box center [365, 144] width 499 height 196
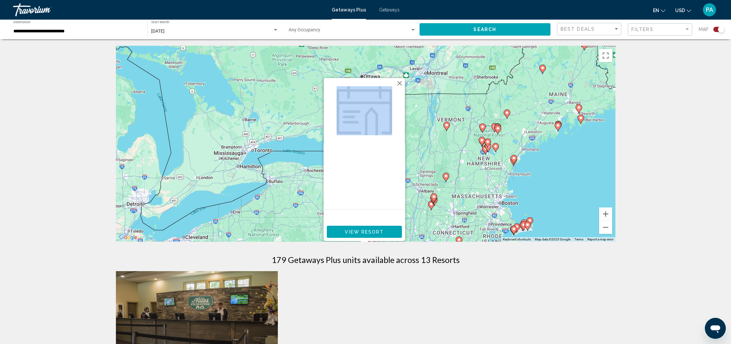
scroll to position [0, 0]
click at [400, 83] on button "Close" at bounding box center [400, 83] width 10 height 10
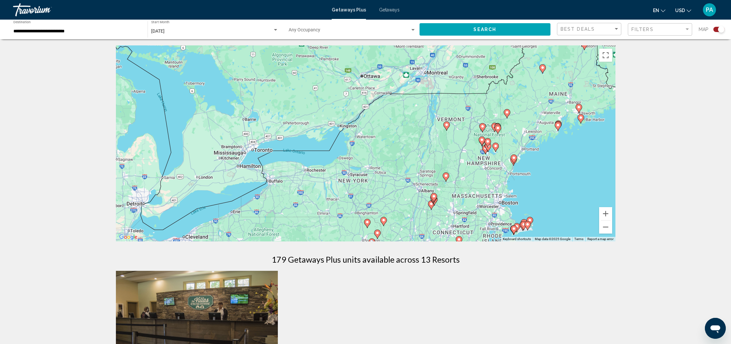
scroll to position [4, 0]
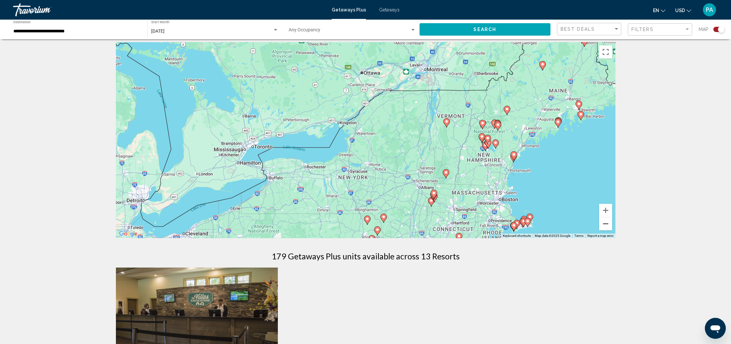
click at [604, 226] on button "Zoom out" at bounding box center [605, 223] width 13 height 13
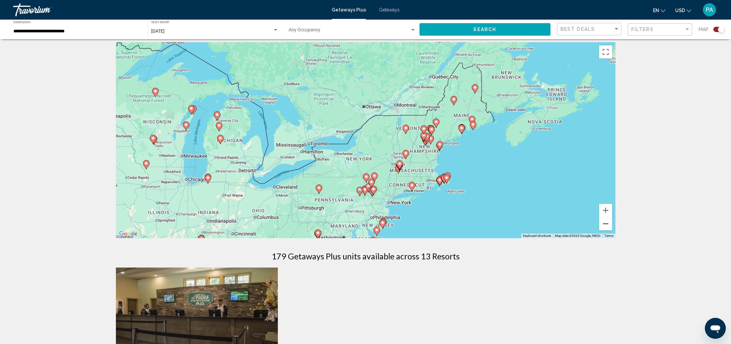
click at [604, 226] on button "Zoom out" at bounding box center [605, 223] width 13 height 13
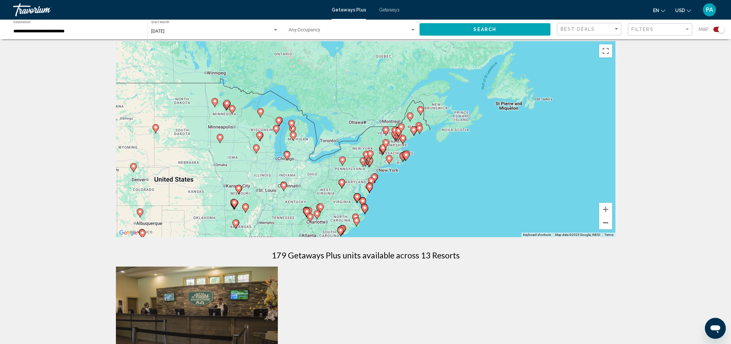
click at [604, 226] on button "Zoom out" at bounding box center [605, 222] width 13 height 13
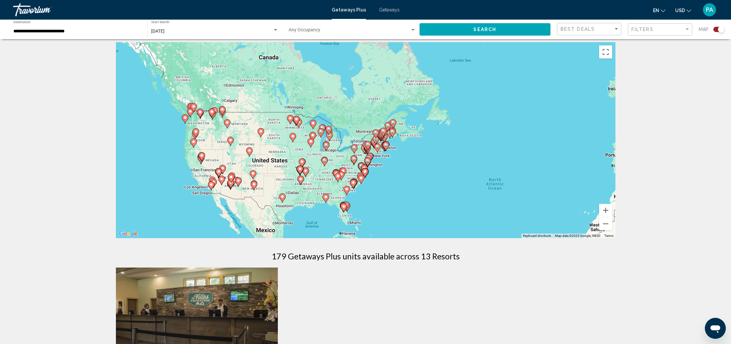
click at [34, 5] on div "Travorium" at bounding box center [45, 9] width 65 height 13
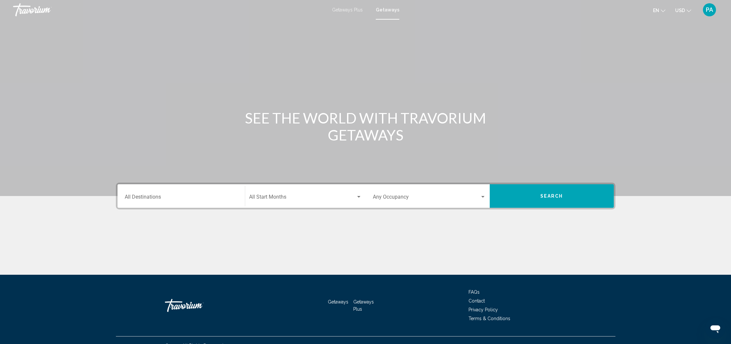
scroll to position [0, 0]
click at [35, 14] on div "Travorium" at bounding box center [45, 9] width 65 height 13
click at [160, 198] on input "Destination All Destinations" at bounding box center [181, 198] width 113 height 6
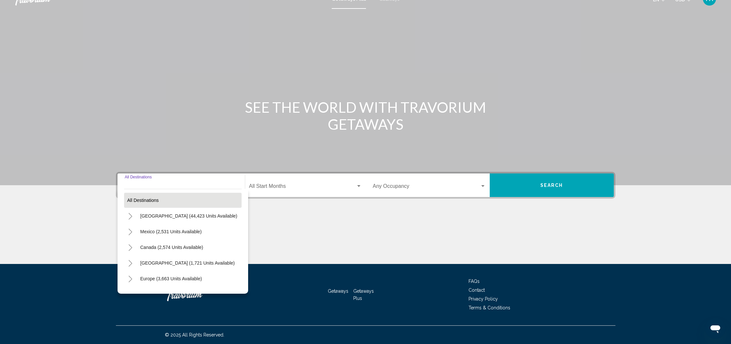
scroll to position [1, 0]
click at [159, 214] on span "[GEOGRAPHIC_DATA] (44,423 units available)" at bounding box center [188, 214] width 97 height 5
type input "**********"
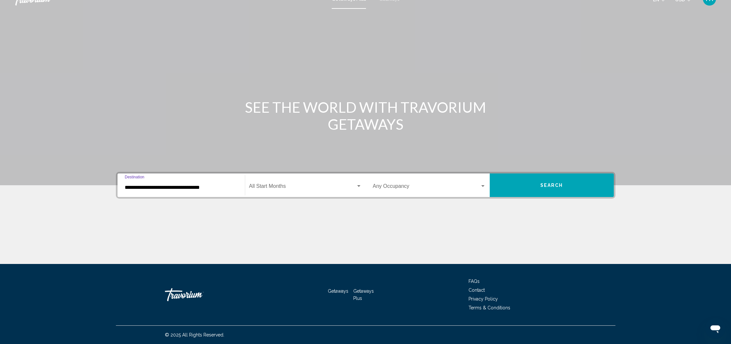
click at [357, 186] on div "Search widget" at bounding box center [358, 186] width 3 height 2
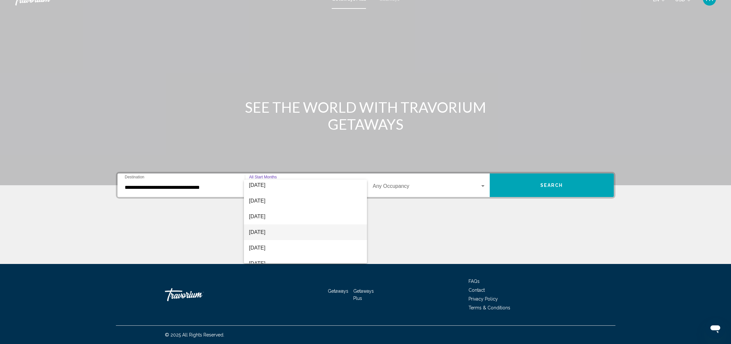
scroll to position [38, 0]
click at [259, 244] on span "[DATE]" at bounding box center [305, 243] width 113 height 16
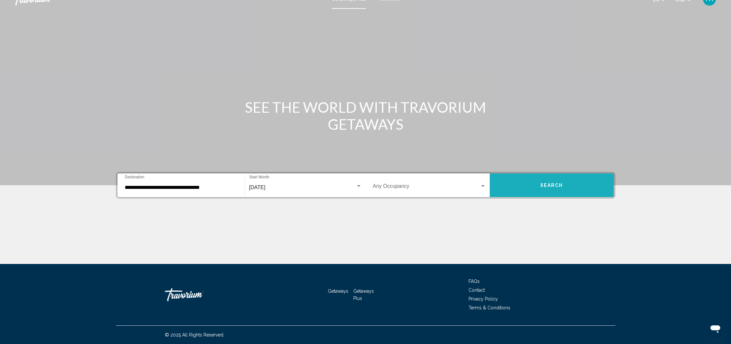
click at [557, 185] on span "Search" at bounding box center [551, 185] width 23 height 5
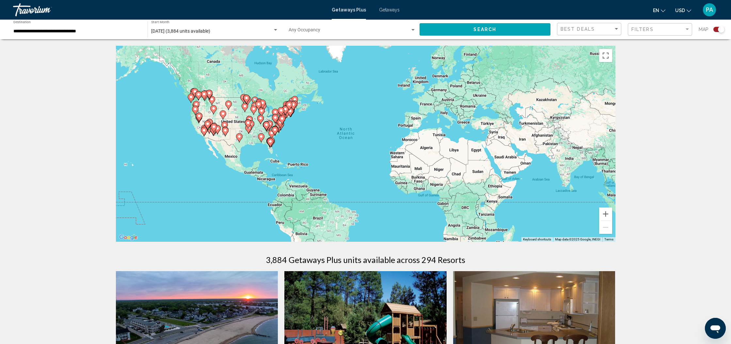
click at [274, 132] on icon "Main content" at bounding box center [274, 131] width 6 height 8
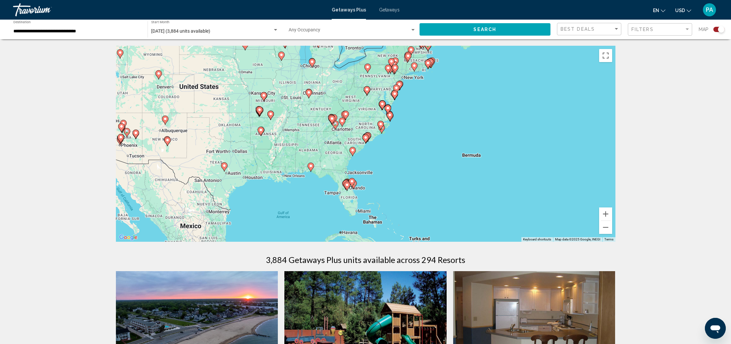
click at [352, 151] on image "Main content" at bounding box center [352, 150] width 4 height 4
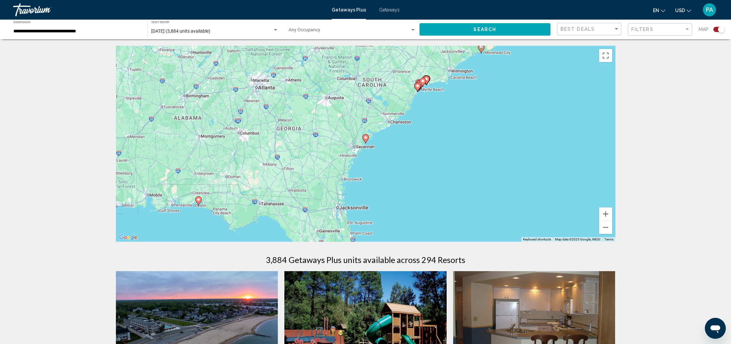
click at [366, 139] on image "Main content" at bounding box center [366, 137] width 4 height 4
type input "**********"
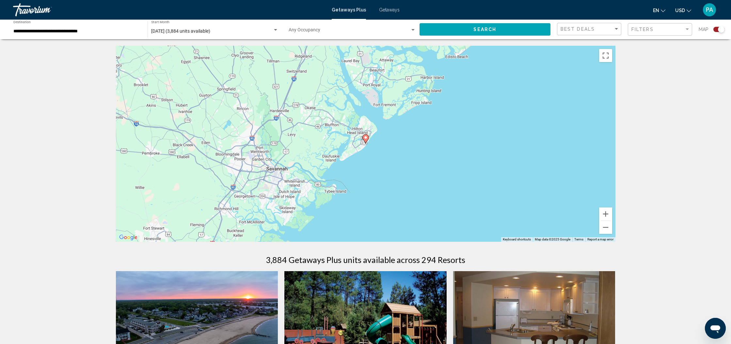
click at [366, 138] on image "Main content" at bounding box center [366, 137] width 4 height 4
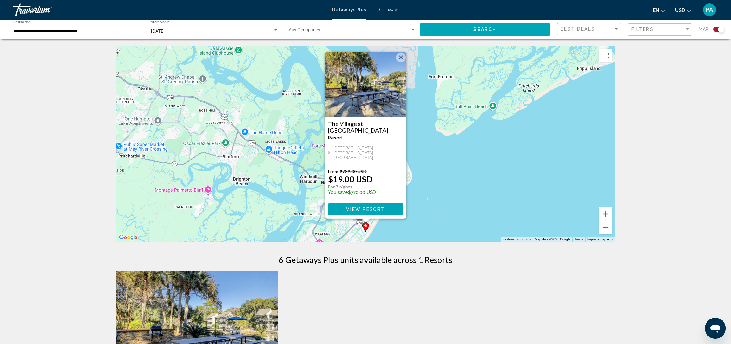
click at [402, 60] on button "Close" at bounding box center [401, 58] width 10 height 10
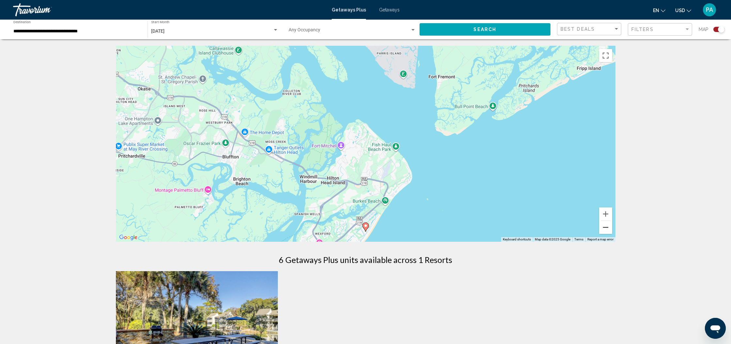
click at [608, 230] on button "Zoom out" at bounding box center [605, 227] width 13 height 13
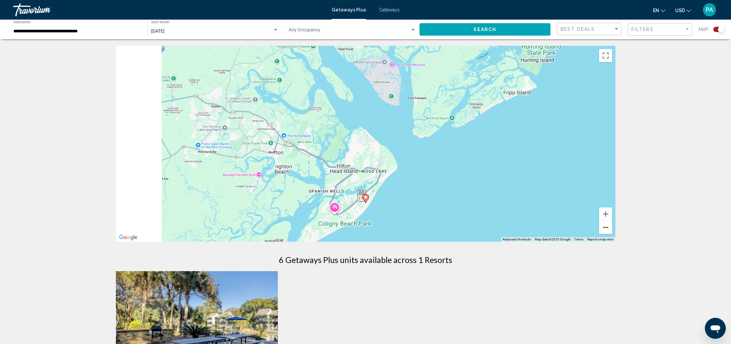
click at [608, 230] on button "Zoom out" at bounding box center [605, 227] width 13 height 13
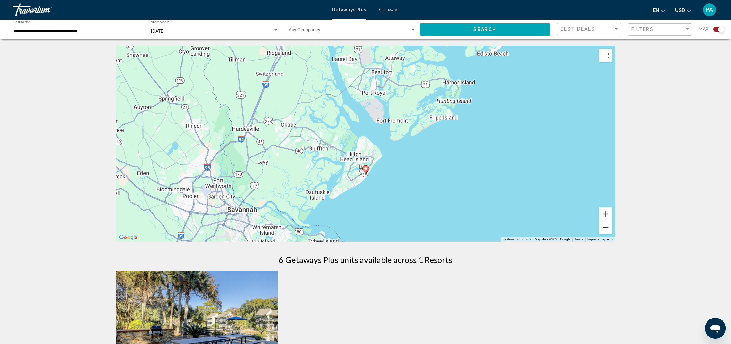
click at [608, 230] on button "Zoom out" at bounding box center [605, 227] width 13 height 13
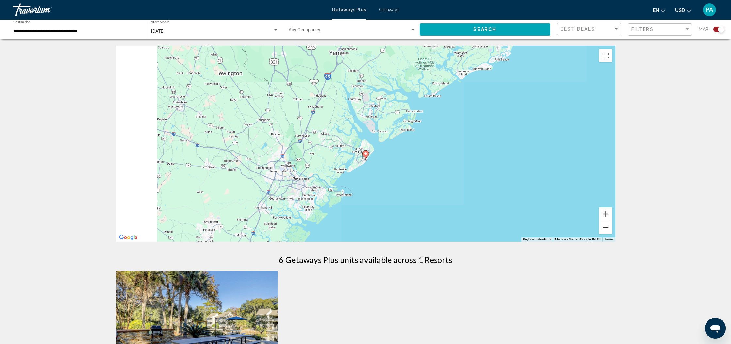
click at [608, 230] on button "Zoom out" at bounding box center [605, 227] width 13 height 13
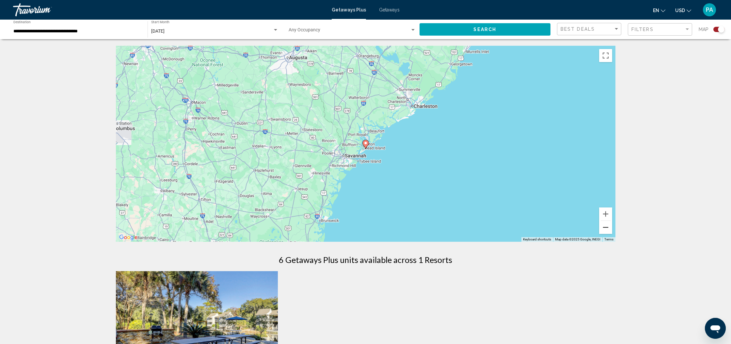
click at [608, 230] on button "Zoom out" at bounding box center [605, 227] width 13 height 13
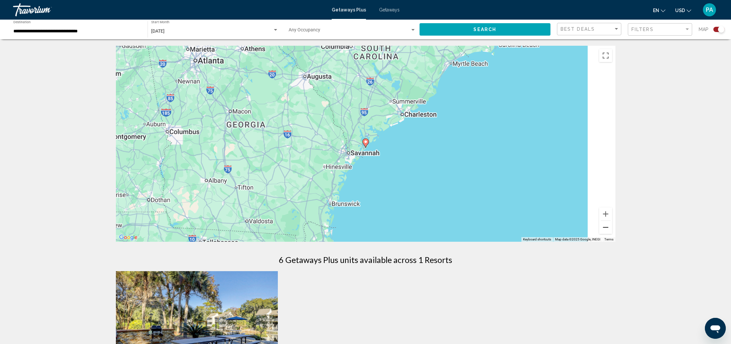
click at [608, 230] on button "Zoom out" at bounding box center [605, 227] width 13 height 13
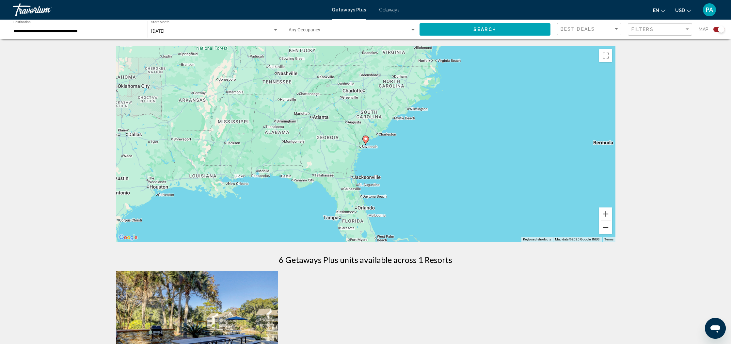
click at [608, 230] on button "Zoom out" at bounding box center [605, 227] width 13 height 13
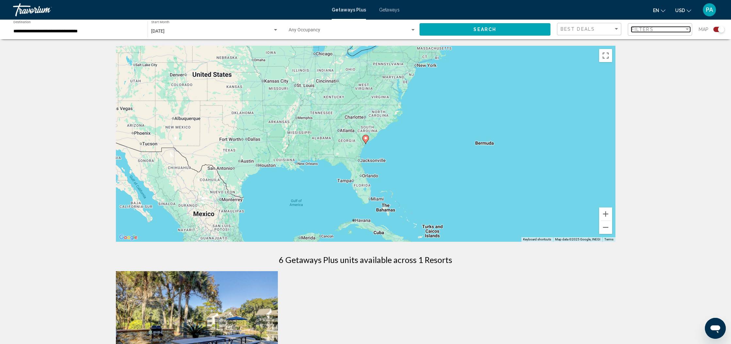
click at [684, 27] on div "Filter" at bounding box center [687, 29] width 6 height 5
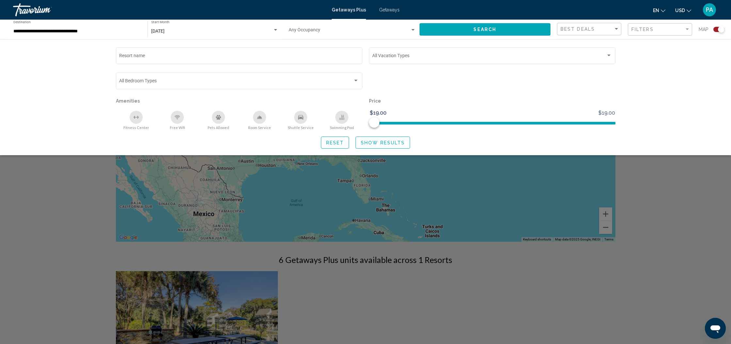
click at [394, 11] on span "Getaways" at bounding box center [389, 9] width 21 height 5
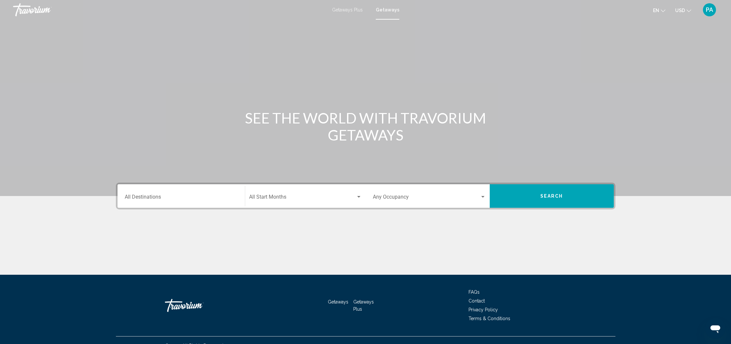
click at [173, 197] on input "Destination All Destinations" at bounding box center [181, 198] width 113 height 6
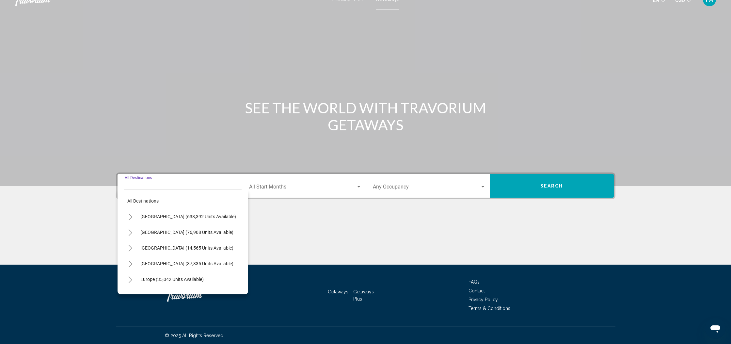
scroll to position [11, 0]
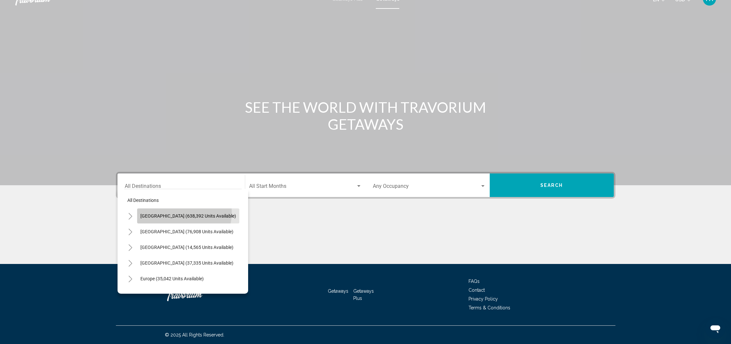
click at [184, 212] on button "[GEOGRAPHIC_DATA] (638,392 units available)" at bounding box center [188, 215] width 102 height 15
type input "**********"
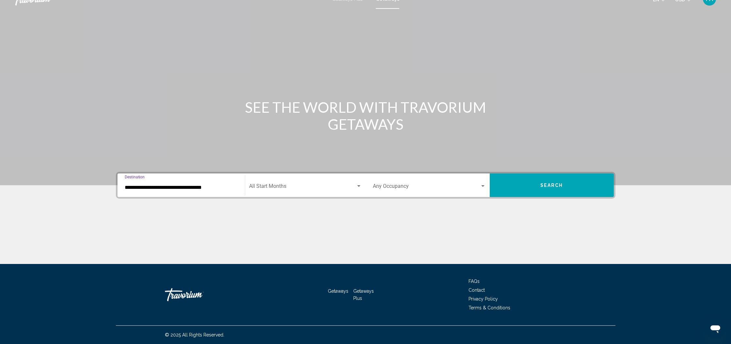
click at [358, 186] on div "Search widget" at bounding box center [358, 186] width 3 height 2
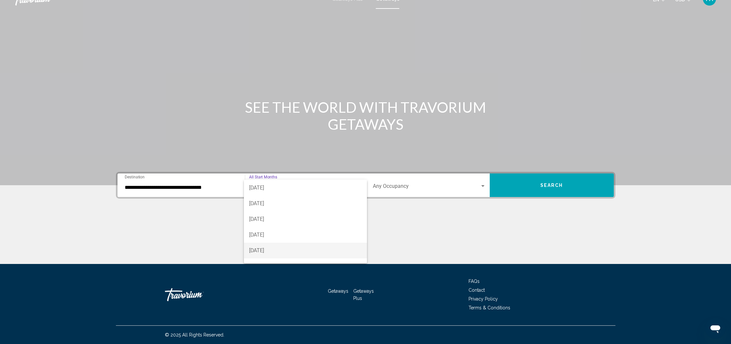
scroll to position [32, 0]
click at [265, 248] on span "[DATE]" at bounding box center [305, 250] width 113 height 16
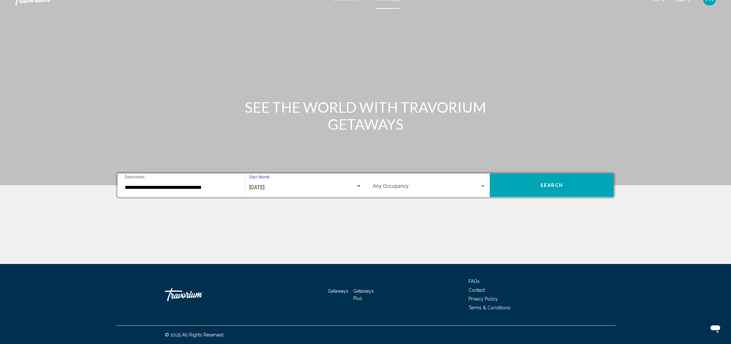
click at [556, 190] on button "Search" at bounding box center [551, 184] width 124 height 23
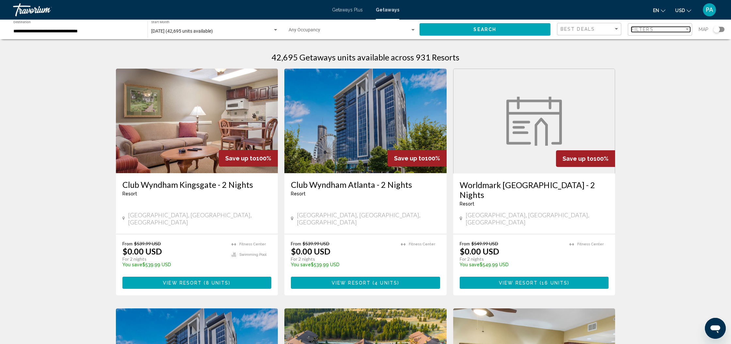
click at [689, 31] on div "Filter" at bounding box center [687, 29] width 6 height 5
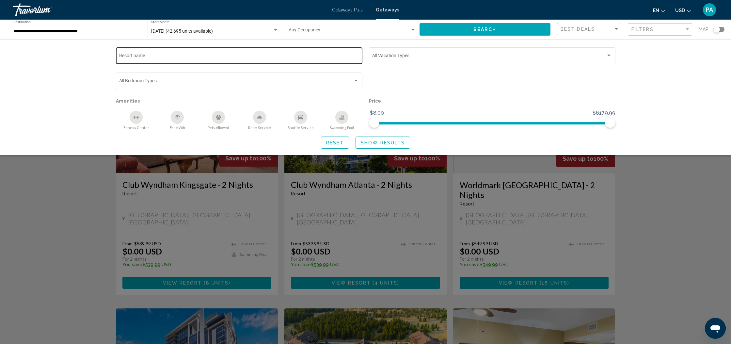
click at [141, 57] on input "Resort name" at bounding box center [239, 56] width 240 height 5
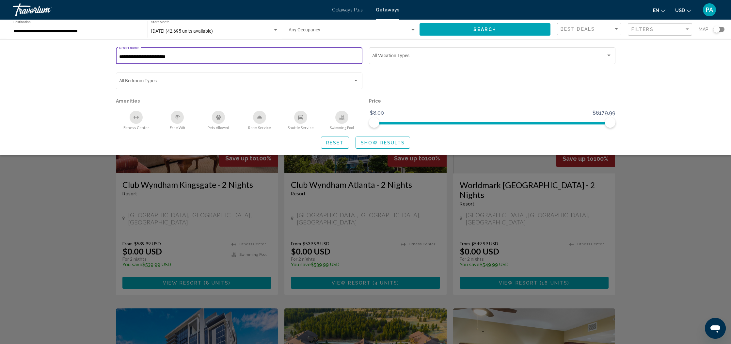
type input "**********"
click at [369, 143] on span "Show Results" at bounding box center [383, 142] width 44 height 5
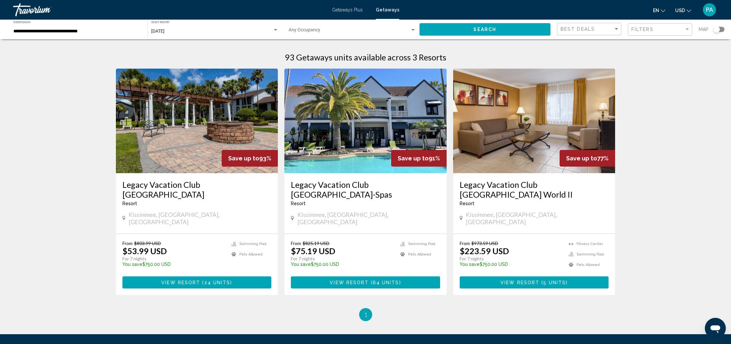
click at [372, 129] on img "Main content" at bounding box center [365, 121] width 162 height 104
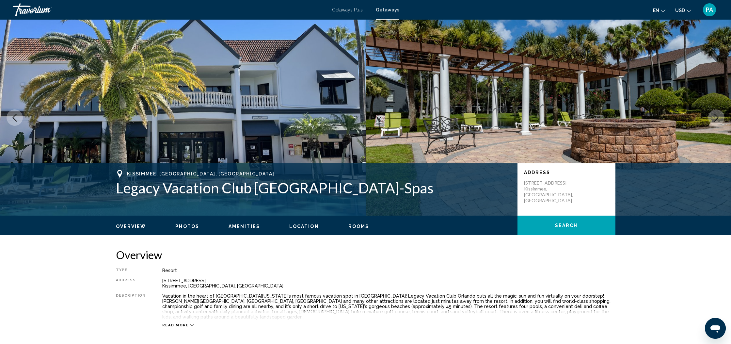
click at [30, 12] on div "Travorium" at bounding box center [45, 9] width 65 height 13
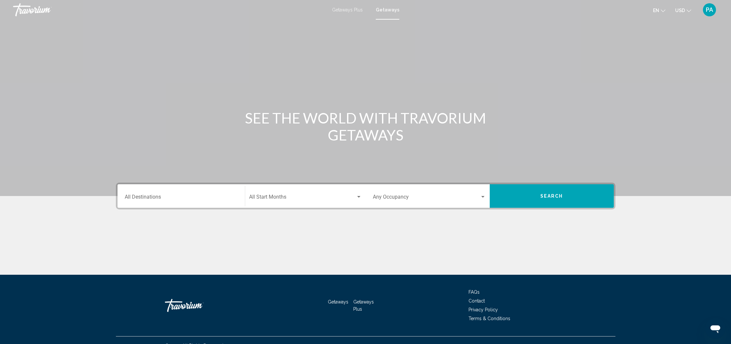
click at [168, 200] on input "Destination All Destinations" at bounding box center [181, 198] width 113 height 6
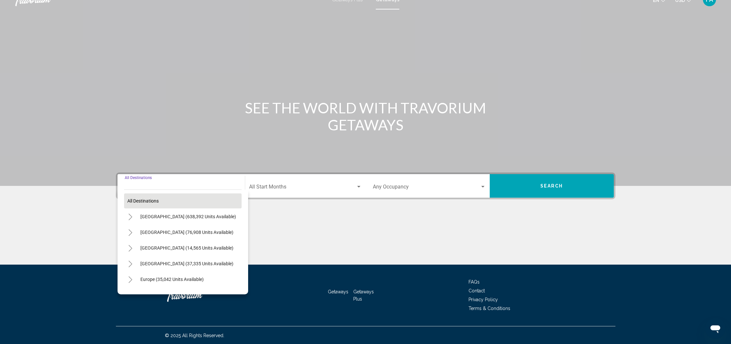
scroll to position [11, 0]
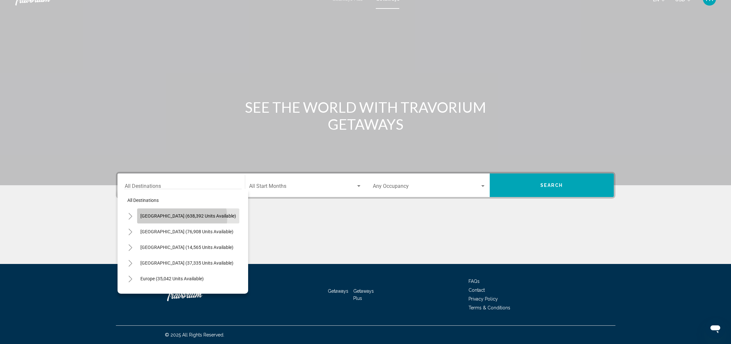
click at [181, 218] on span "[GEOGRAPHIC_DATA] (638,392 units available)" at bounding box center [188, 215] width 96 height 5
type input "**********"
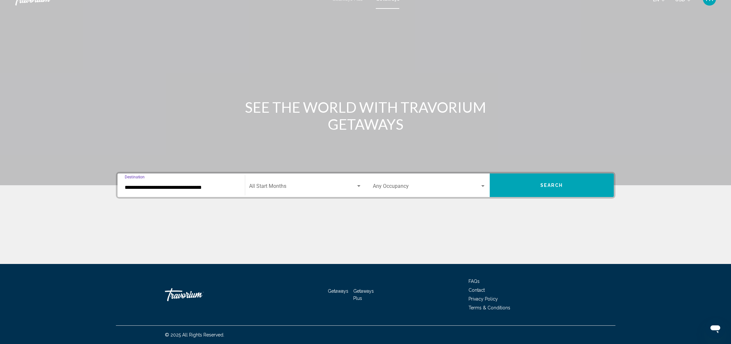
click at [358, 186] on div "Search widget" at bounding box center [358, 186] width 3 height 2
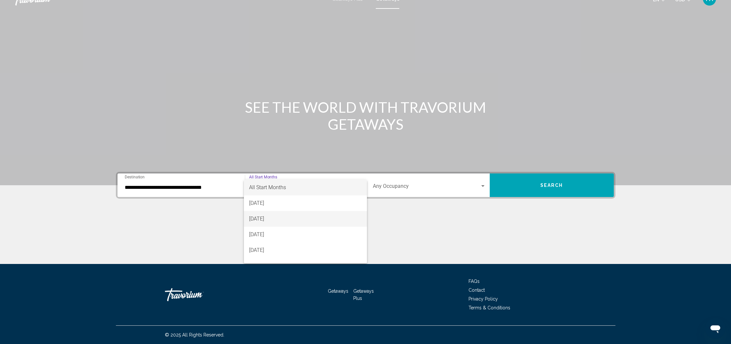
click at [279, 221] on span "[DATE]" at bounding box center [305, 219] width 113 height 16
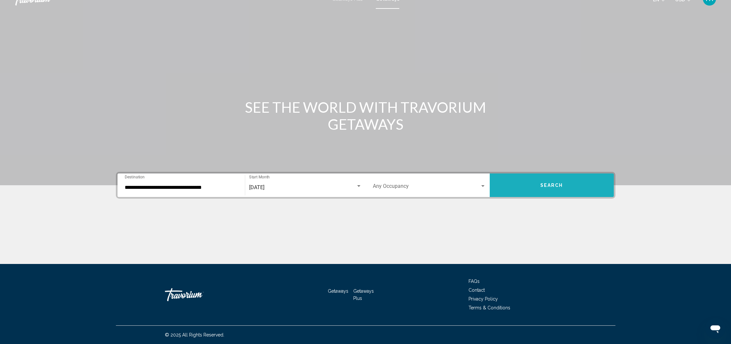
click at [541, 187] on span "Search" at bounding box center [551, 185] width 23 height 5
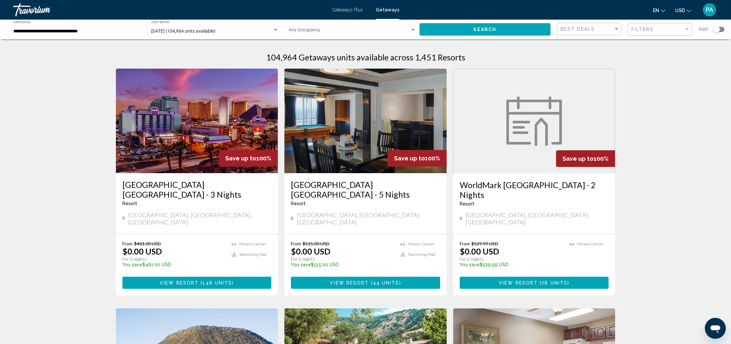
click at [717, 30] on div "Search widget" at bounding box center [716, 29] width 7 height 7
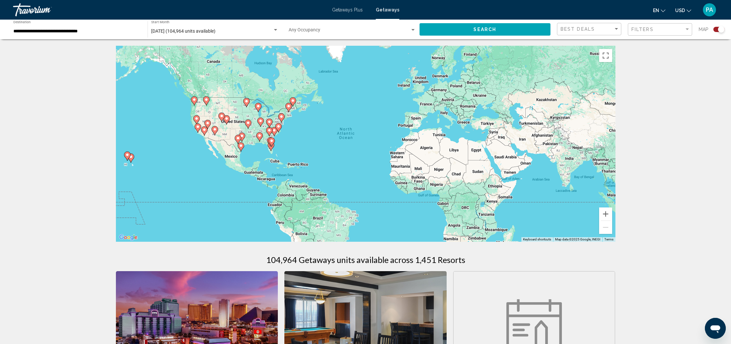
click at [272, 145] on gmp-advanced-marker "Main content" at bounding box center [271, 142] width 7 height 10
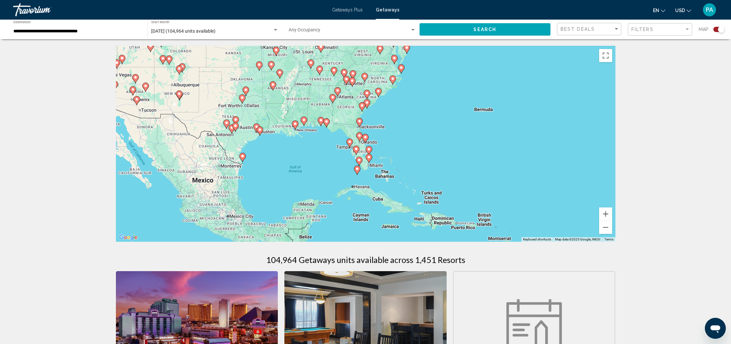
click at [371, 151] on icon "Main content" at bounding box center [368, 150] width 7 height 9
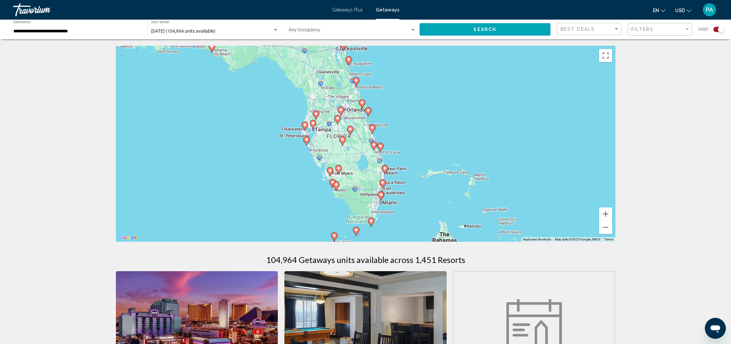
drag, startPoint x: 363, startPoint y: 120, endPoint x: 382, endPoint y: 156, distance: 40.9
click at [382, 156] on div "To navigate, press the arrow keys. To activate drag with keyboard, press Alt + …" at bounding box center [365, 144] width 499 height 196
click at [339, 111] on icon "Main content" at bounding box center [340, 110] width 6 height 8
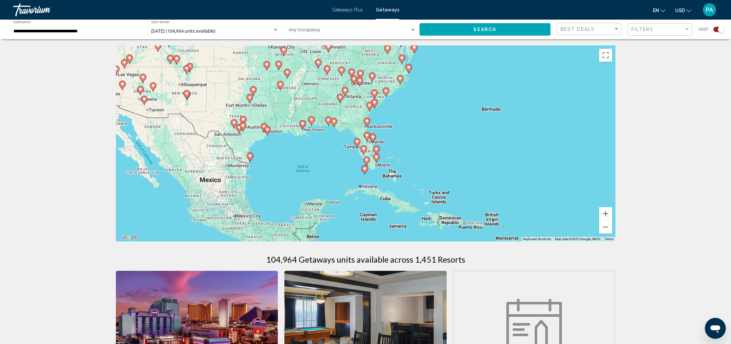
click at [366, 136] on image "Main content" at bounding box center [367, 135] width 4 height 4
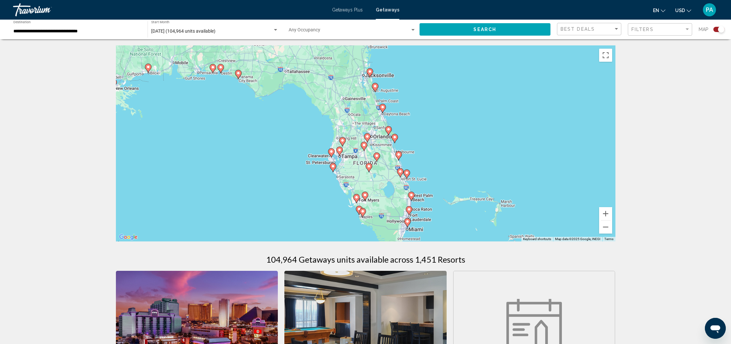
click at [367, 137] on image "Main content" at bounding box center [367, 136] width 4 height 4
type input "**********"
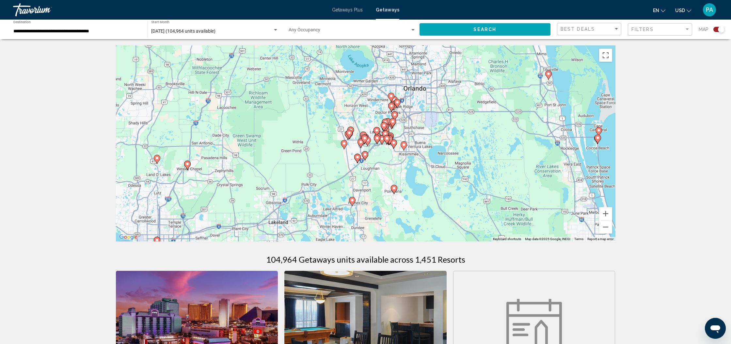
click at [403, 146] on image "Main content" at bounding box center [404, 145] width 4 height 4
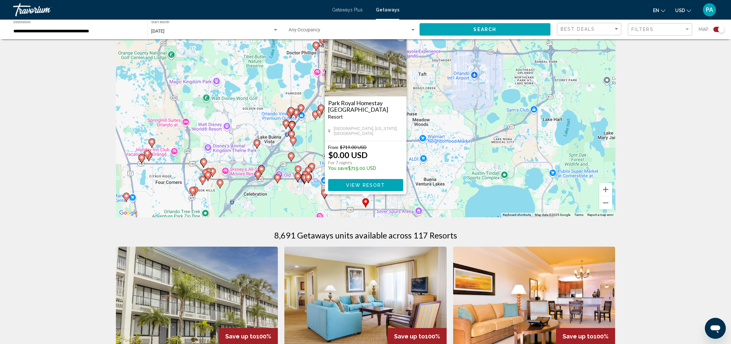
scroll to position [25, 0]
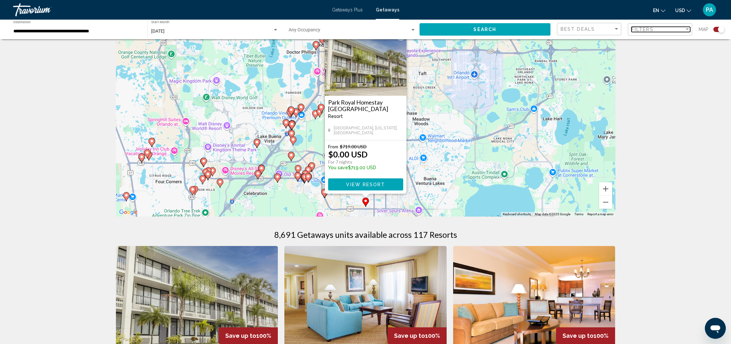
click at [687, 30] on div "Filter" at bounding box center [686, 29] width 3 height 2
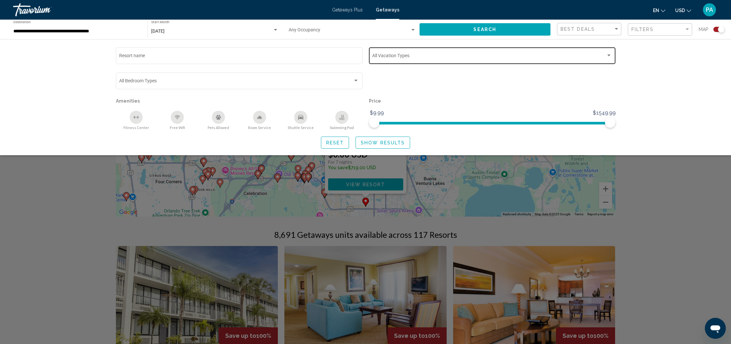
click at [608, 55] on div "Search widget" at bounding box center [608, 55] width 3 height 2
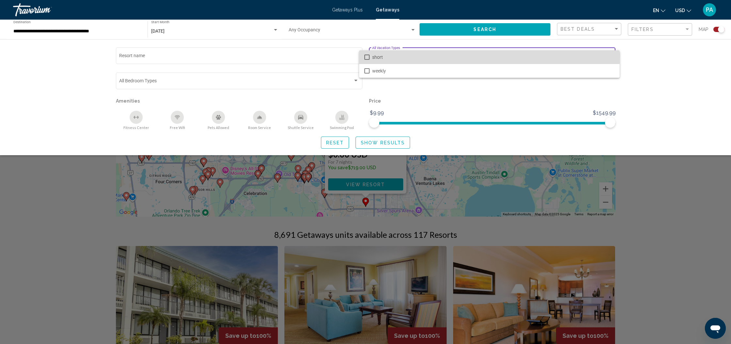
click at [365, 56] on mat-pseudo-checkbox at bounding box center [366, 56] width 5 height 5
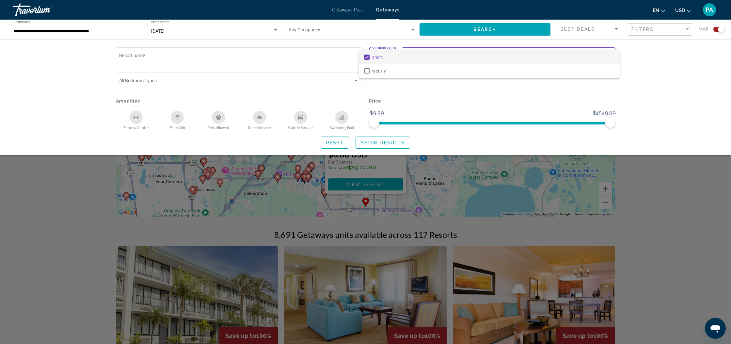
click at [373, 145] on div at bounding box center [365, 172] width 731 height 344
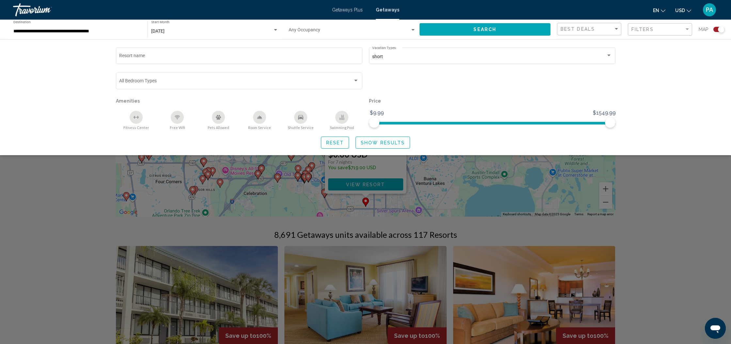
click at [374, 143] on span "Show Results" at bounding box center [383, 142] width 44 height 5
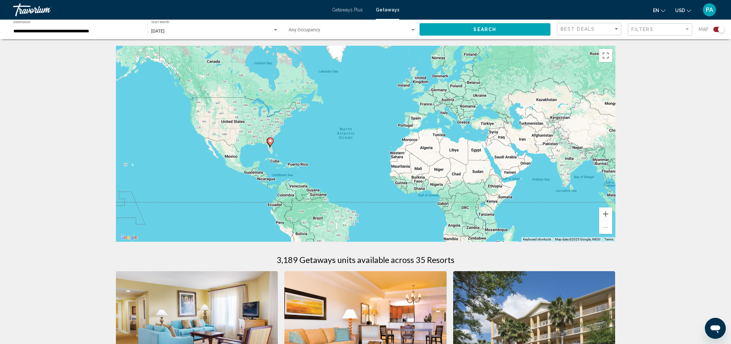
click at [270, 142] on image "Main content" at bounding box center [270, 141] width 4 height 4
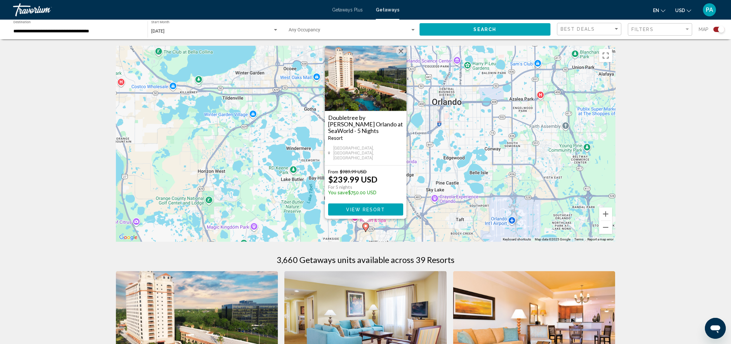
click at [400, 56] on button "Close" at bounding box center [401, 51] width 10 height 10
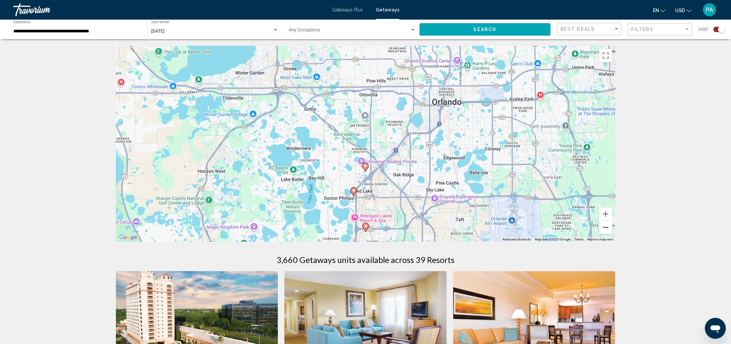
click at [604, 228] on button "Zoom out" at bounding box center [605, 227] width 13 height 13
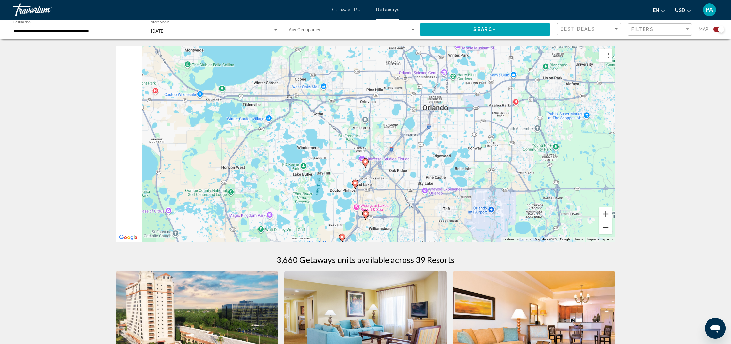
click at [605, 228] on button "Zoom out" at bounding box center [605, 227] width 13 height 13
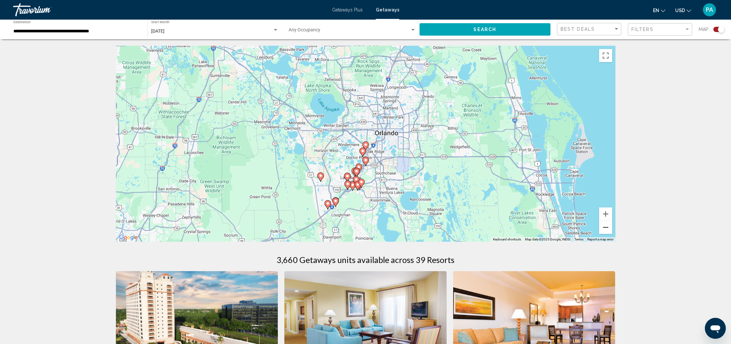
click at [605, 228] on button "Zoom out" at bounding box center [605, 227] width 13 height 13
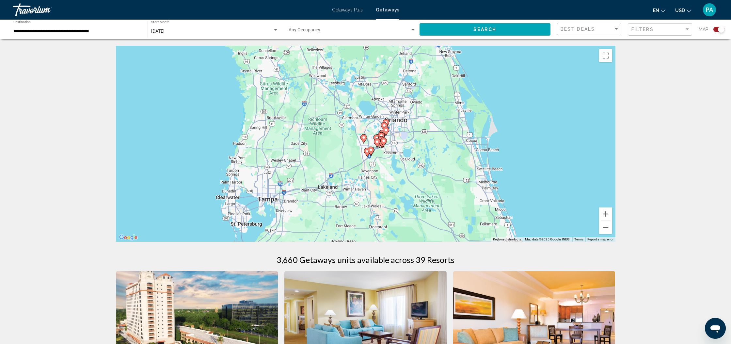
drag, startPoint x: 380, startPoint y: 154, endPoint x: 401, endPoint y: 135, distance: 28.2
click at [401, 135] on div "To activate drag with keyboard, press Alt + Enter. Once in keyboard drag state,…" at bounding box center [365, 144] width 499 height 196
click at [380, 141] on icon "Main content" at bounding box center [383, 142] width 6 height 8
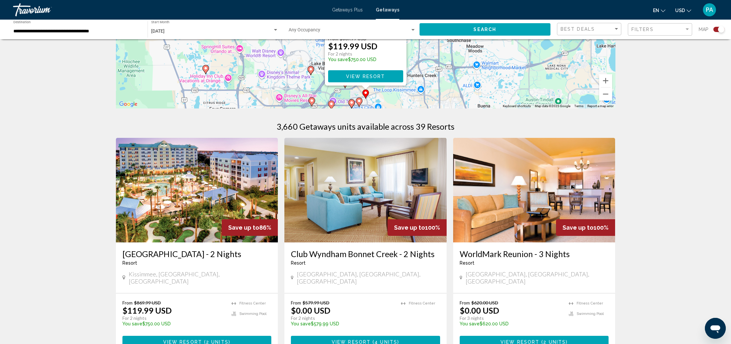
scroll to position [143, 0]
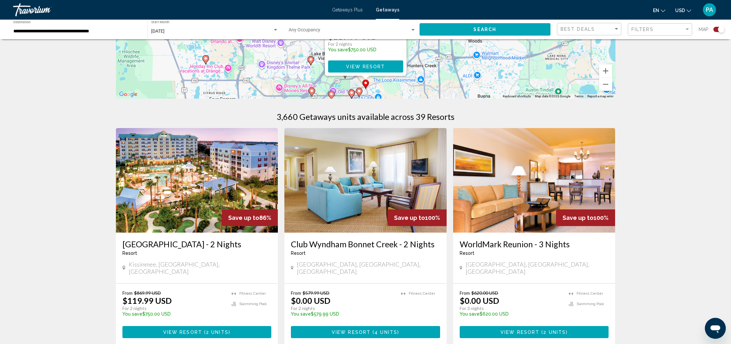
click at [412, 177] on img "Main content" at bounding box center [365, 180] width 162 height 104
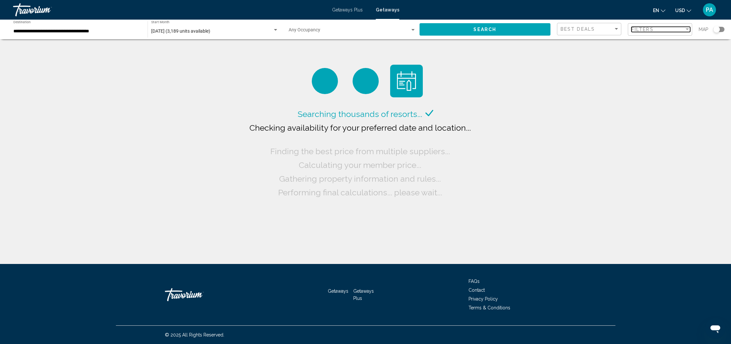
click at [688, 29] on div "Filter" at bounding box center [686, 29] width 3 height 2
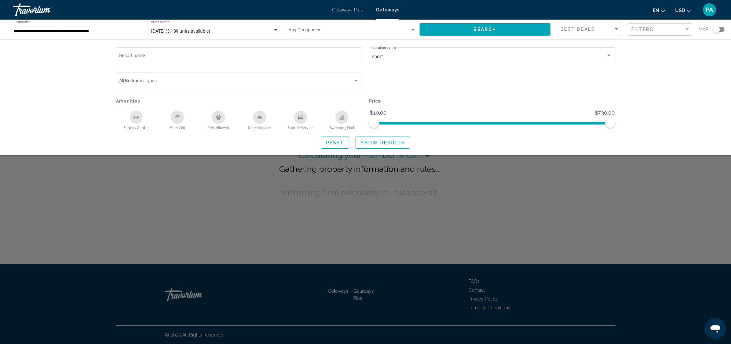
click at [275, 30] on div "Search widget" at bounding box center [275, 30] width 3 height 2
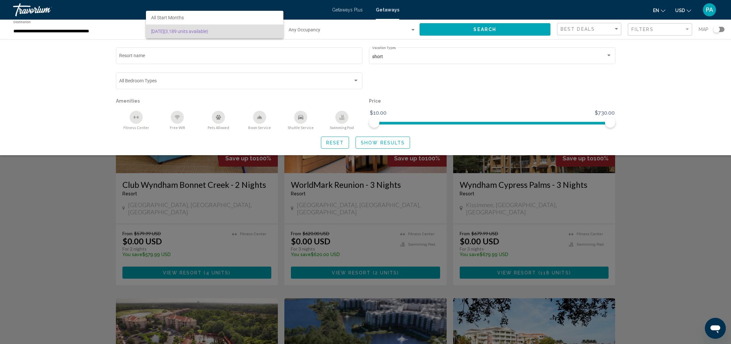
click at [328, 140] on div at bounding box center [365, 172] width 731 height 344
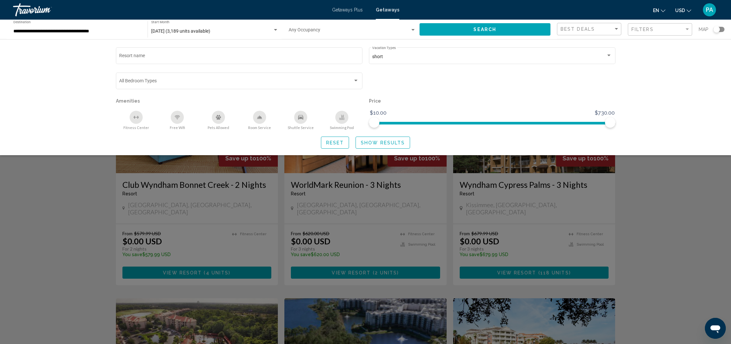
drag, startPoint x: 329, startPoint y: 149, endPoint x: 328, endPoint y: 146, distance: 3.3
click at [329, 149] on div "Resort name short Vacation Types All Vacation Types Bedroom Types All Bedroom T…" at bounding box center [365, 97] width 731 height 116
click at [329, 145] on span "Reset" at bounding box center [335, 142] width 18 height 5
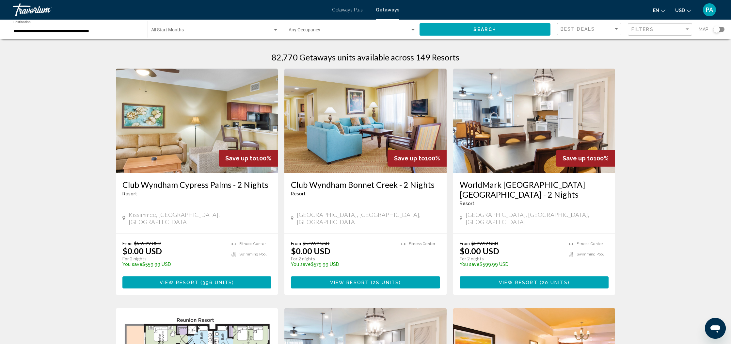
click at [176, 29] on span "Search widget" at bounding box center [211, 31] width 121 height 5
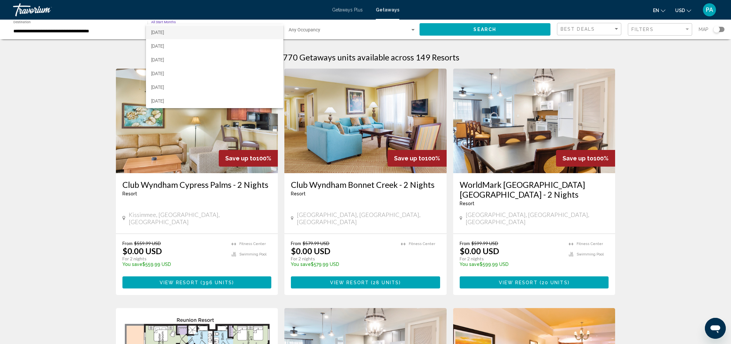
scroll to position [43, 0]
click at [164, 84] on span "[DATE]" at bounding box center [214, 85] width 127 height 14
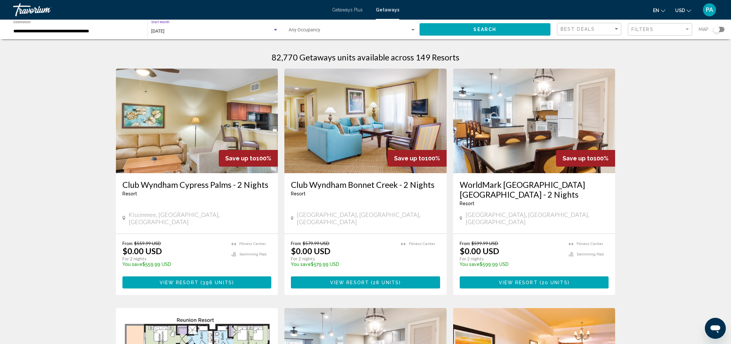
click at [274, 31] on div "Search widget" at bounding box center [275, 29] width 6 height 5
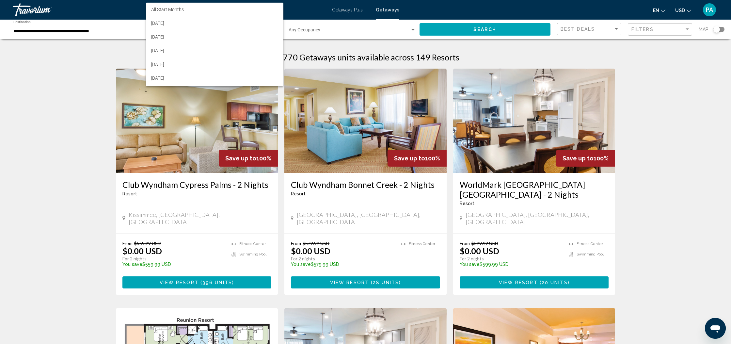
scroll to position [74, 0]
click at [166, 17] on span "[DATE]" at bounding box center [214, 18] width 127 height 14
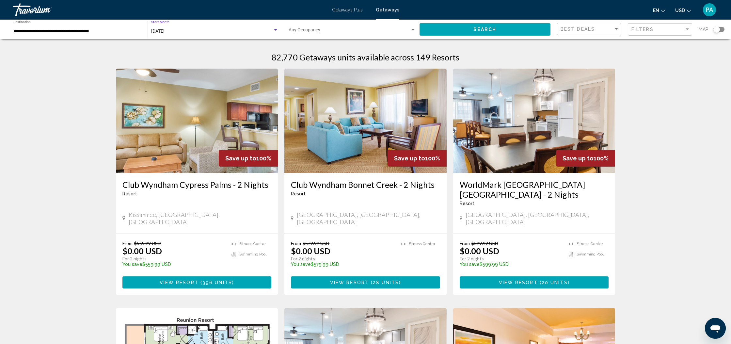
click at [490, 29] on span "Search" at bounding box center [484, 29] width 23 height 5
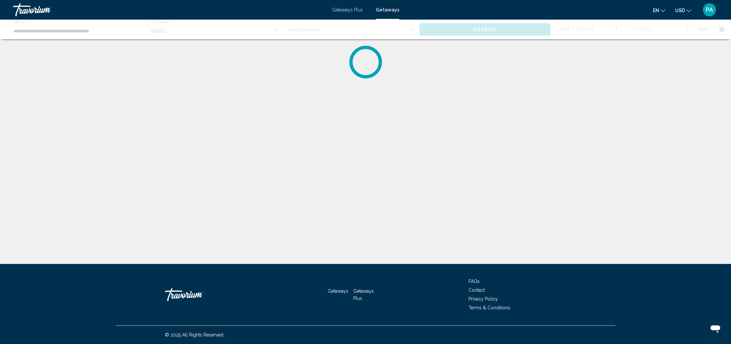
click at [685, 29] on div "Main content" at bounding box center [365, 30] width 731 height 20
click at [686, 30] on div "Main content" at bounding box center [365, 30] width 731 height 20
click at [687, 29] on div "Main content" at bounding box center [365, 30] width 731 height 20
click at [687, 30] on div "Main content" at bounding box center [365, 30] width 731 height 20
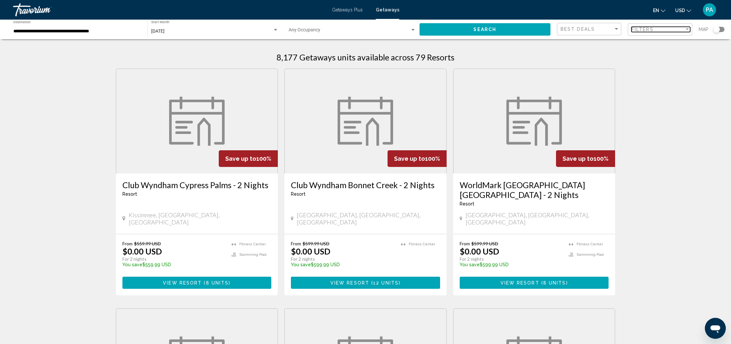
click at [687, 30] on div "Filter" at bounding box center [686, 29] width 3 height 2
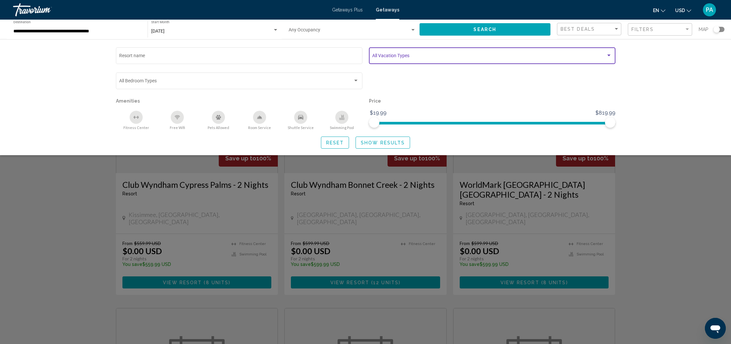
click at [609, 57] on div "Search widget" at bounding box center [609, 55] width 6 height 5
click at [367, 57] on mat-pseudo-checkbox at bounding box center [366, 56] width 5 height 5
click at [427, 92] on div at bounding box center [365, 172] width 731 height 344
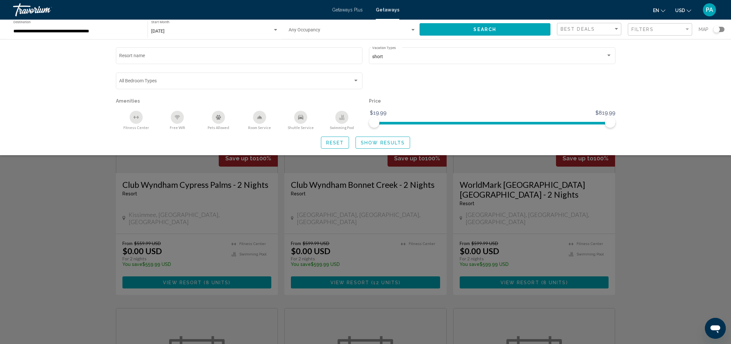
click at [391, 141] on span "Show Results" at bounding box center [383, 142] width 44 height 5
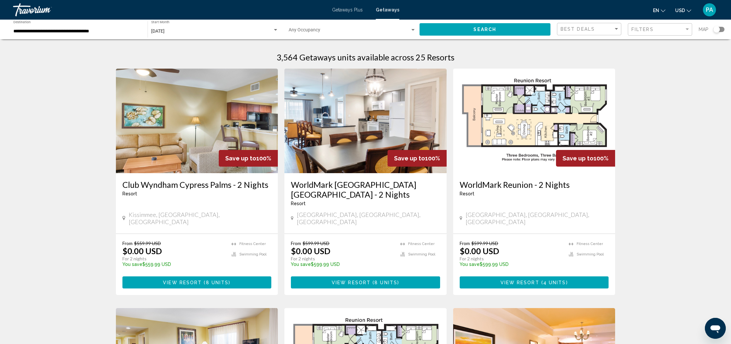
click at [716, 29] on div "Search widget" at bounding box center [716, 29] width 7 height 7
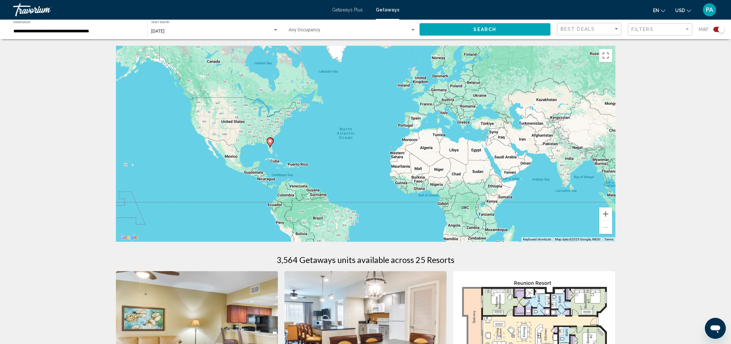
click at [269, 143] on image "Main content" at bounding box center [270, 141] width 4 height 4
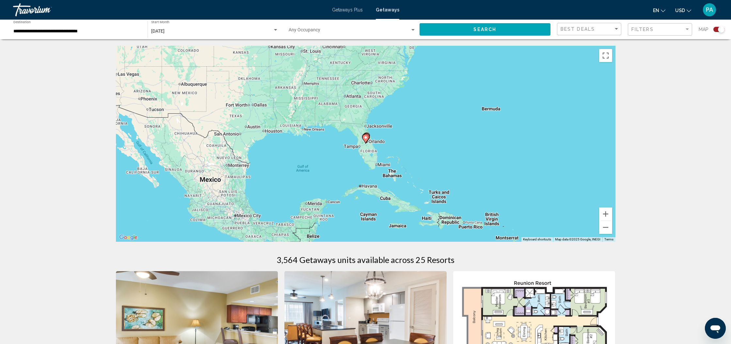
click at [364, 139] on image "Main content" at bounding box center [366, 137] width 4 height 4
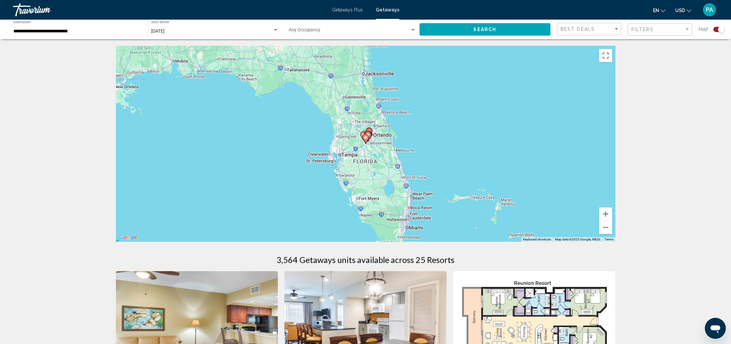
click at [364, 139] on image "Main content" at bounding box center [366, 137] width 4 height 4
type input "**********"
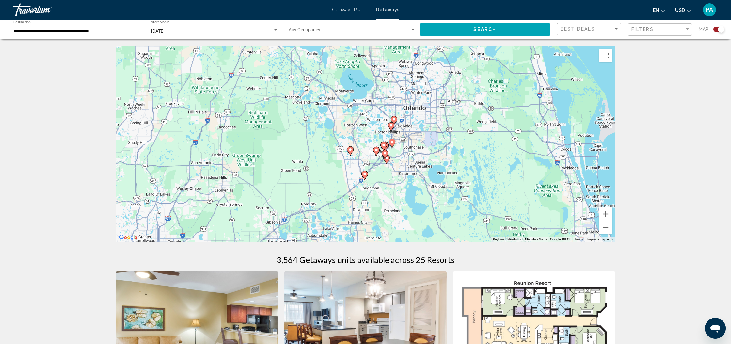
drag, startPoint x: 414, startPoint y: 138, endPoint x: 414, endPoint y: 186, distance: 47.6
click at [414, 186] on div "To navigate, press the arrow keys. To activate drag with keyboard, press Alt + …" at bounding box center [365, 144] width 499 height 196
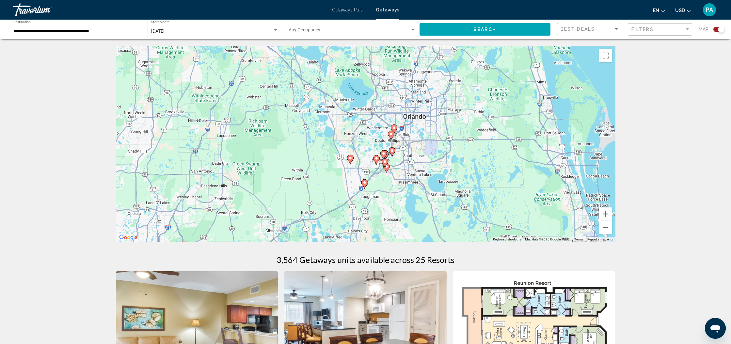
click at [391, 152] on image "Main content" at bounding box center [392, 150] width 4 height 4
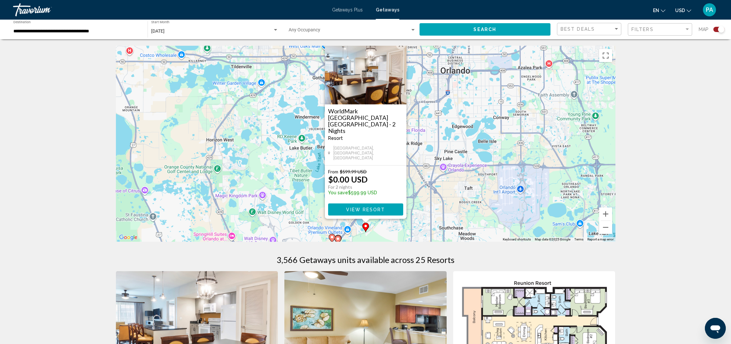
click at [369, 94] on img "Main content" at bounding box center [366, 71] width 82 height 65
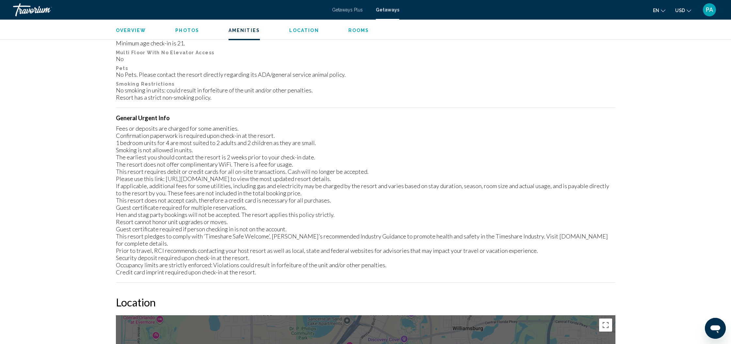
scroll to position [731, 0]
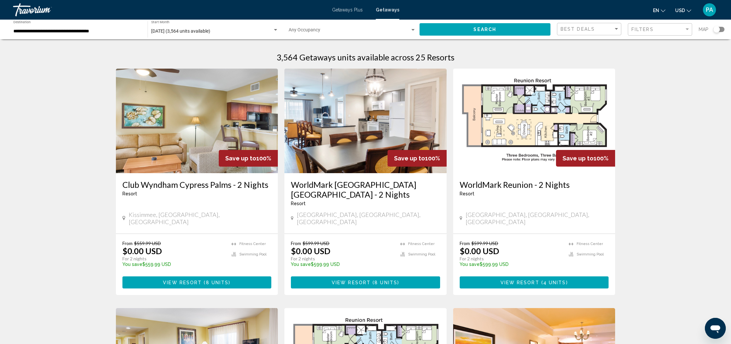
click at [716, 31] on div "Search widget" at bounding box center [716, 29] width 7 height 7
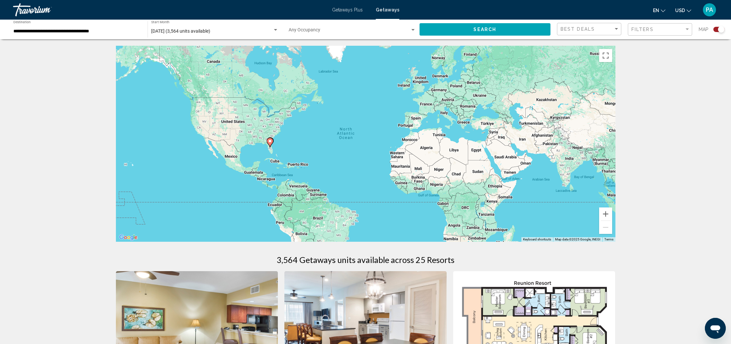
click at [270, 142] on image "Main content" at bounding box center [270, 141] width 4 height 4
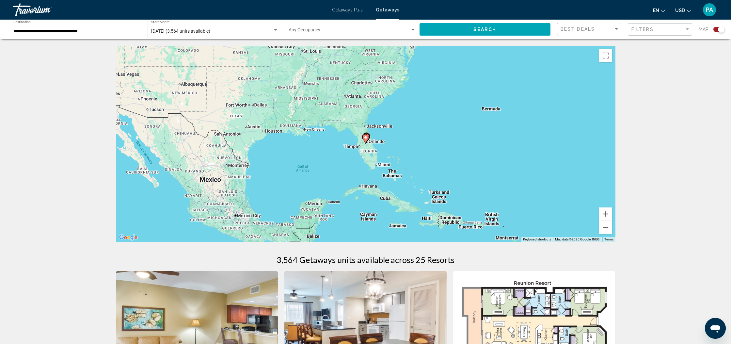
click at [365, 138] on image "Main content" at bounding box center [366, 137] width 4 height 4
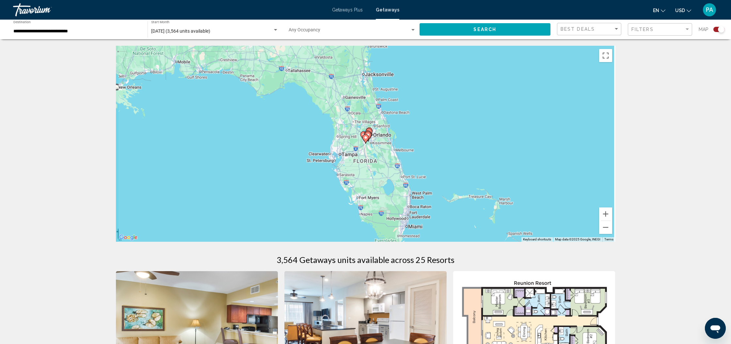
click at [367, 136] on icon "Main content" at bounding box center [365, 138] width 6 height 8
type input "**********"
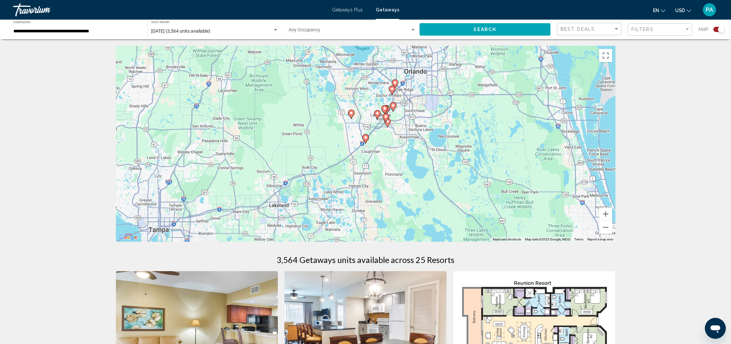
click at [388, 118] on icon "Main content" at bounding box center [385, 117] width 7 height 9
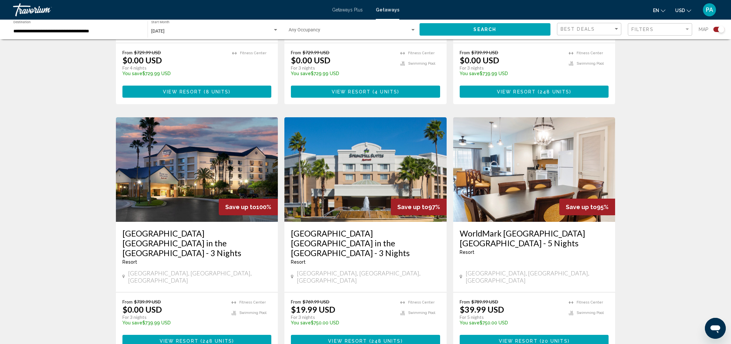
scroll to position [868, 0]
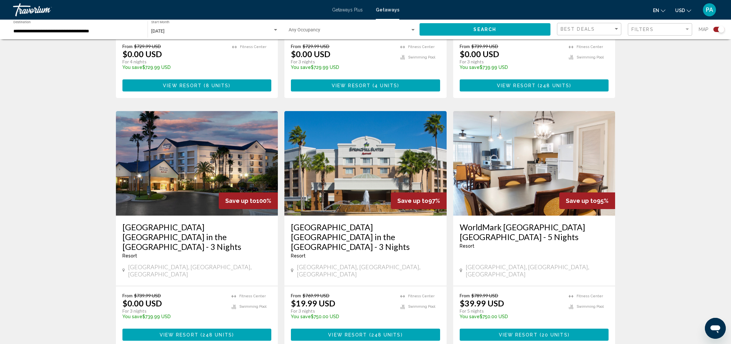
click at [195, 139] on img "Main content" at bounding box center [197, 163] width 162 height 104
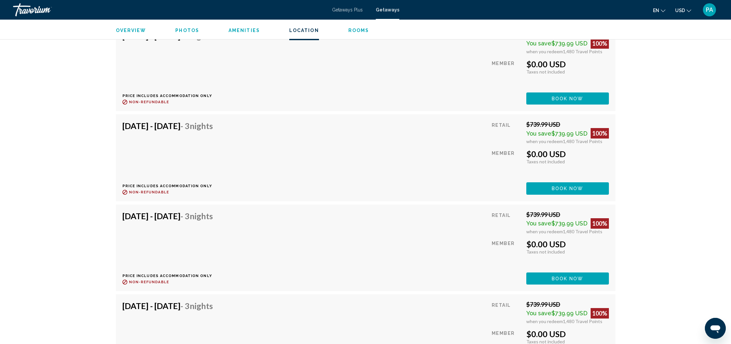
scroll to position [5453, 0]
click at [564, 275] on span "Book now" at bounding box center [567, 277] width 32 height 5
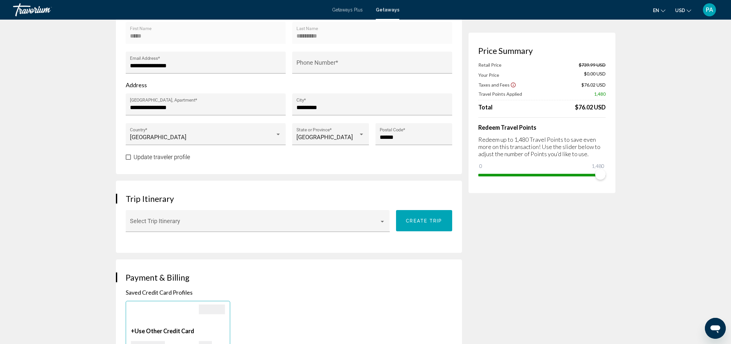
scroll to position [240, 0]
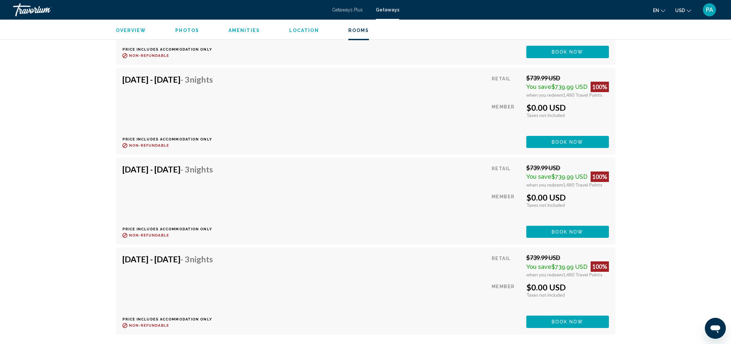
scroll to position [6648, 0]
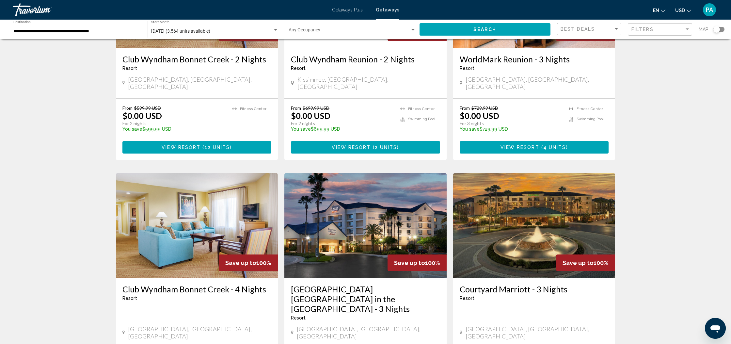
scroll to position [415, 0]
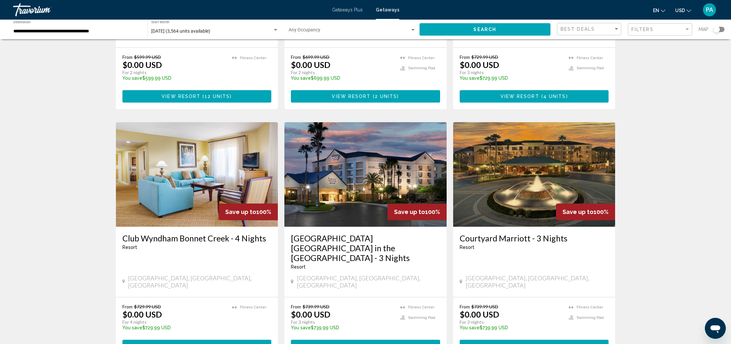
click at [534, 167] on img "Main content" at bounding box center [534, 174] width 162 height 104
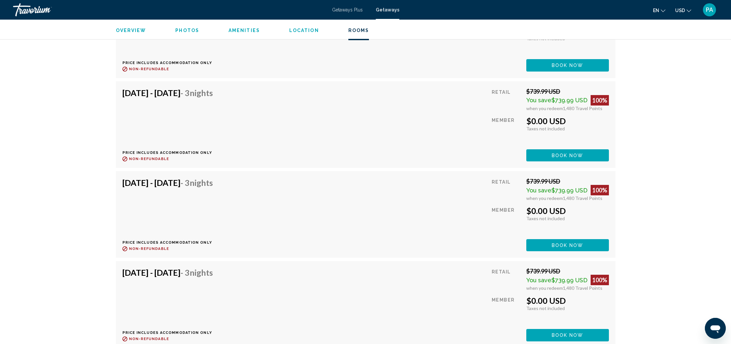
scroll to position [1427, 0]
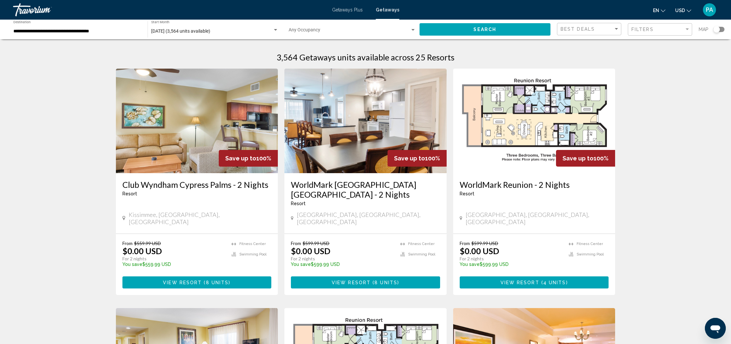
click at [550, 152] on img "Main content" at bounding box center [534, 121] width 162 height 104
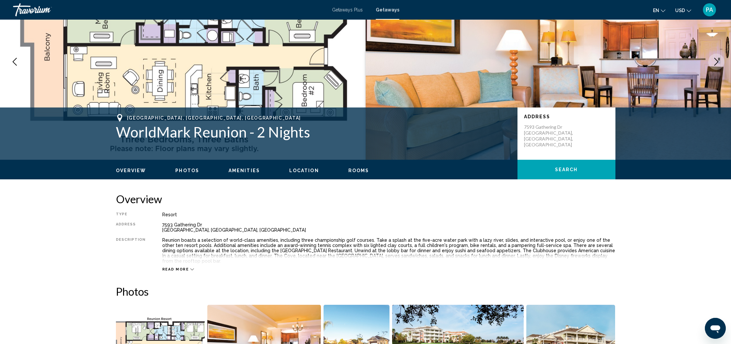
scroll to position [51, 0]
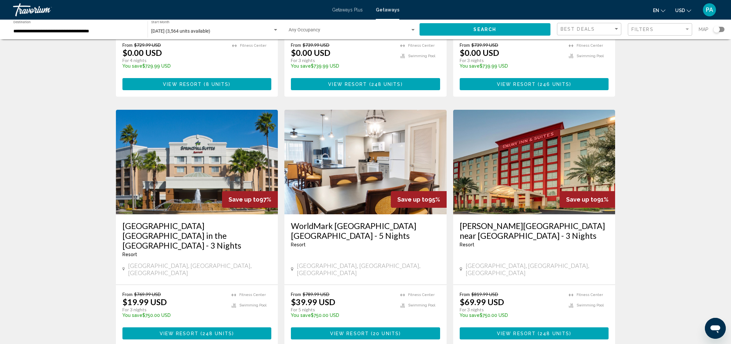
scroll to position [749, 0]
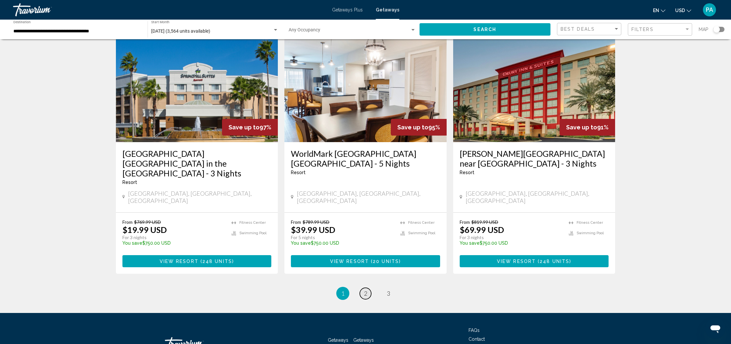
click at [366, 289] on span "2" at bounding box center [365, 292] width 3 height 7
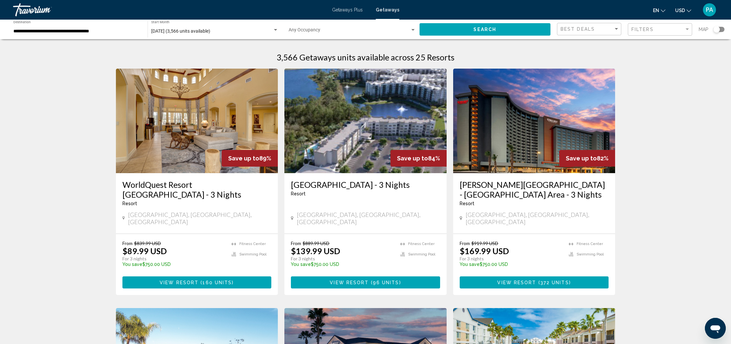
click at [191, 136] on img "Main content" at bounding box center [197, 121] width 162 height 104
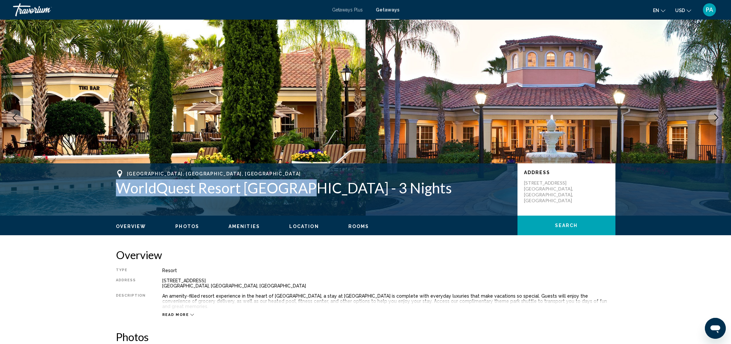
drag, startPoint x: 121, startPoint y: 188, endPoint x: 297, endPoint y: 191, distance: 175.9
click at [297, 191] on h1 "WorldQuest Resort [GEOGRAPHIC_DATA] - 3 Nights" at bounding box center [313, 187] width 395 height 17
copy h1 "WorldQuest Resort Orlando"
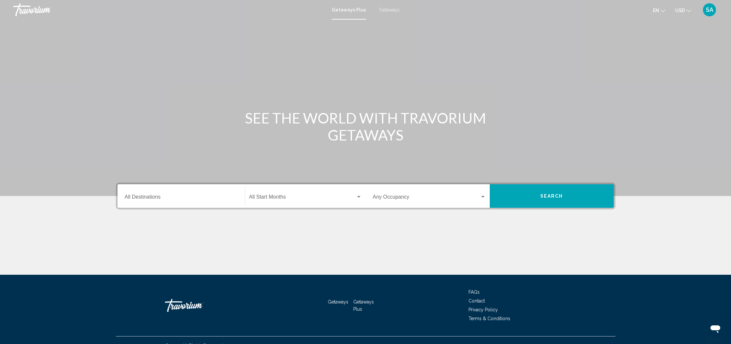
click at [176, 194] on div "Destination All Destinations" at bounding box center [181, 196] width 113 height 21
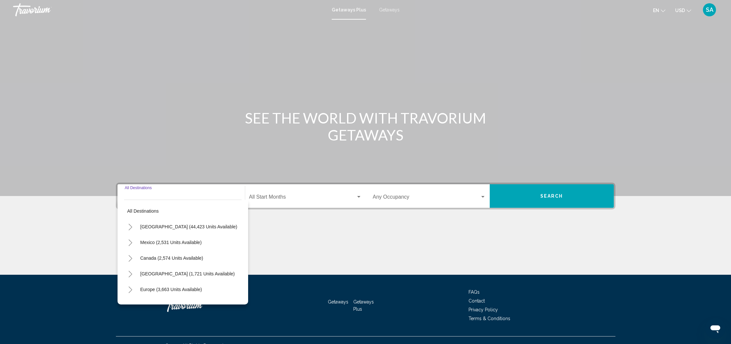
scroll to position [11, 0]
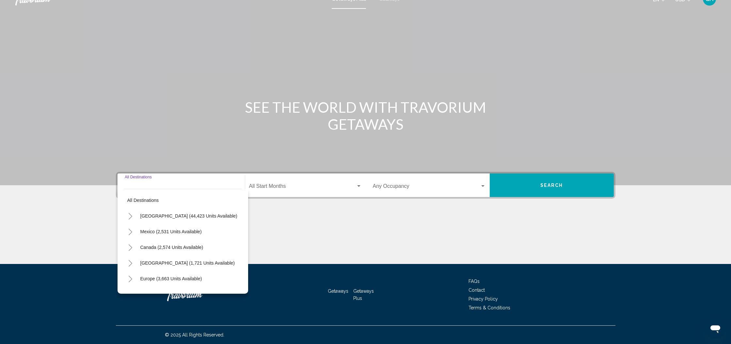
click at [169, 218] on button "[GEOGRAPHIC_DATA] (44,423 units available)" at bounding box center [188, 215] width 103 height 15
type input "**********"
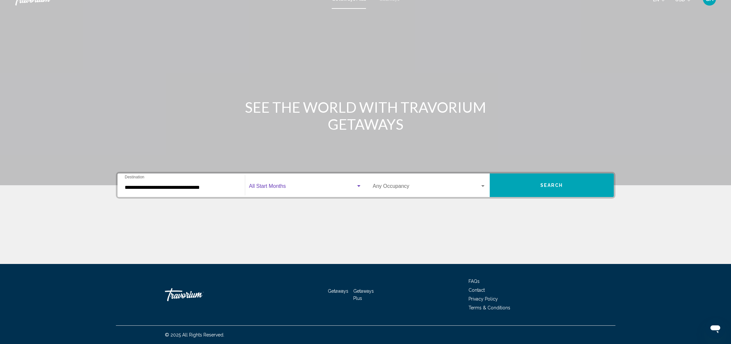
click at [359, 187] on div "Search widget" at bounding box center [359, 185] width 6 height 5
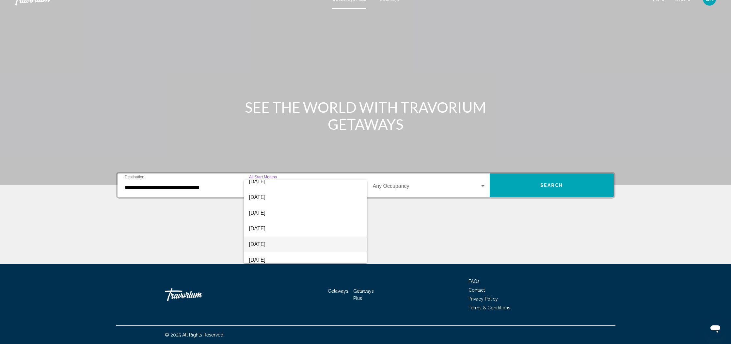
scroll to position [54, 0]
click at [262, 227] on span "[DATE]" at bounding box center [305, 228] width 113 height 16
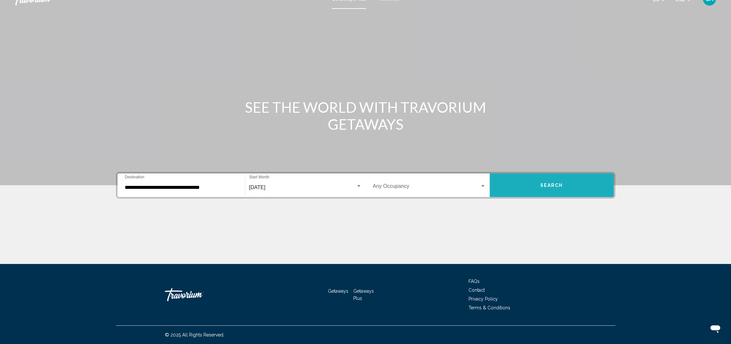
click at [548, 189] on button "Search" at bounding box center [551, 184] width 124 height 23
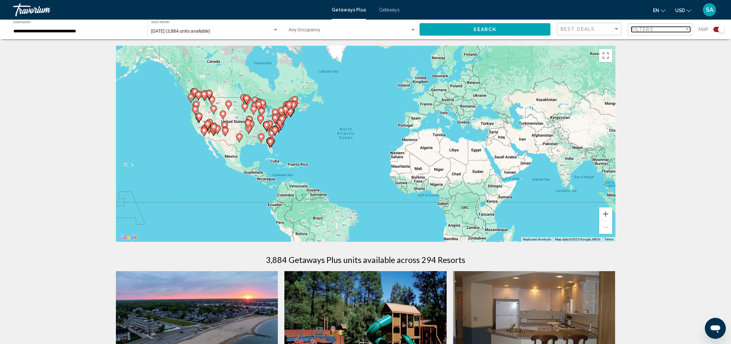
click at [681, 31] on div "Filters" at bounding box center [657, 29] width 53 height 5
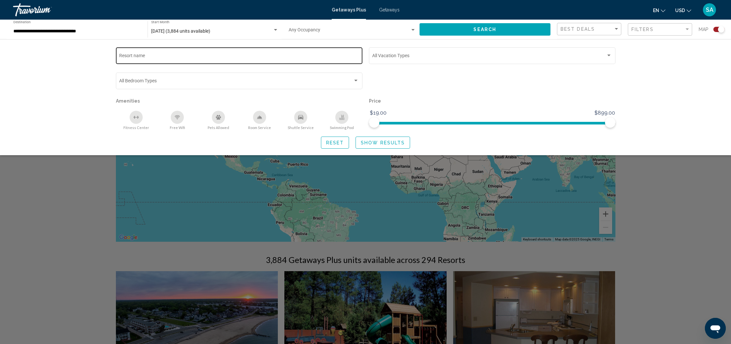
click at [183, 53] on div "Resort name" at bounding box center [239, 55] width 240 height 18
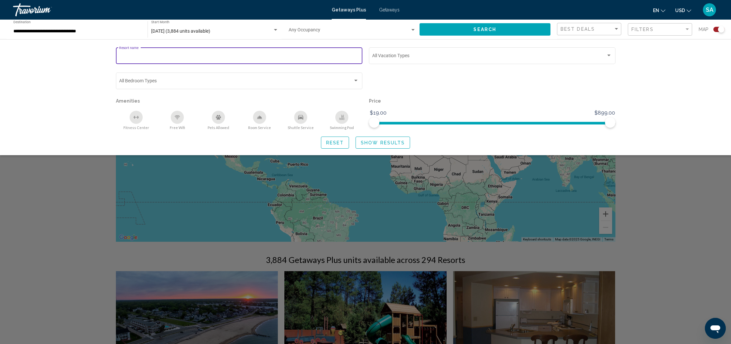
click at [140, 55] on input "Resort name" at bounding box center [239, 56] width 240 height 5
paste input "**********"
type input "**********"
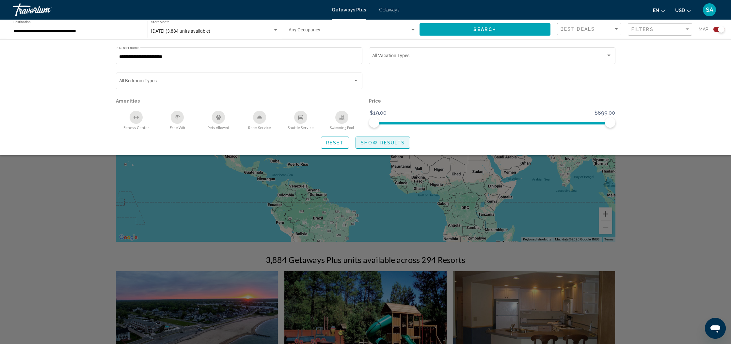
click at [393, 140] on span "Show Results" at bounding box center [383, 142] width 44 height 5
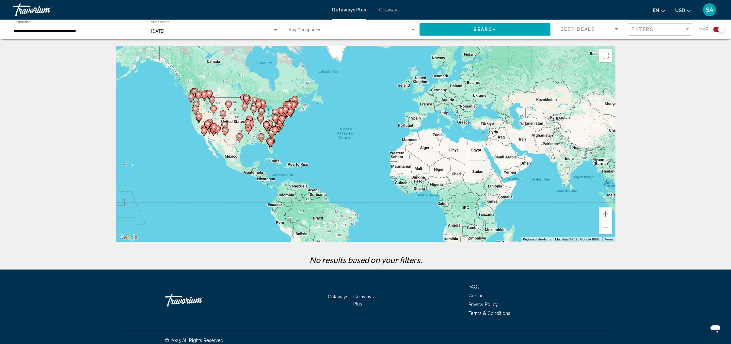
click at [380, 8] on span "Getaways" at bounding box center [389, 9] width 21 height 5
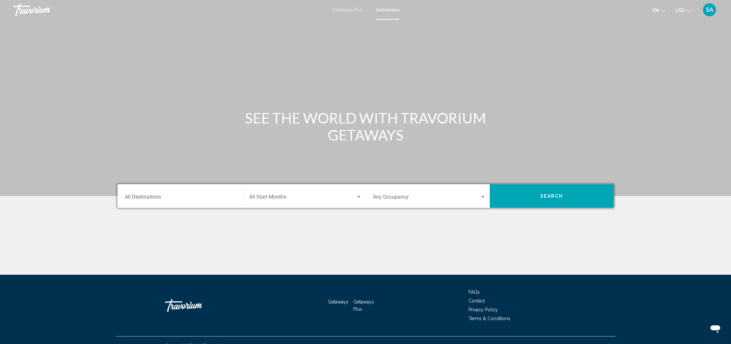
click at [169, 200] on input "Destination All Destinations" at bounding box center [181, 198] width 113 height 6
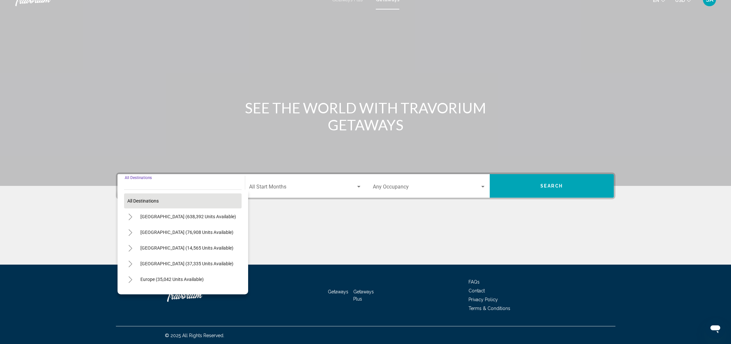
scroll to position [11, 0]
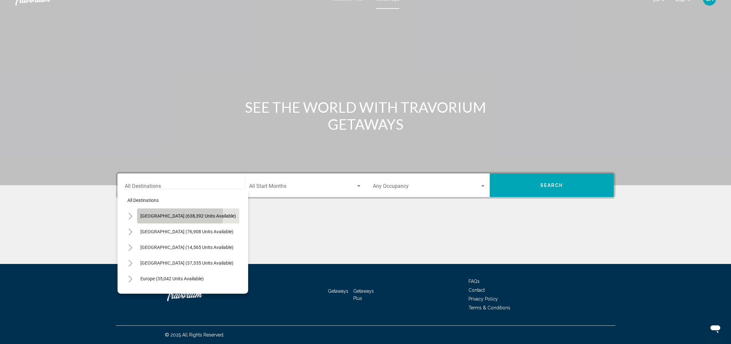
click at [150, 215] on span "[GEOGRAPHIC_DATA] (638,392 units available)" at bounding box center [188, 215] width 96 height 5
type input "**********"
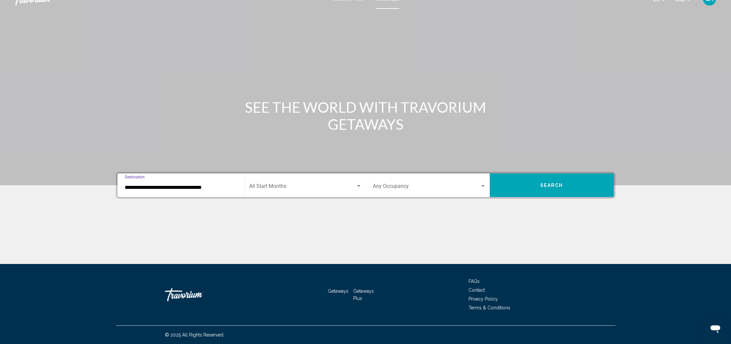
click at [356, 187] on div "Search widget" at bounding box center [359, 185] width 6 height 5
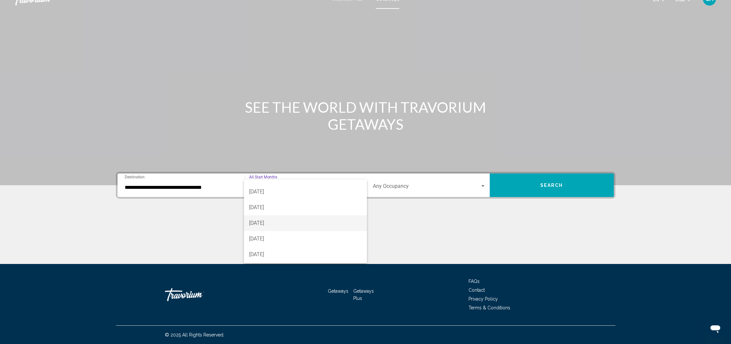
scroll to position [45, 0]
click at [265, 238] on span "[DATE]" at bounding box center [305, 236] width 113 height 16
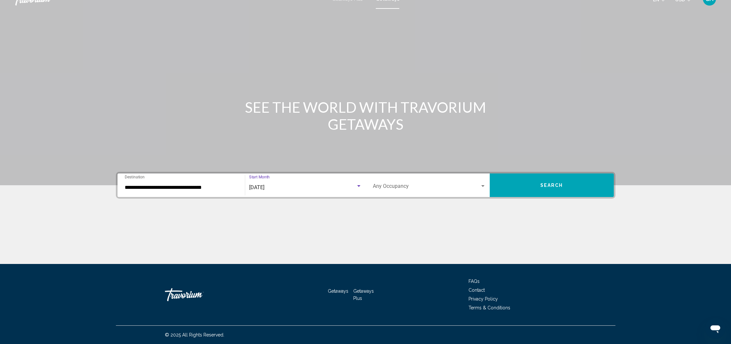
click at [568, 182] on button "Search" at bounding box center [551, 184] width 124 height 23
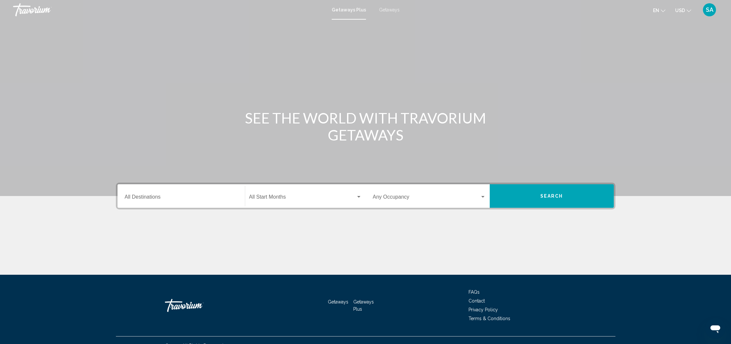
click at [176, 198] on input "Destination All Destinations" at bounding box center [181, 198] width 113 height 6
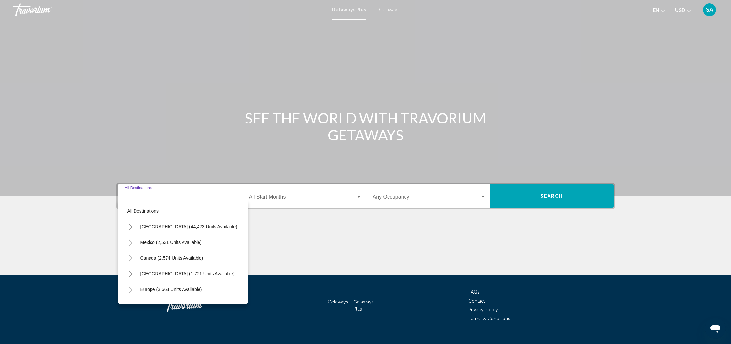
scroll to position [11, 0]
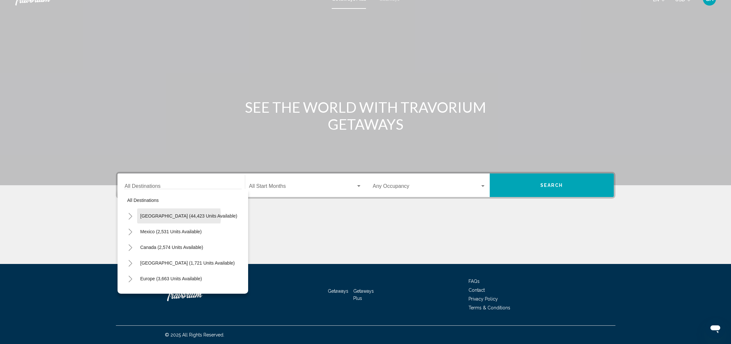
click at [177, 216] on span "[GEOGRAPHIC_DATA] (44,423 units available)" at bounding box center [188, 215] width 97 height 5
type input "**********"
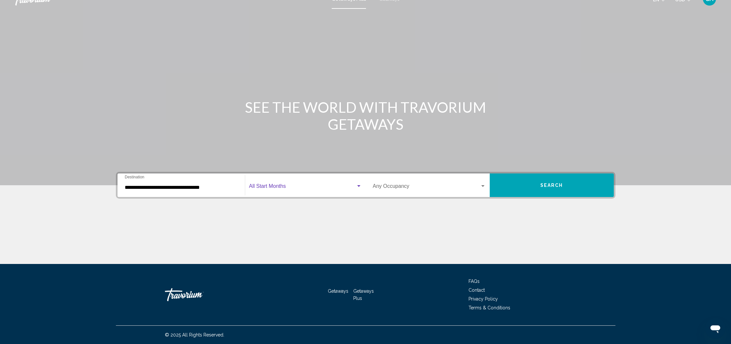
click at [357, 185] on div "Search widget" at bounding box center [358, 186] width 3 height 2
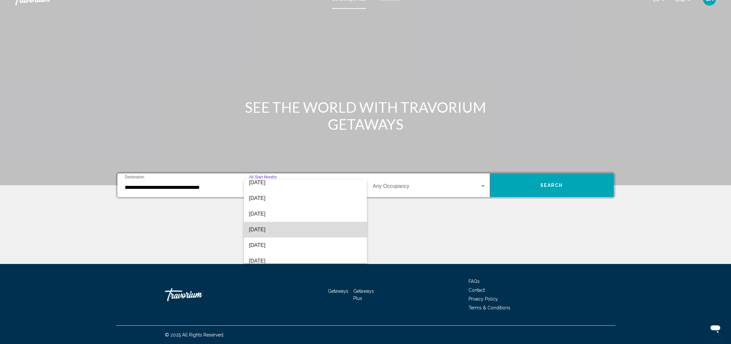
click at [272, 229] on span "[DATE]" at bounding box center [305, 230] width 113 height 16
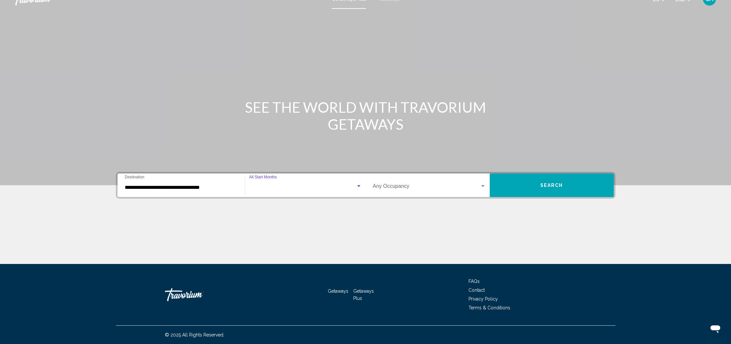
scroll to position [53, 0]
click at [540, 192] on button "Search" at bounding box center [551, 184] width 124 height 23
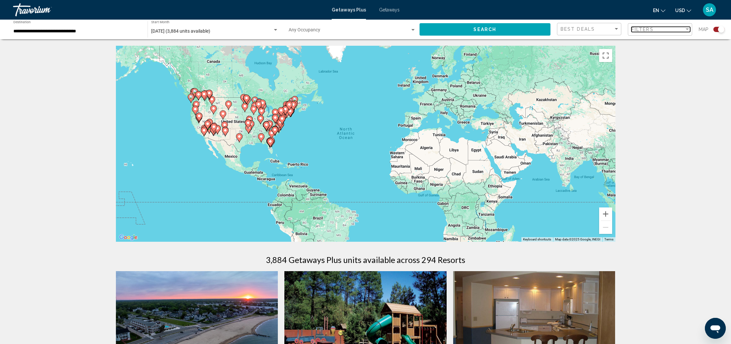
click at [660, 30] on div "Filters" at bounding box center [657, 29] width 53 height 5
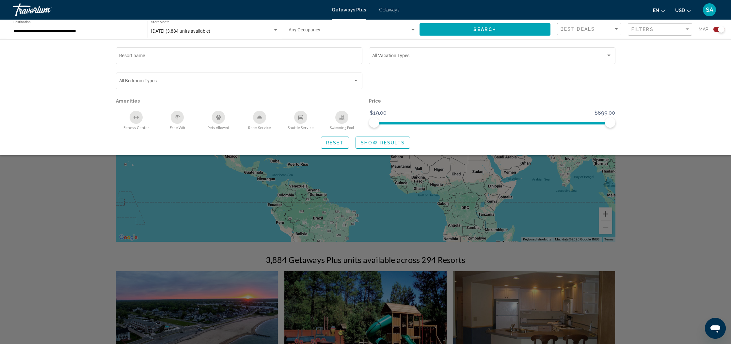
click at [383, 10] on span "Getaways" at bounding box center [389, 9] width 21 height 5
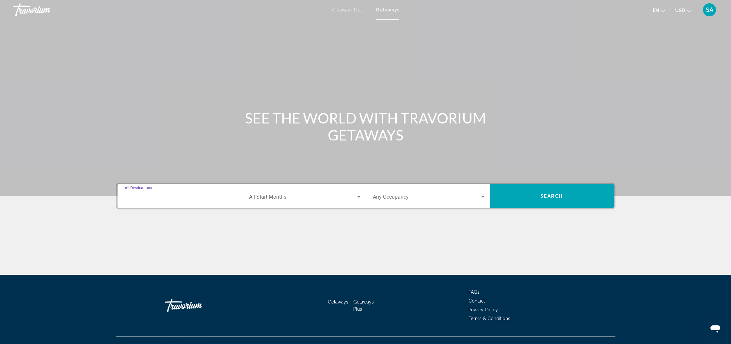
click at [185, 197] on input "Destination All Destinations" at bounding box center [181, 198] width 113 height 6
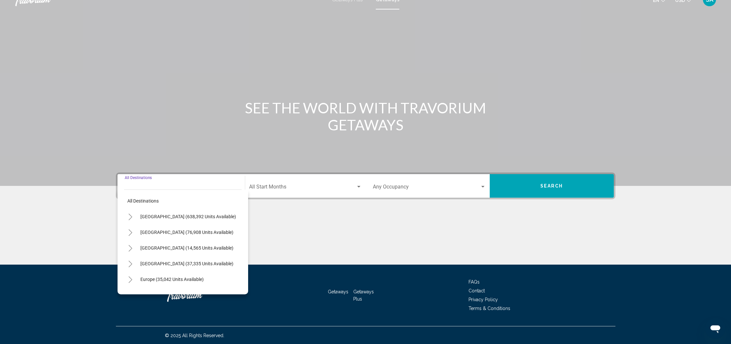
scroll to position [11, 0]
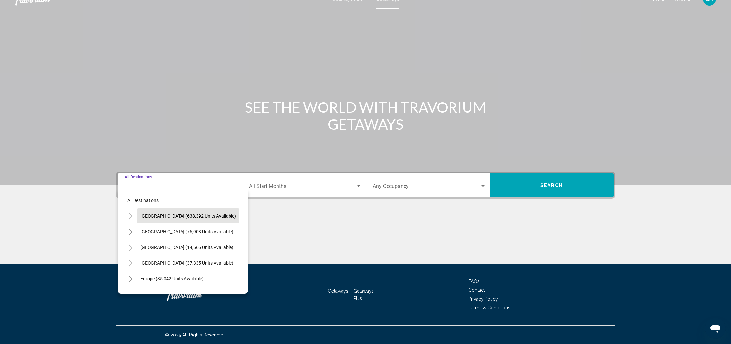
click at [178, 214] on span "[GEOGRAPHIC_DATA] (638,392 units available)" at bounding box center [188, 215] width 96 height 5
type input "**********"
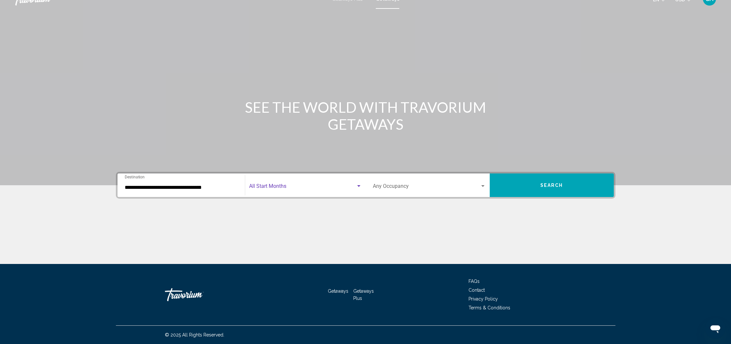
click at [360, 187] on div "Search widget" at bounding box center [359, 185] width 6 height 5
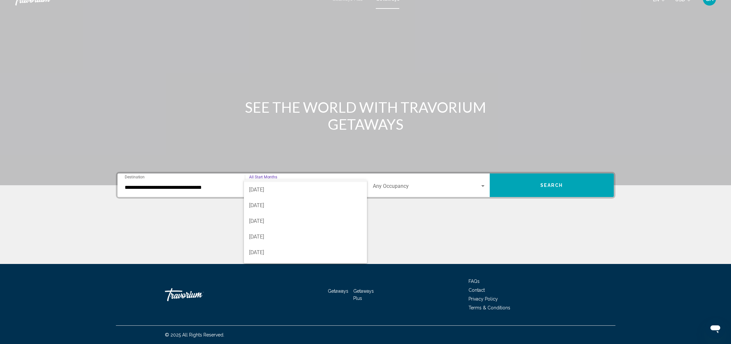
scroll to position [46, 0]
click at [248, 237] on mat-option "[DATE]" at bounding box center [305, 235] width 123 height 16
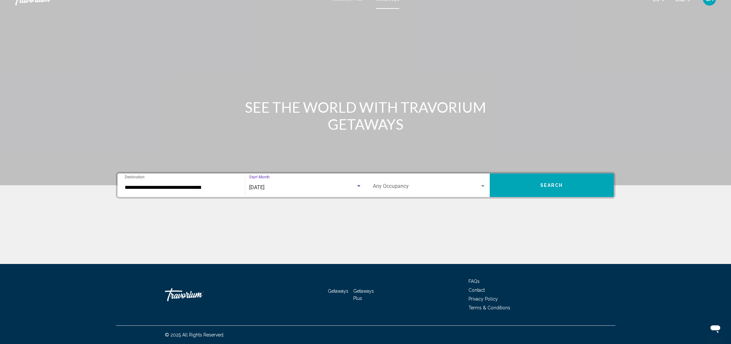
click at [528, 187] on button "Search" at bounding box center [551, 184] width 124 height 23
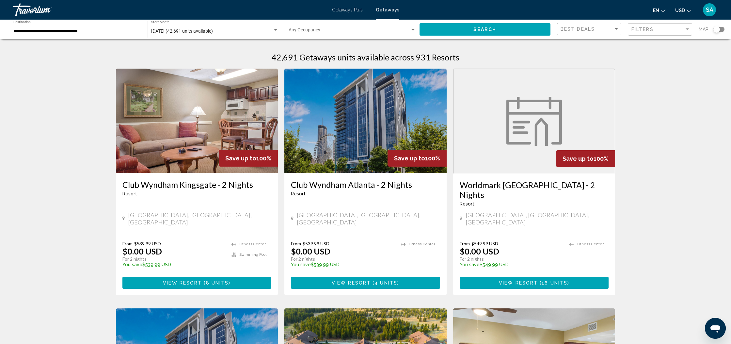
click at [679, 32] on div "Filters" at bounding box center [660, 29] width 59 height 12
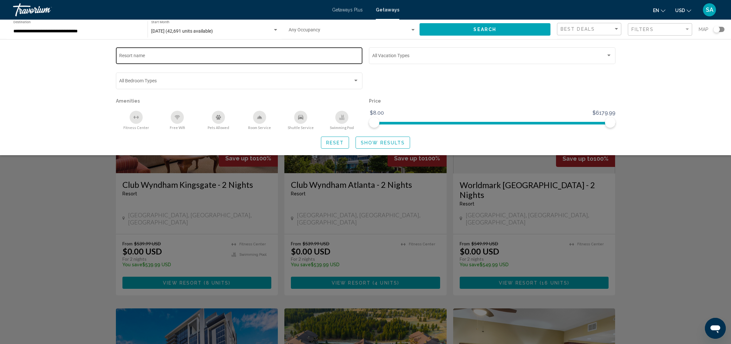
click at [161, 54] on div "Resort name" at bounding box center [239, 55] width 240 height 18
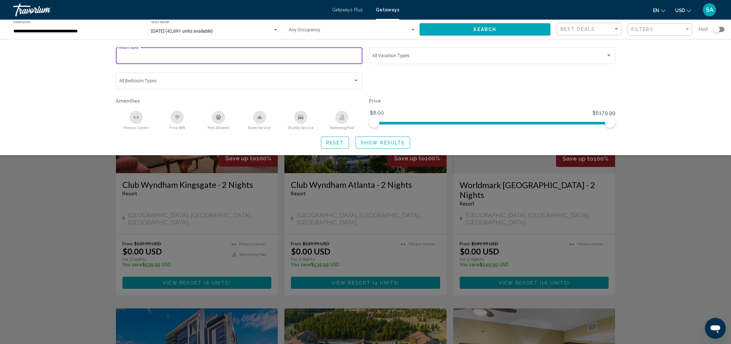
paste input "**********"
type input "**********"
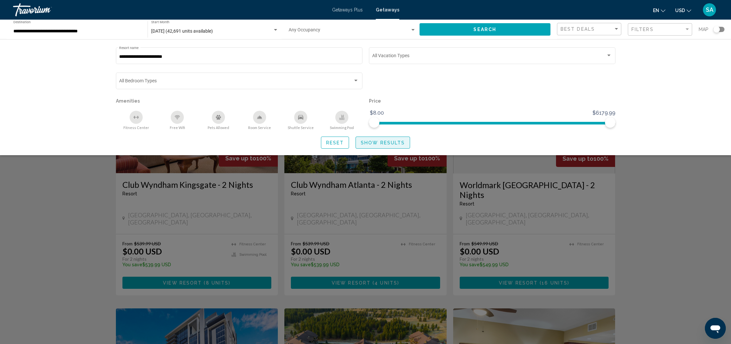
click at [391, 144] on span "Show Results" at bounding box center [383, 142] width 44 height 5
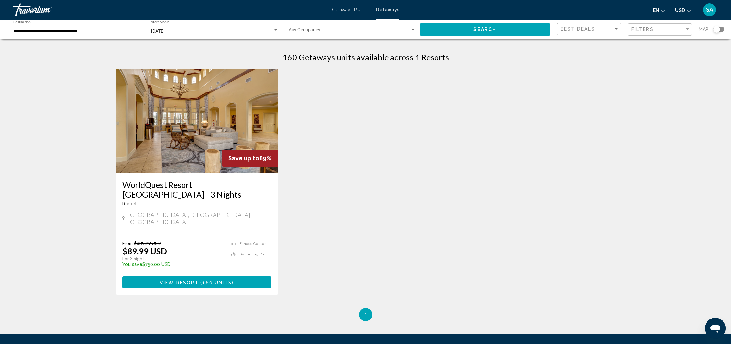
click at [175, 146] on img "Main content" at bounding box center [197, 121] width 162 height 104
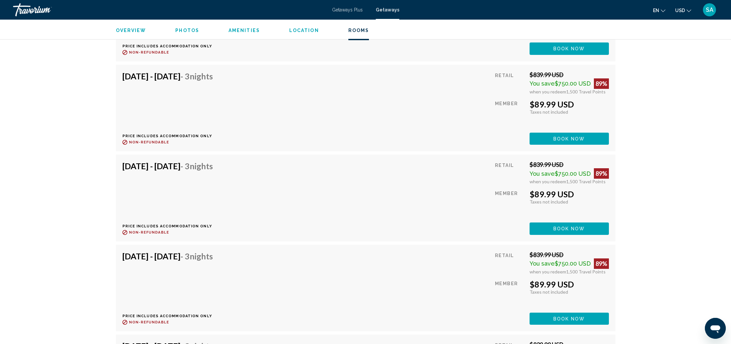
scroll to position [1627, 0]
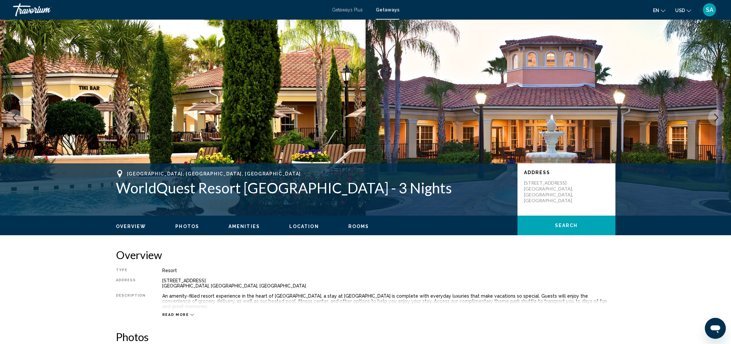
click at [719, 120] on icon "Next image" at bounding box center [716, 118] width 8 height 8
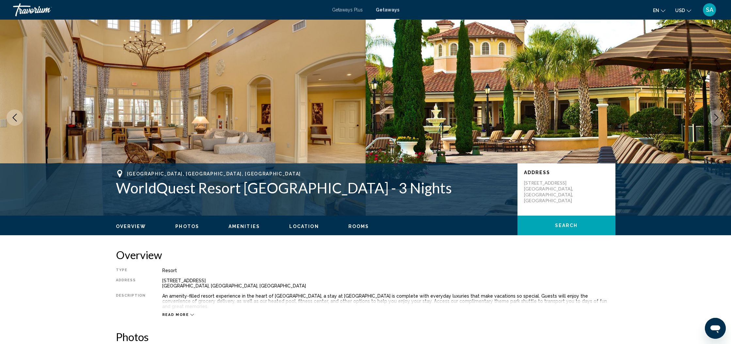
click at [719, 120] on icon "Next image" at bounding box center [716, 118] width 8 height 8
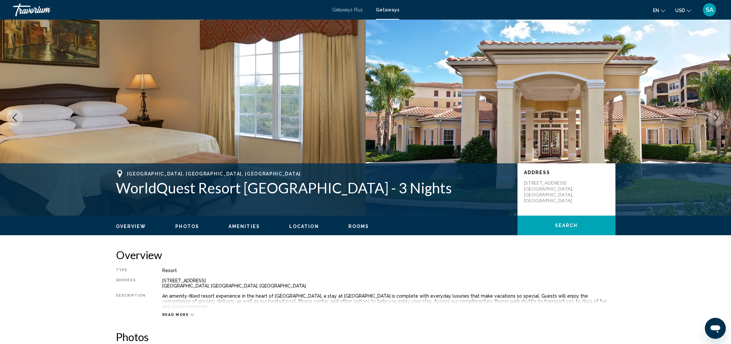
click at [719, 120] on icon "Next image" at bounding box center [716, 118] width 8 height 8
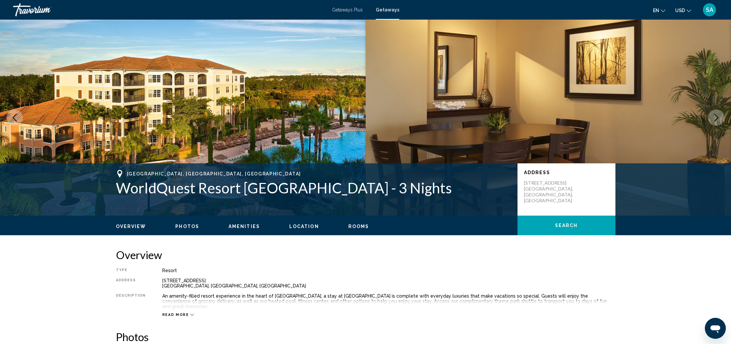
click at [719, 120] on icon "Next image" at bounding box center [716, 118] width 8 height 8
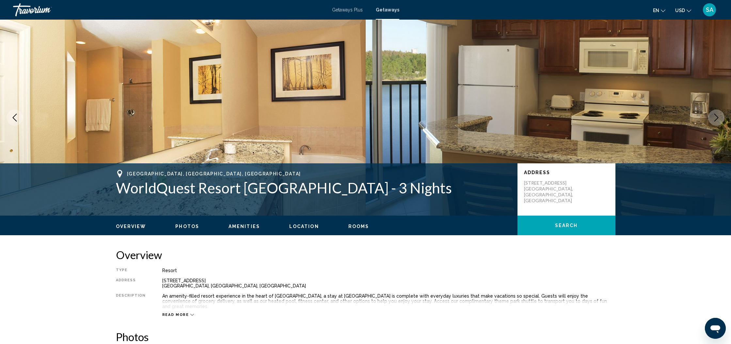
click at [719, 120] on icon "Next image" at bounding box center [716, 118] width 8 height 8
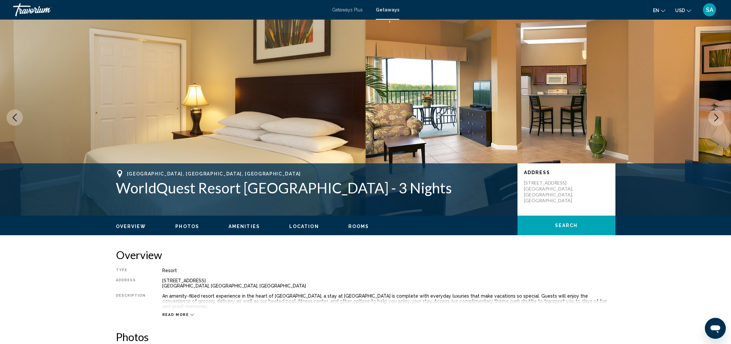
click at [719, 120] on icon "Next image" at bounding box center [716, 118] width 8 height 8
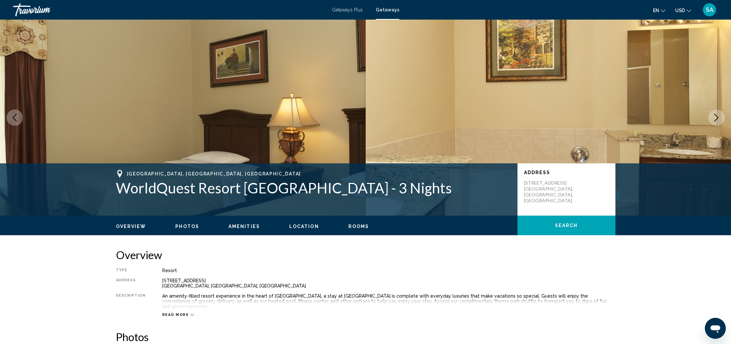
click at [719, 120] on icon "Next image" at bounding box center [716, 118] width 8 height 8
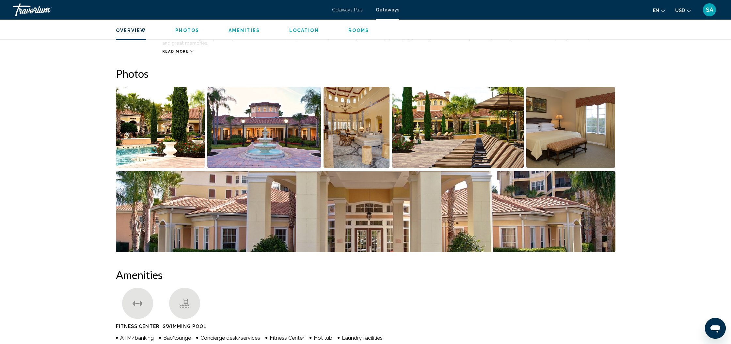
scroll to position [308, 0]
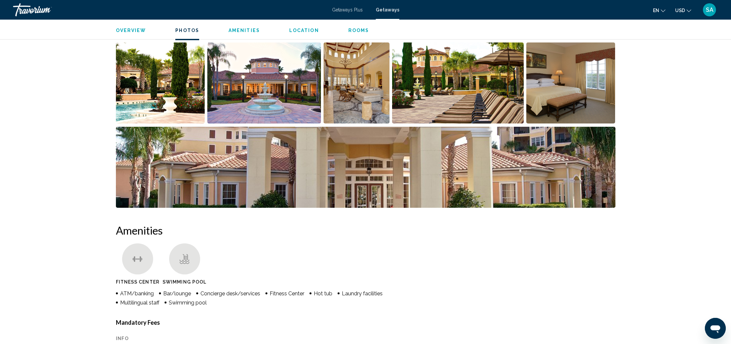
click at [172, 94] on img "Open full-screen image slider" at bounding box center [160, 82] width 89 height 81
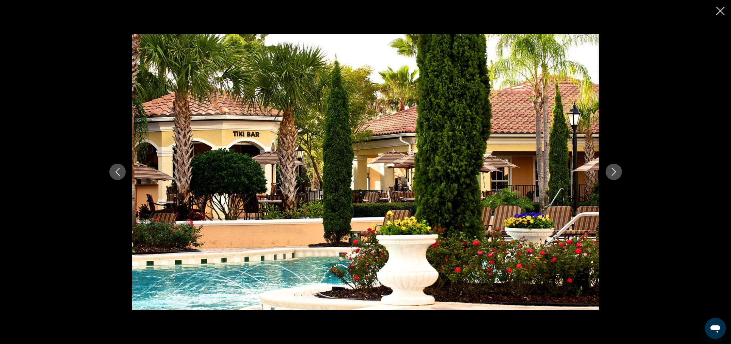
click at [612, 175] on icon "Next image" at bounding box center [614, 172] width 8 height 8
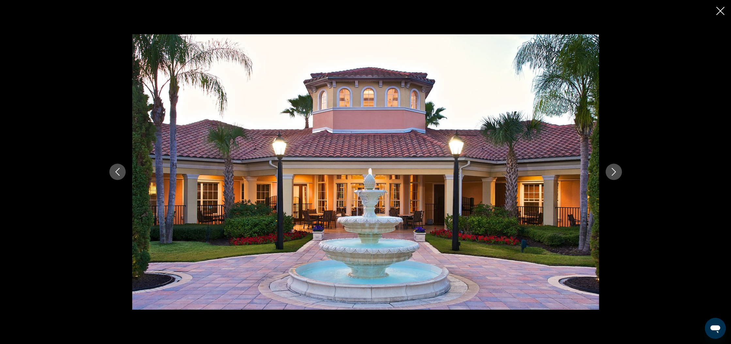
click at [612, 175] on icon "Next image" at bounding box center [614, 172] width 8 height 8
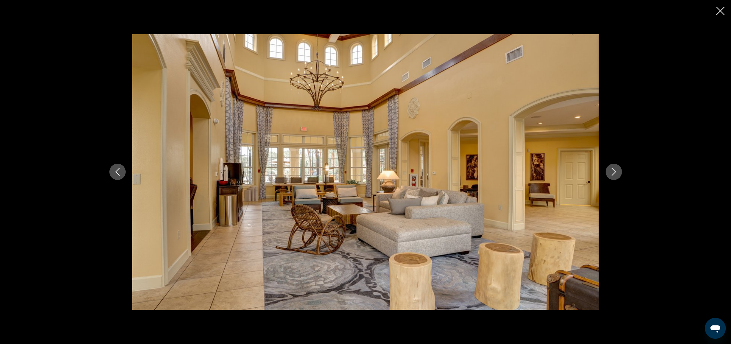
click at [612, 175] on icon "Next image" at bounding box center [614, 172] width 8 height 8
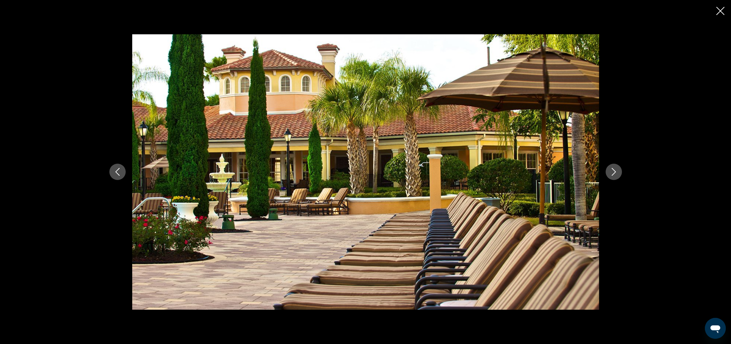
click at [612, 175] on icon "Next image" at bounding box center [614, 172] width 8 height 8
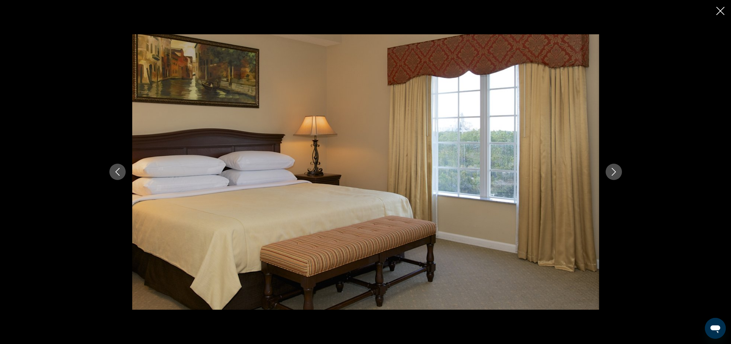
click at [612, 175] on icon "Next image" at bounding box center [614, 172] width 8 height 8
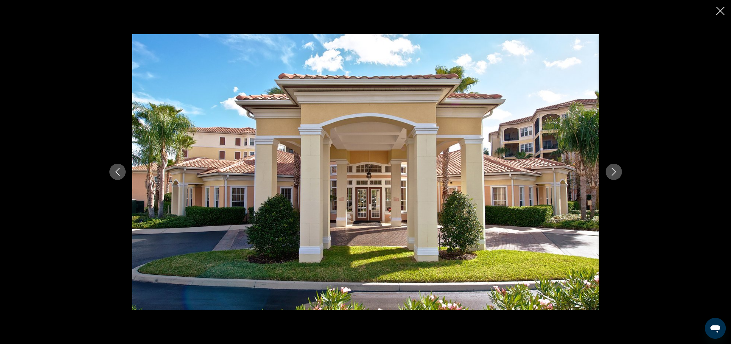
click at [612, 175] on icon "Next image" at bounding box center [614, 172] width 8 height 8
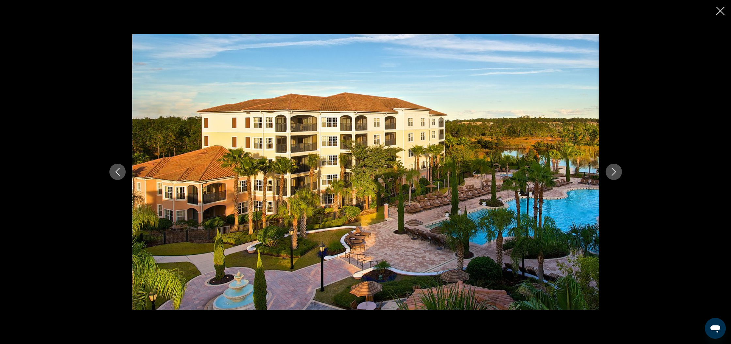
click at [612, 175] on icon "Next image" at bounding box center [614, 172] width 8 height 8
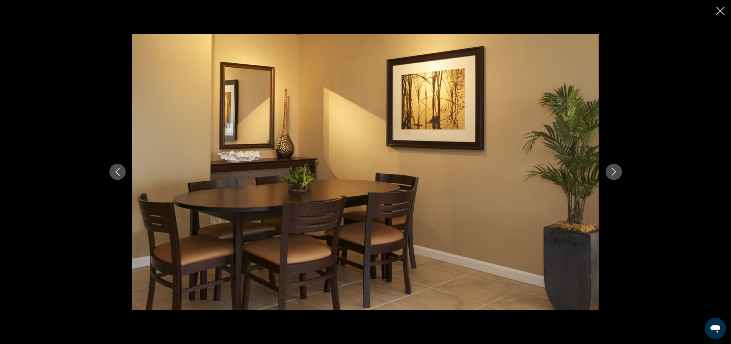
click at [121, 176] on button "Previous image" at bounding box center [117, 171] width 16 height 16
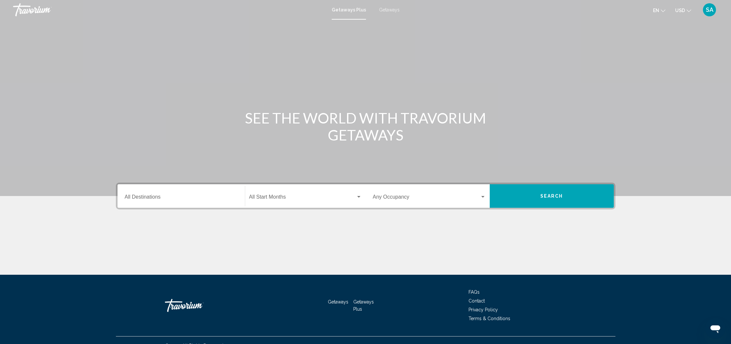
click at [182, 198] on input "Destination All Destinations" at bounding box center [181, 198] width 113 height 6
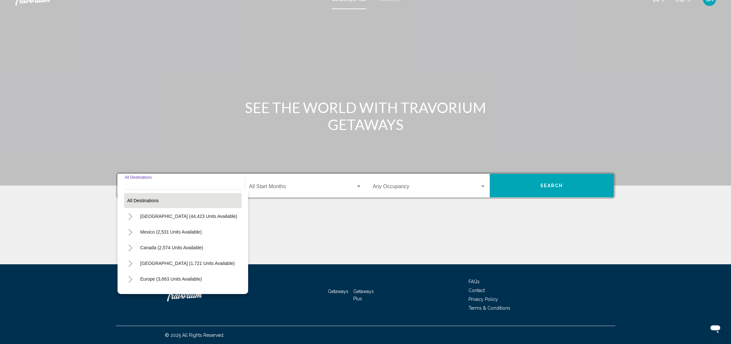
scroll to position [11, 0]
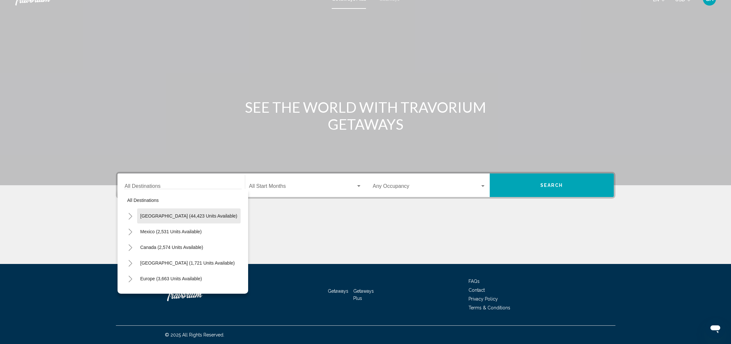
click at [191, 216] on span "[GEOGRAPHIC_DATA] (44,423 units available)" at bounding box center [188, 215] width 97 height 5
type input "**********"
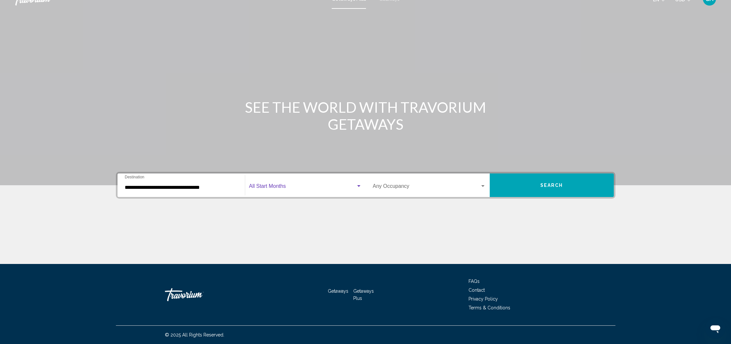
click at [357, 185] on div "Search widget" at bounding box center [358, 186] width 3 height 2
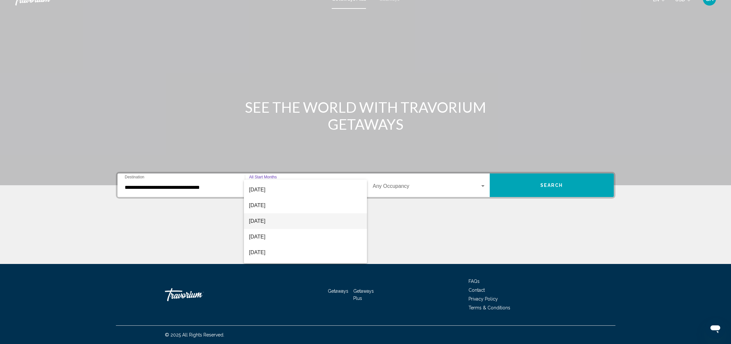
scroll to position [61, 0]
click at [268, 223] on span "[DATE]" at bounding box center [305, 221] width 113 height 16
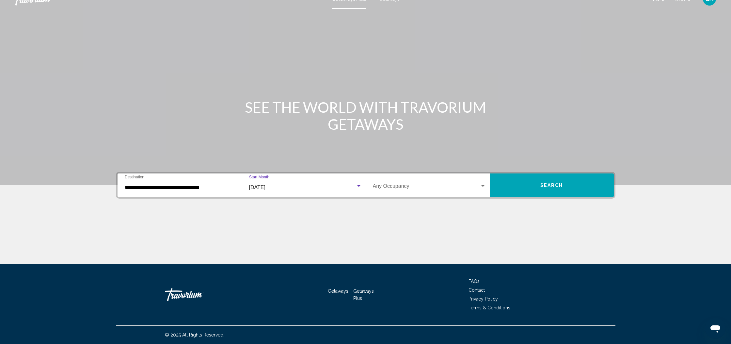
scroll to position [0, 0]
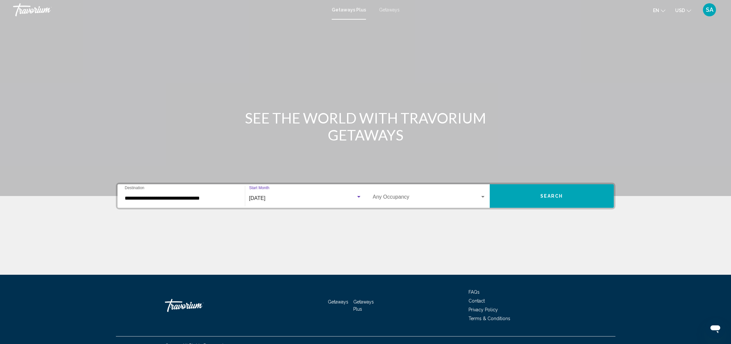
click at [543, 196] on span "Search" at bounding box center [551, 196] width 23 height 5
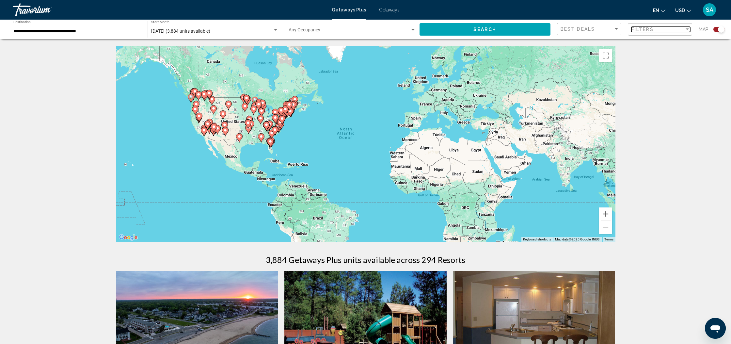
click at [688, 30] on div "Filter" at bounding box center [687, 29] width 6 height 5
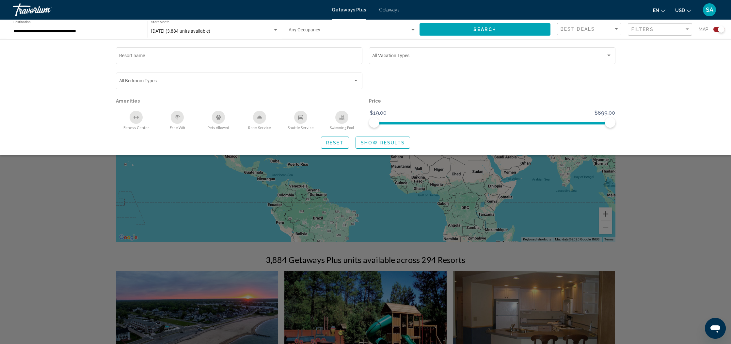
click at [679, 76] on div "Resort name Vacation Types All Vacation Types Bedroom Types All Bedroom Types A…" at bounding box center [365, 97] width 731 height 116
click at [660, 200] on div "Search widget" at bounding box center [365, 221] width 731 height 246
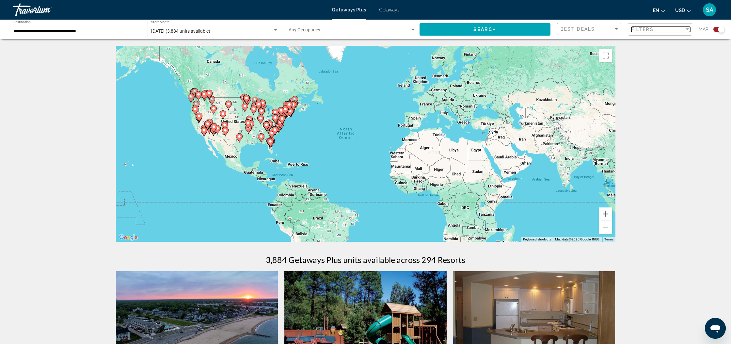
click at [686, 29] on div "Filter" at bounding box center [686, 29] width 3 height 2
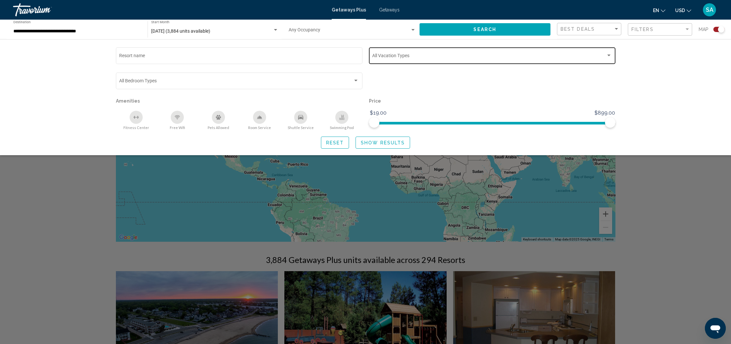
click at [607, 55] on div "Search widget" at bounding box center [609, 55] width 6 height 5
click at [607, 55] on span "weekly" at bounding box center [493, 57] width 242 height 14
click at [392, 10] on div at bounding box center [365, 172] width 731 height 344
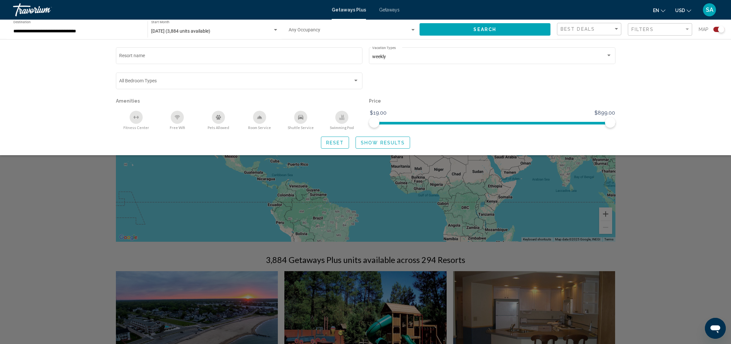
click at [392, 10] on span "Getaways" at bounding box center [389, 9] width 21 height 5
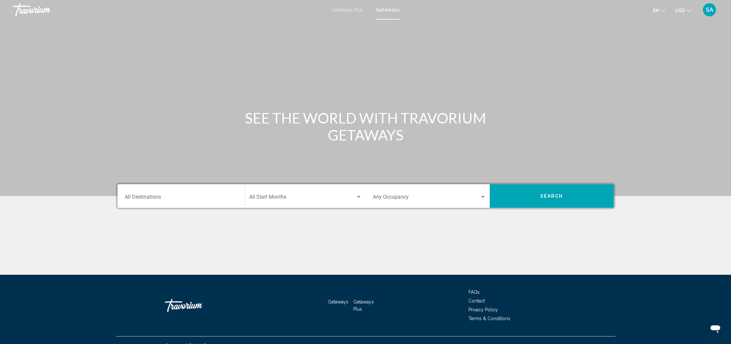
click at [152, 196] on input "Destination All Destinations" at bounding box center [181, 198] width 113 height 6
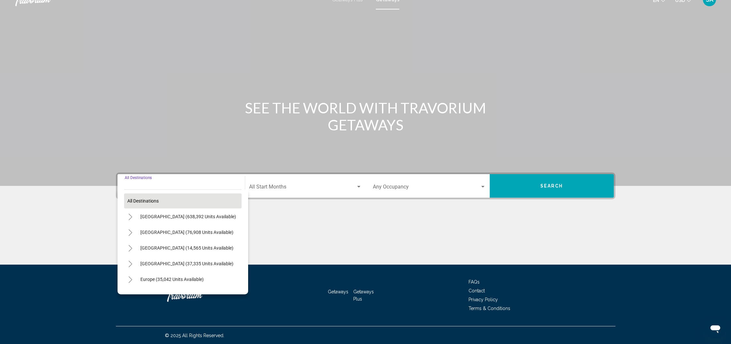
scroll to position [11, 0]
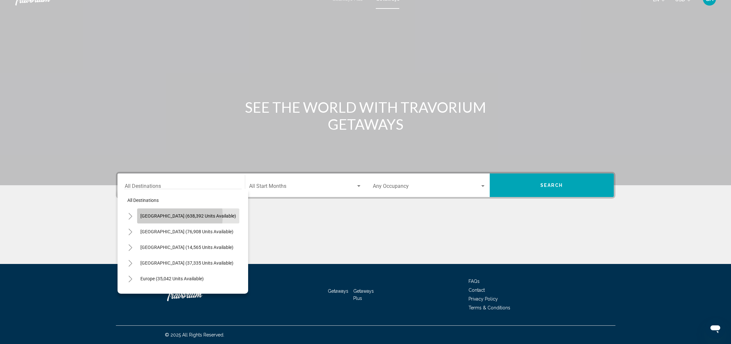
click at [151, 216] on span "[GEOGRAPHIC_DATA] (638,392 units available)" at bounding box center [188, 215] width 96 height 5
type input "**********"
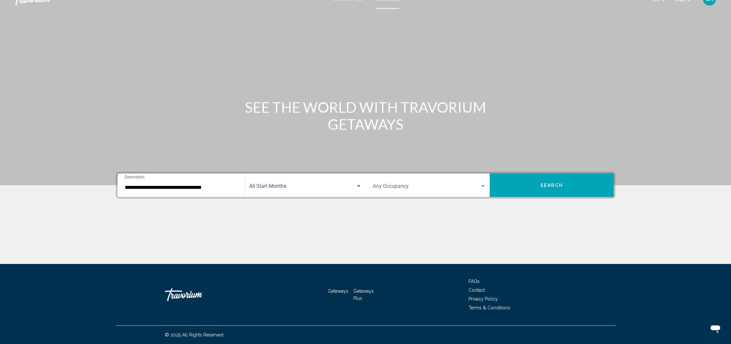
click at [357, 184] on div "Search widget" at bounding box center [359, 185] width 6 height 5
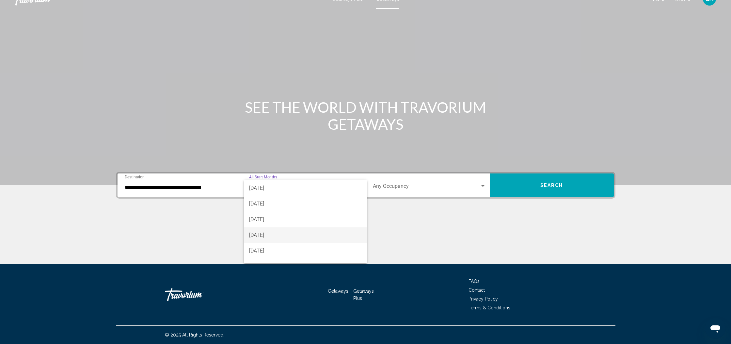
scroll to position [48, 0]
click at [271, 232] on span "[DATE]" at bounding box center [305, 233] width 113 height 16
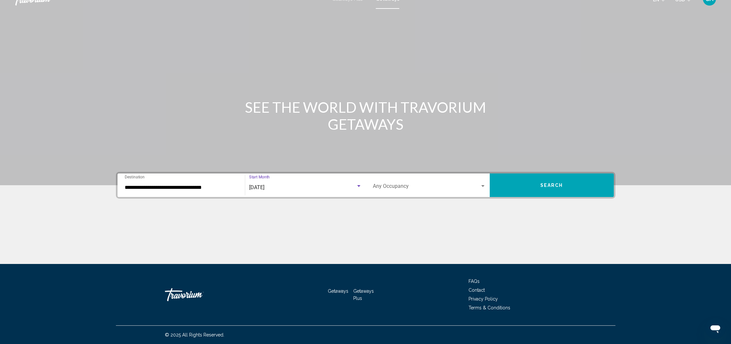
click at [483, 185] on div "Search widget" at bounding box center [482, 186] width 3 height 2
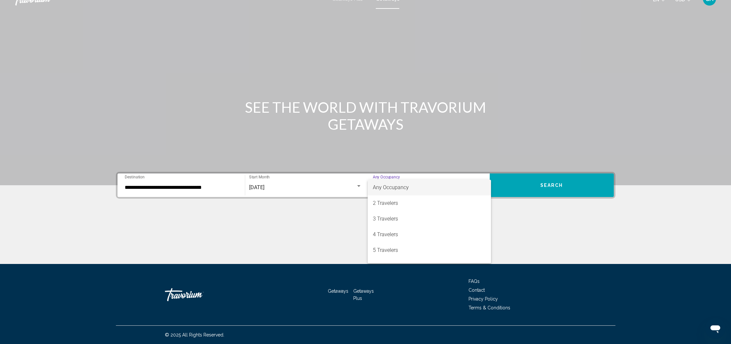
drag, startPoint x: 515, startPoint y: 216, endPoint x: 531, endPoint y: 205, distance: 19.6
click at [515, 216] on div at bounding box center [365, 172] width 731 height 344
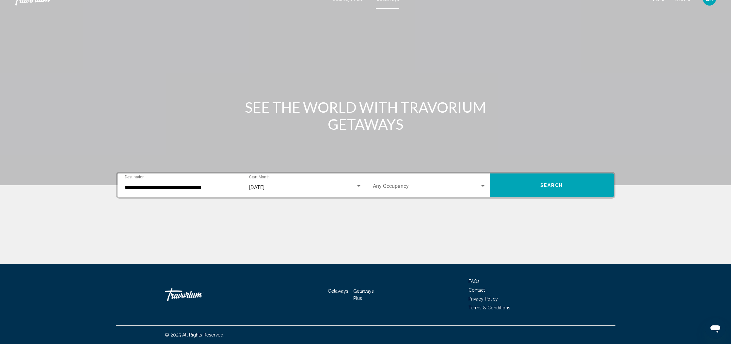
click at [554, 183] on span "Search" at bounding box center [551, 185] width 23 height 5
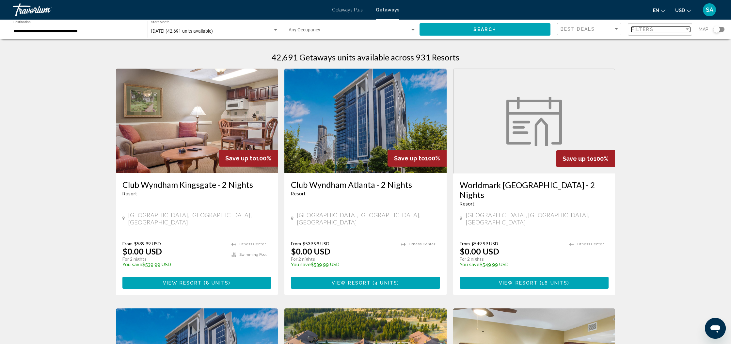
click at [685, 31] on div "Filter" at bounding box center [687, 29] width 6 height 5
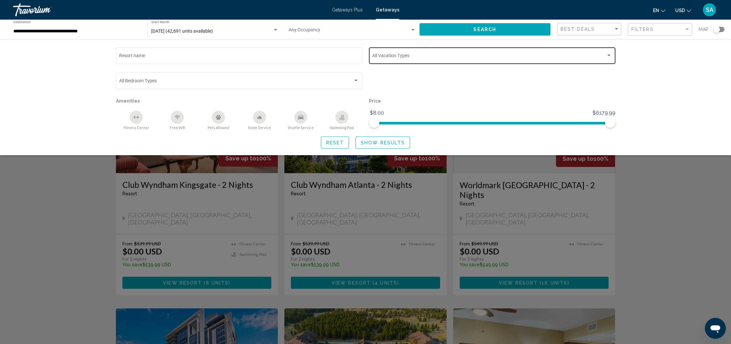
click at [608, 55] on div "Search widget" at bounding box center [608, 55] width 3 height 2
click at [366, 55] on mat-pseudo-checkbox at bounding box center [366, 56] width 5 height 5
click at [669, 81] on div at bounding box center [365, 172] width 731 height 344
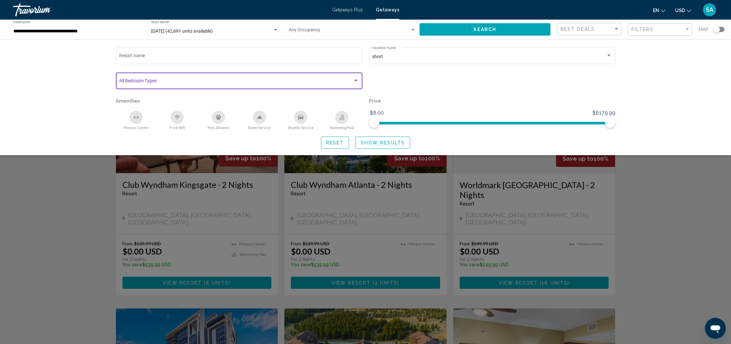
click at [357, 82] on div "Search widget" at bounding box center [356, 80] width 6 height 5
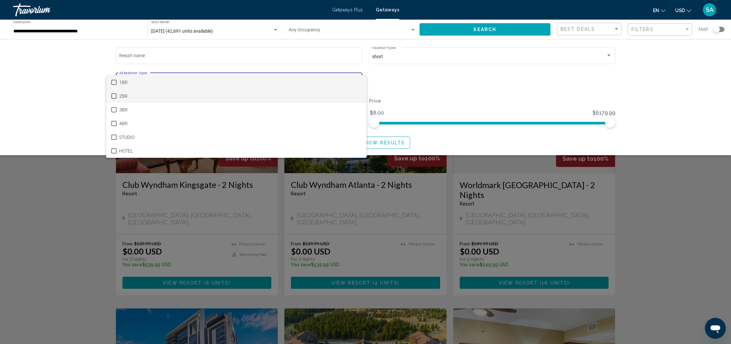
click at [113, 95] on mat-pseudo-checkbox at bounding box center [113, 95] width 5 height 5
click at [462, 101] on div at bounding box center [365, 172] width 731 height 344
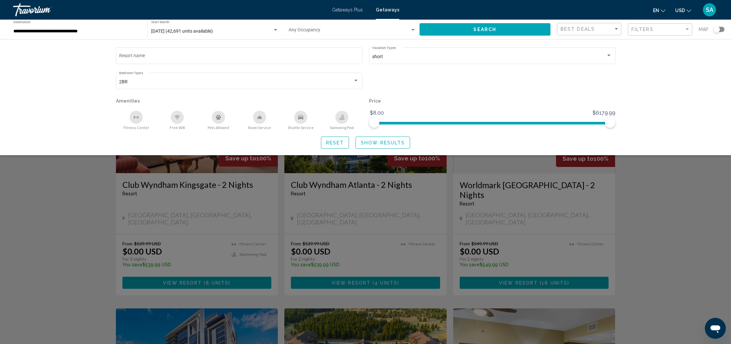
click at [374, 141] on span "Show Results" at bounding box center [383, 142] width 44 height 5
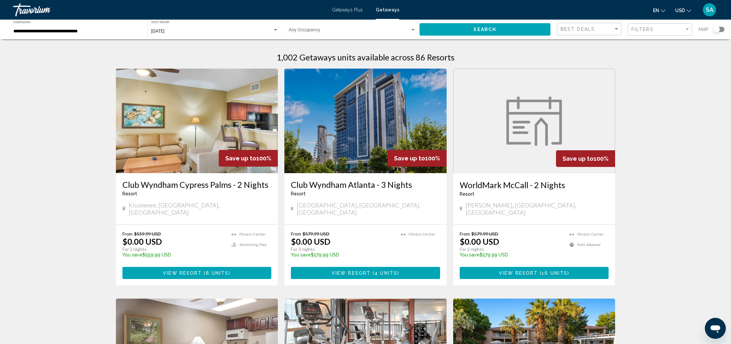
click at [718, 29] on div "Search widget" at bounding box center [716, 29] width 7 height 7
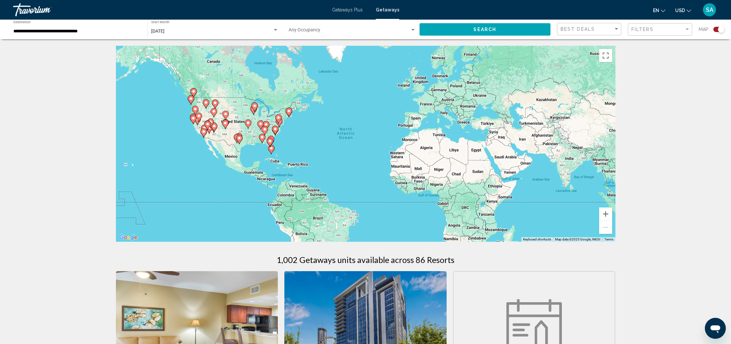
click at [269, 136] on gmp-advanced-marker "Main content" at bounding box center [271, 140] width 7 height 10
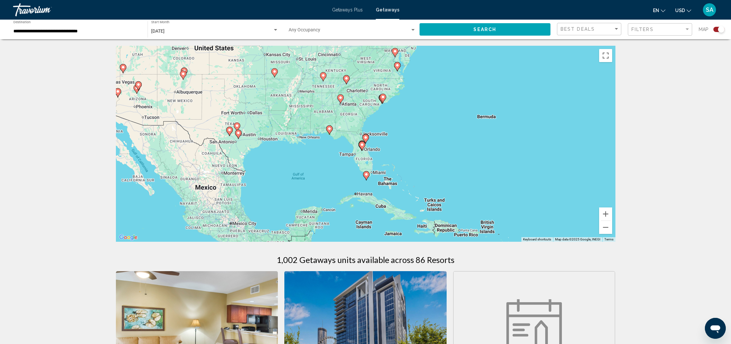
click at [361, 144] on image "Main content" at bounding box center [362, 145] width 4 height 4
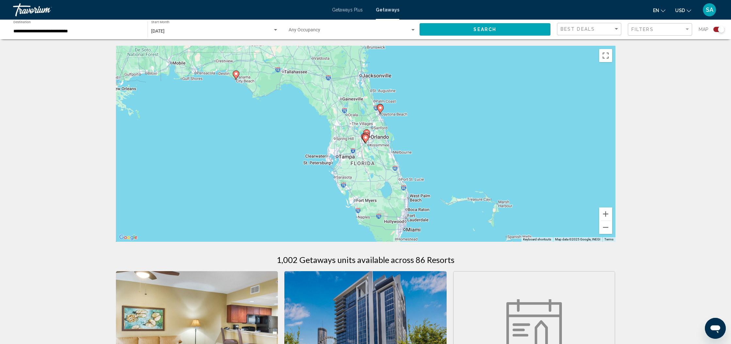
click at [366, 133] on gmp-advanced-marker "Main content" at bounding box center [365, 138] width 7 height 10
type input "**********"
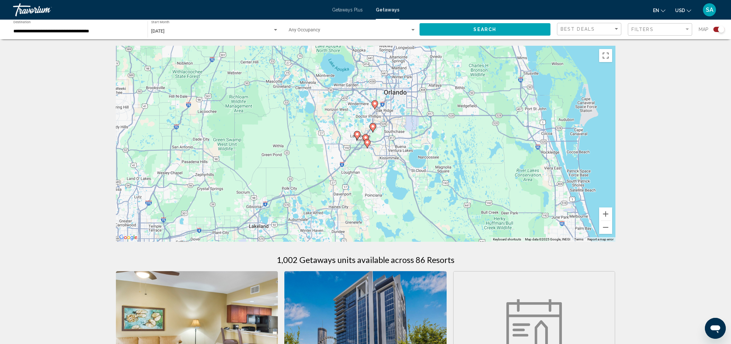
click at [372, 127] on image "Main content" at bounding box center [373, 126] width 4 height 4
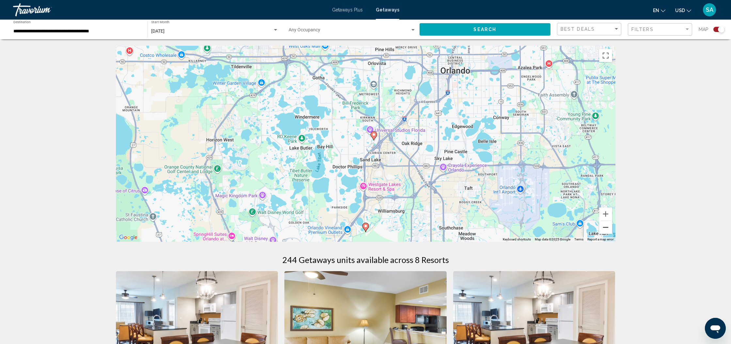
click at [607, 229] on button "Zoom out" at bounding box center [605, 227] width 13 height 13
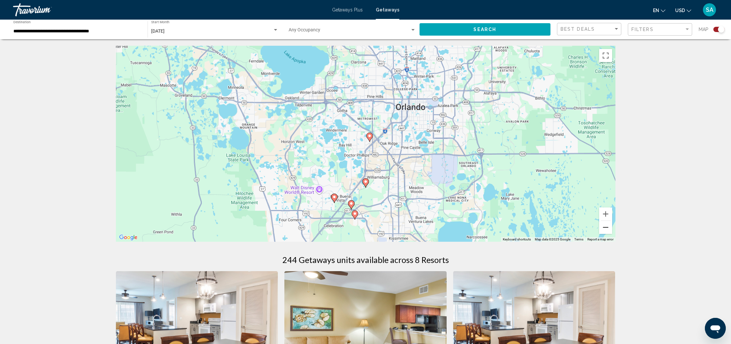
click at [607, 229] on button "Zoom out" at bounding box center [605, 227] width 13 height 13
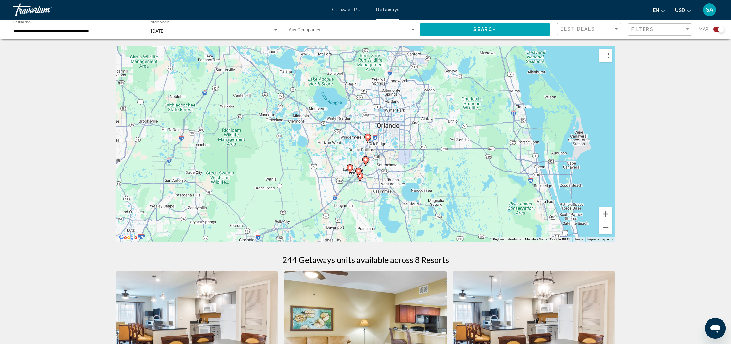
click at [369, 138] on icon "Main content" at bounding box center [367, 138] width 6 height 8
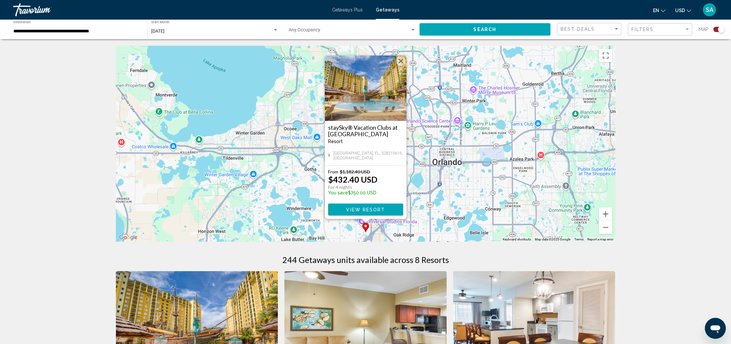
click at [606, 226] on button "Zoom out" at bounding box center [605, 227] width 13 height 13
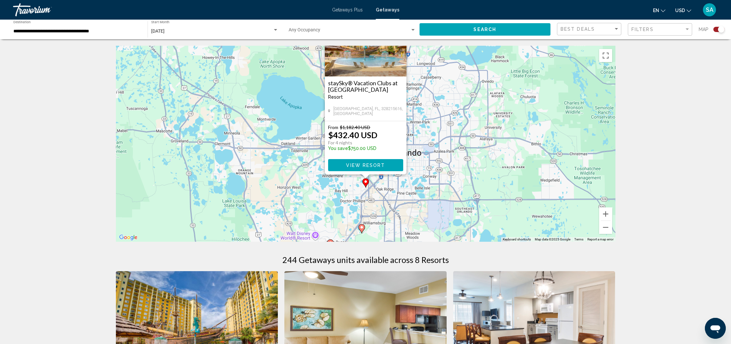
click at [361, 228] on image "Main content" at bounding box center [362, 227] width 4 height 4
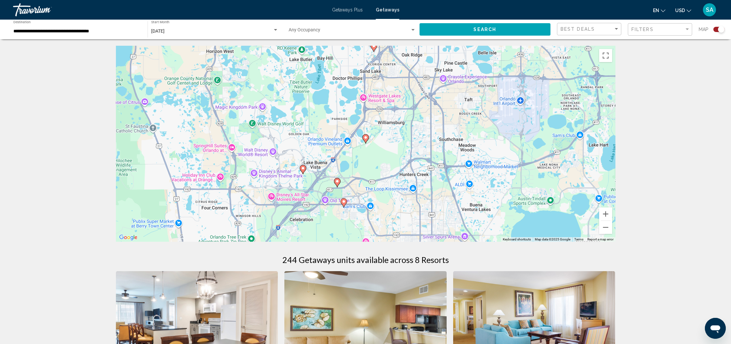
click at [366, 139] on image "Main content" at bounding box center [366, 137] width 4 height 4
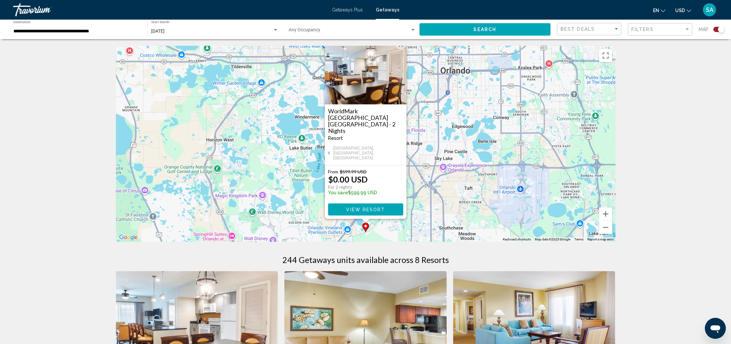
click at [478, 137] on div "To activate drag with keyboard, press Alt + Enter. Once in keyboard drag state,…" at bounding box center [365, 144] width 499 height 196
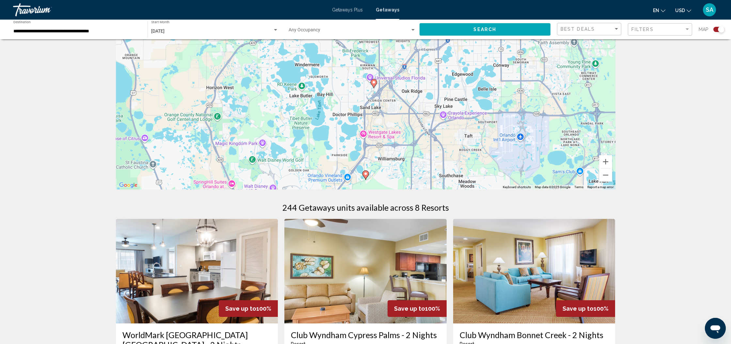
scroll to position [53, 0]
click at [605, 178] on button "Zoom out" at bounding box center [605, 174] width 13 height 13
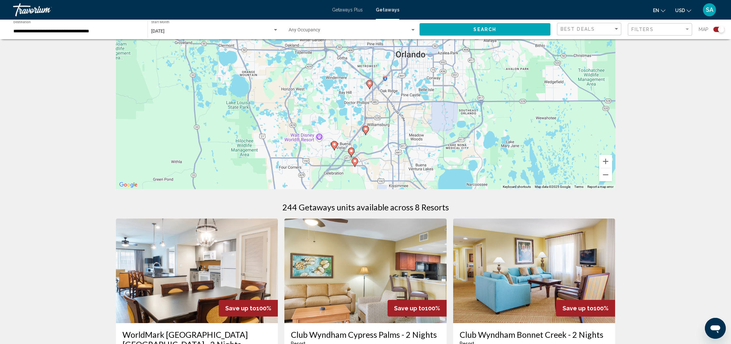
click at [333, 145] on image "Main content" at bounding box center [334, 144] width 4 height 4
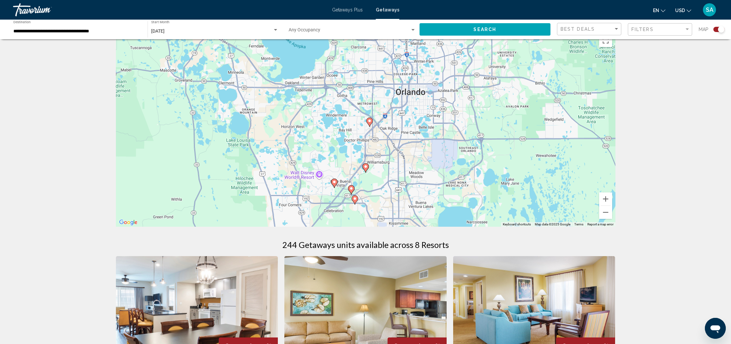
scroll to position [0, 0]
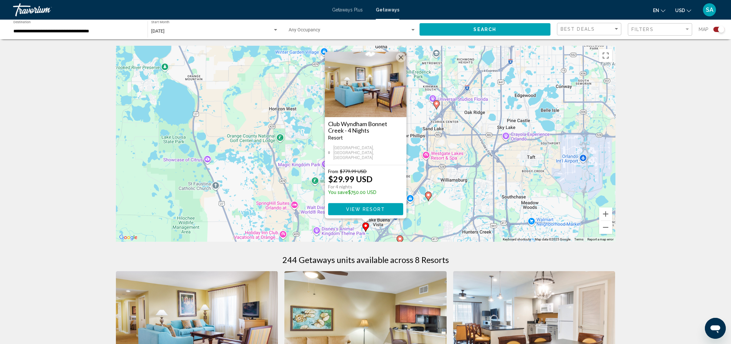
click at [379, 100] on img "Main content" at bounding box center [366, 84] width 82 height 65
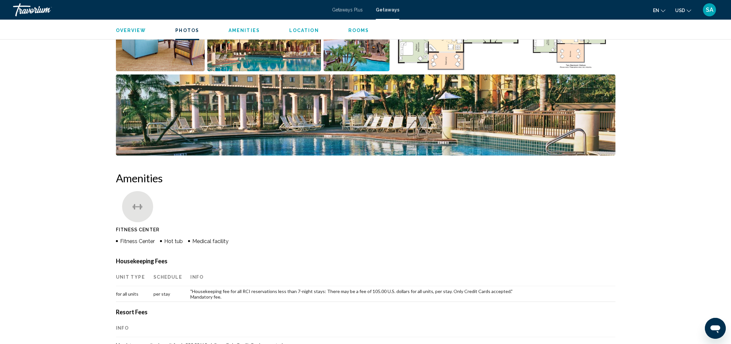
scroll to position [359, 0]
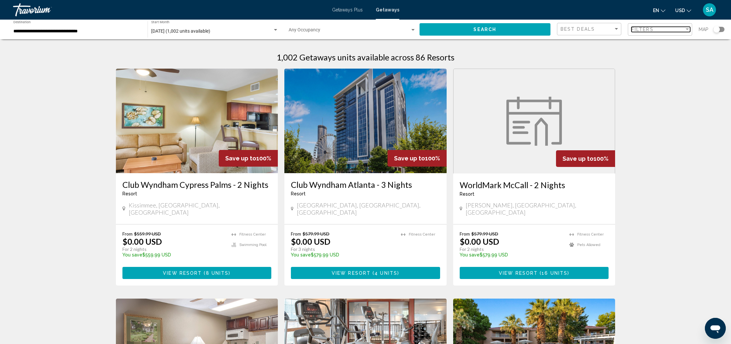
click at [684, 29] on div "Filter" at bounding box center [687, 29] width 6 height 5
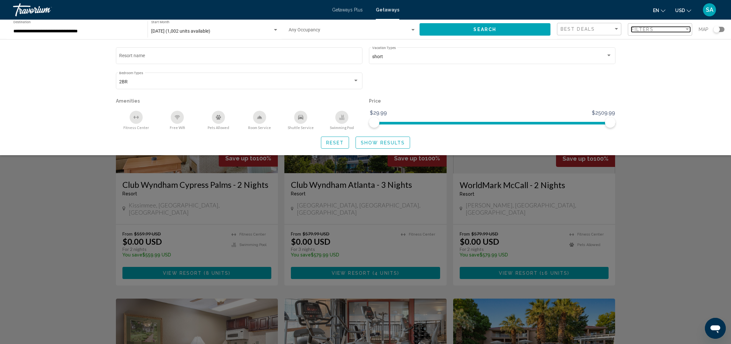
click at [684, 29] on div "Filter" at bounding box center [687, 29] width 6 height 5
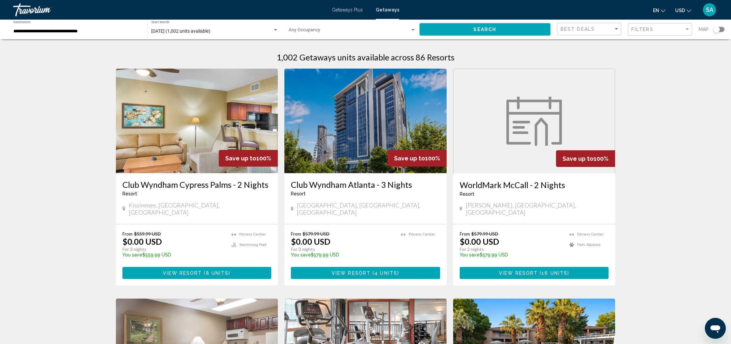
click at [717, 29] on div "Search widget" at bounding box center [716, 29] width 7 height 7
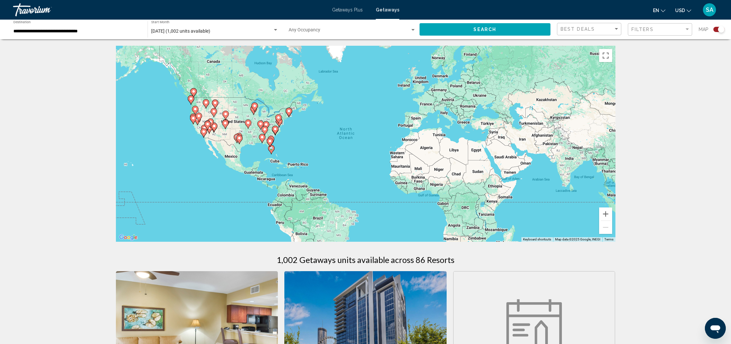
click at [268, 140] on image "Main content" at bounding box center [270, 141] width 4 height 4
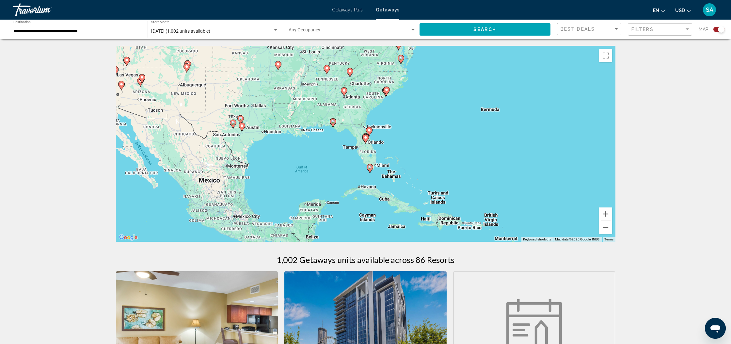
click at [365, 138] on image "Main content" at bounding box center [366, 137] width 4 height 4
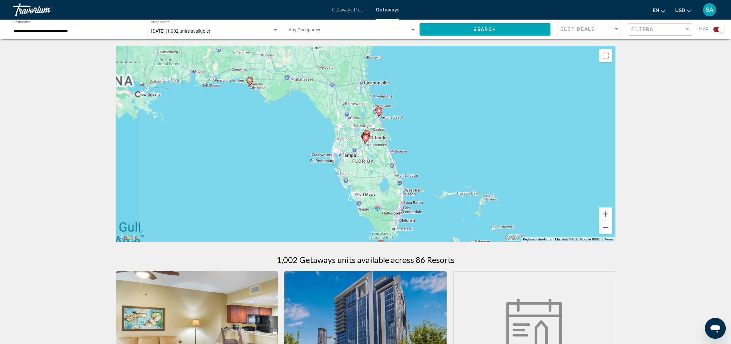
click at [365, 138] on image "Main content" at bounding box center [366, 137] width 4 height 4
type input "**********"
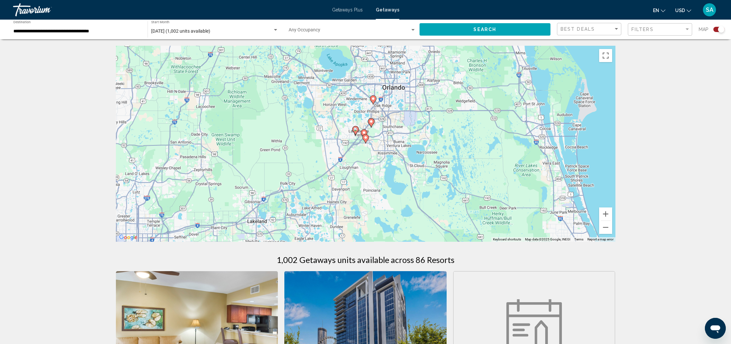
click at [366, 139] on image "Main content" at bounding box center [366, 137] width 4 height 4
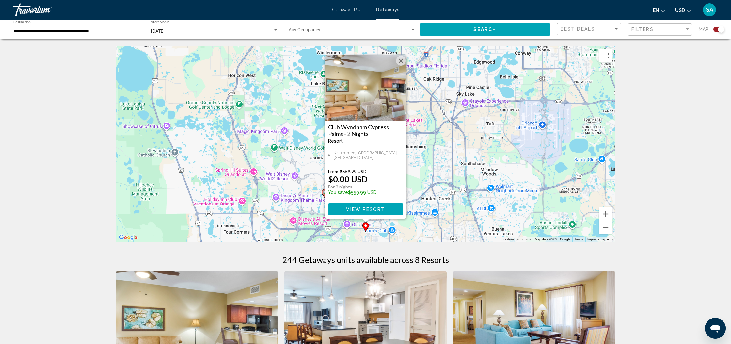
click at [414, 148] on div "To activate drag with keyboard, press Alt + Enter. Once in keyboard drag state,…" at bounding box center [365, 144] width 499 height 196
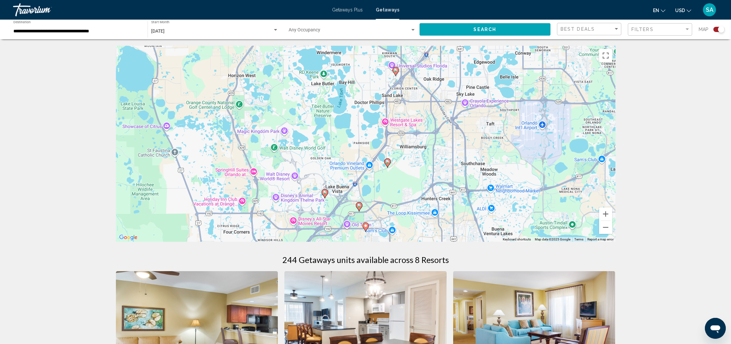
click at [358, 206] on image "Main content" at bounding box center [359, 205] width 4 height 4
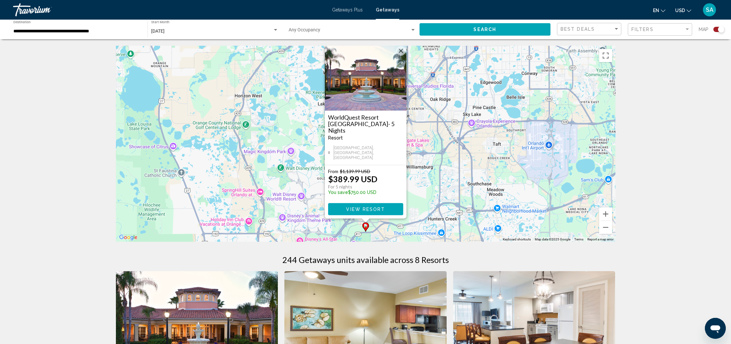
drag, startPoint x: 293, startPoint y: 217, endPoint x: 298, endPoint y: 216, distance: 4.7
click at [293, 217] on div "To activate drag with keyboard, press Alt + Enter. Once in keyboard drag state,…" at bounding box center [365, 144] width 499 height 196
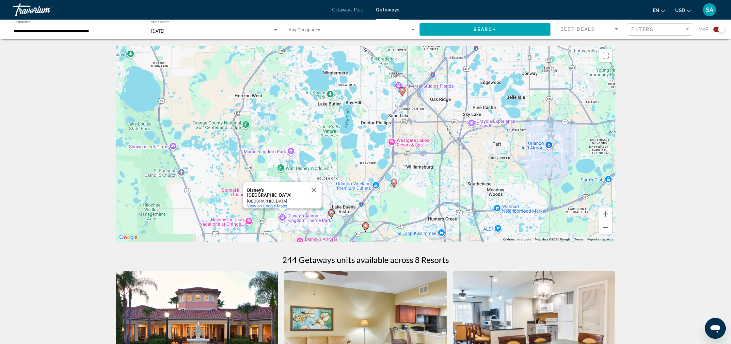
drag, startPoint x: 307, startPoint y: 203, endPoint x: 306, endPoint y: 196, distance: 6.6
click at [306, 198] on div "[GEOGRAPHIC_DATA]" at bounding box center [284, 200] width 74 height 5
click at [332, 214] on icon "Main content" at bounding box center [331, 213] width 6 height 8
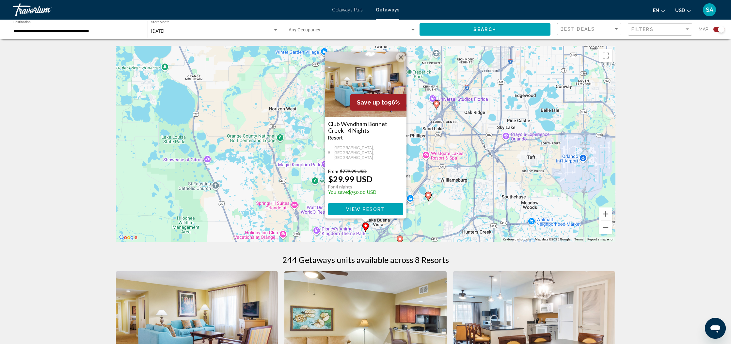
click at [403, 62] on button "Close" at bounding box center [401, 58] width 10 height 10
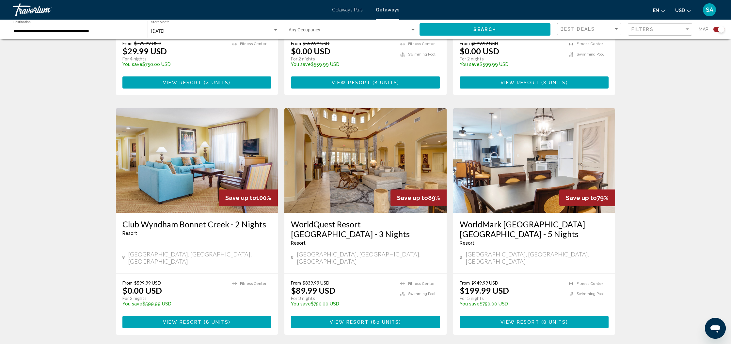
scroll to position [397, 0]
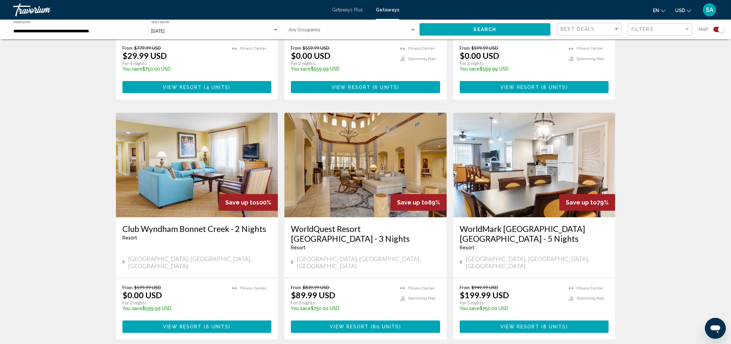
click at [360, 167] on img "Main content" at bounding box center [365, 165] width 162 height 104
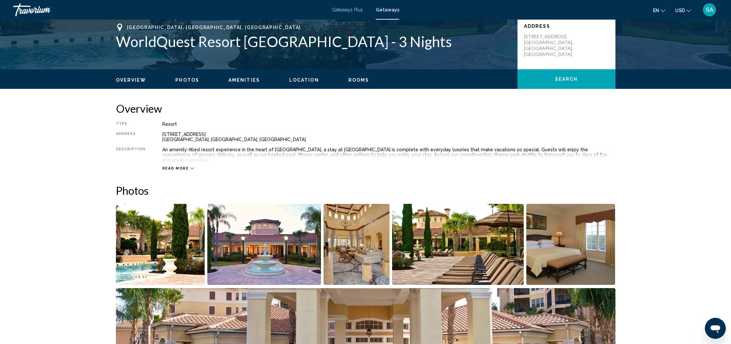
scroll to position [147, 0]
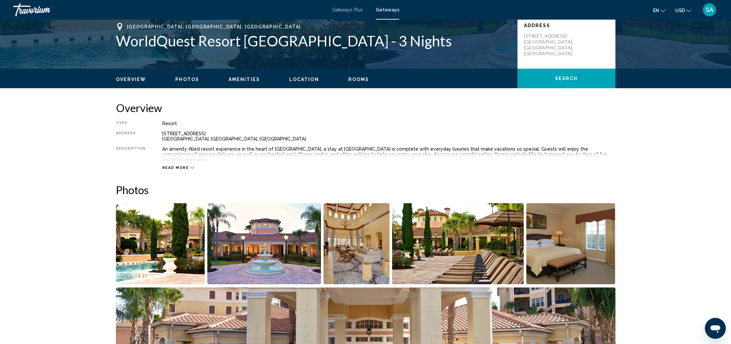
click at [190, 166] on icon "Main content" at bounding box center [192, 168] width 4 height 4
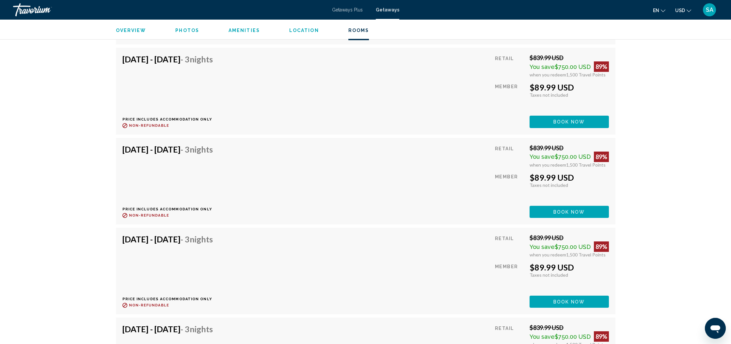
scroll to position [1612, 0]
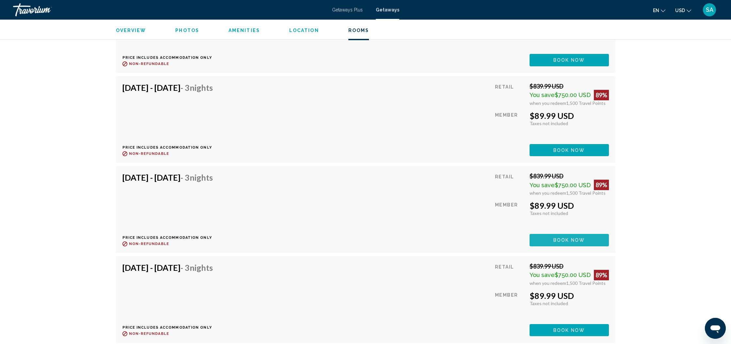
click at [568, 238] on span "Book now" at bounding box center [569, 240] width 32 height 5
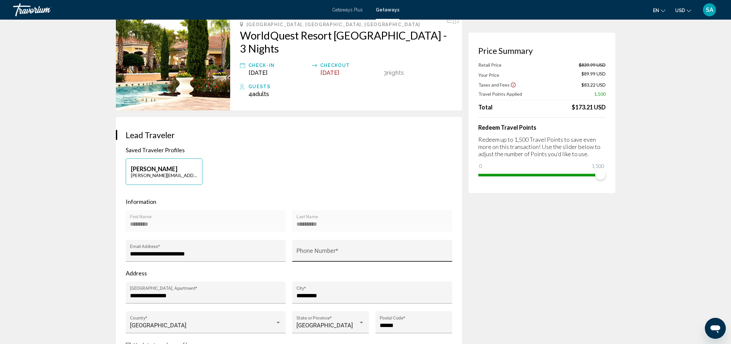
scroll to position [39, 0]
click at [322, 251] on input "Phone Number *" at bounding box center [371, 254] width 151 height 7
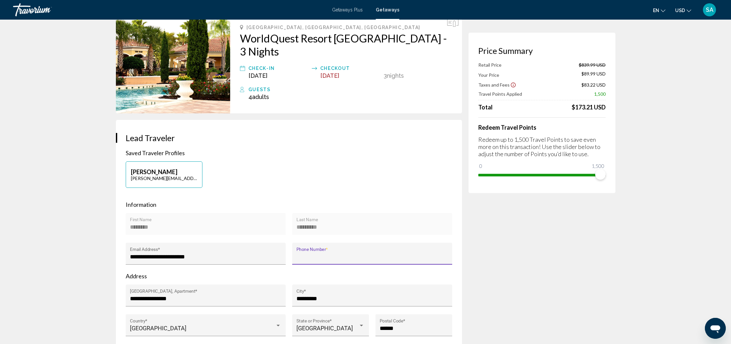
scroll to position [37, 0]
click at [322, 254] on input "Phone Number *" at bounding box center [371, 257] width 151 height 7
type input "**********"
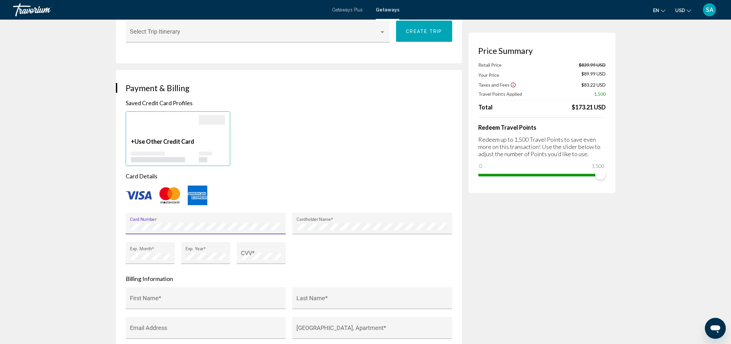
scroll to position [418, 0]
click at [207, 297] on input "First Name *" at bounding box center [205, 300] width 151 height 7
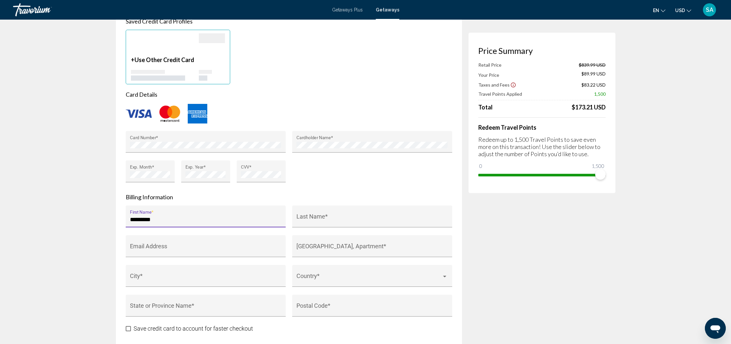
scroll to position [500, 0]
type input "********"
click at [318, 215] on input "Last Name *" at bounding box center [371, 218] width 151 height 7
type input "*********"
click at [173, 245] on input "Email Address" at bounding box center [205, 248] width 151 height 7
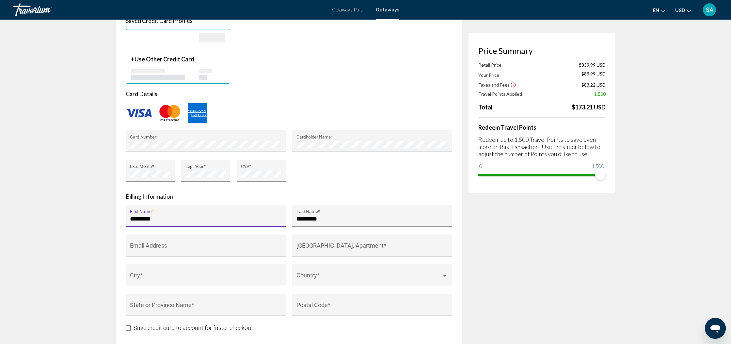
drag, startPoint x: 159, startPoint y: 205, endPoint x: 121, endPoint y: 205, distance: 37.5
click at [121, 205] on div "Payment & Billing Saved Credit Card Profiles + Use Other Credit Card Card Detai…" at bounding box center [289, 166] width 346 height 357
type input "*****"
click at [152, 245] on input "Email Address" at bounding box center [205, 248] width 151 height 7
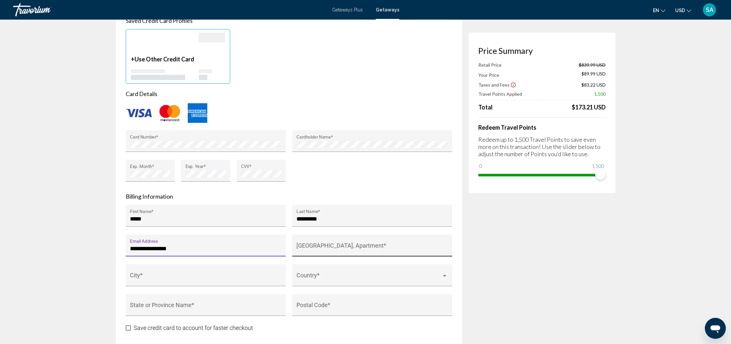
type input "**********"
click at [338, 239] on div "[GEOGRAPHIC_DATA], Apartment *" at bounding box center [371, 247] width 151 height 17
click at [329, 245] on input "[GEOGRAPHIC_DATA], Apartment *" at bounding box center [371, 248] width 151 height 7
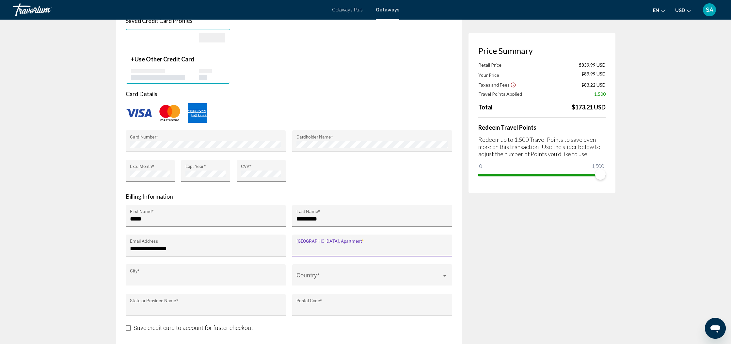
type input "**********"
type input "*********"
type input "**"
type input "*******"
click at [445, 275] on div "Main content" at bounding box center [371, 278] width 151 height 7
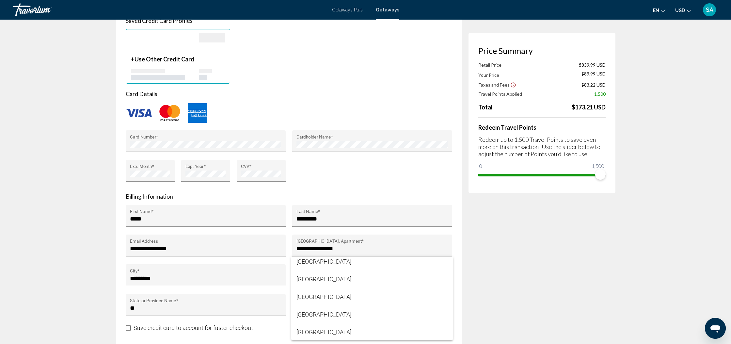
scroll to position [696, 0]
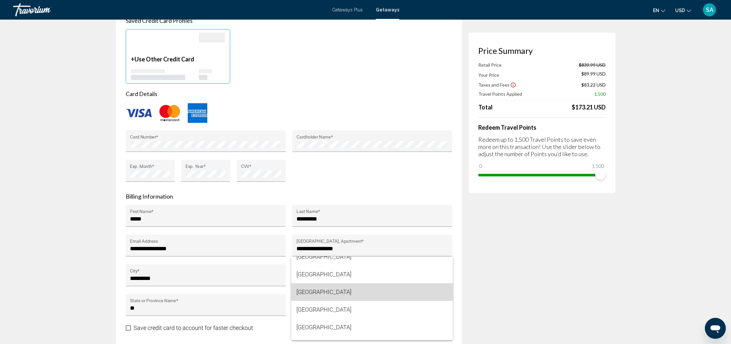
click at [311, 293] on span "[GEOGRAPHIC_DATA]" at bounding box center [371, 292] width 151 height 18
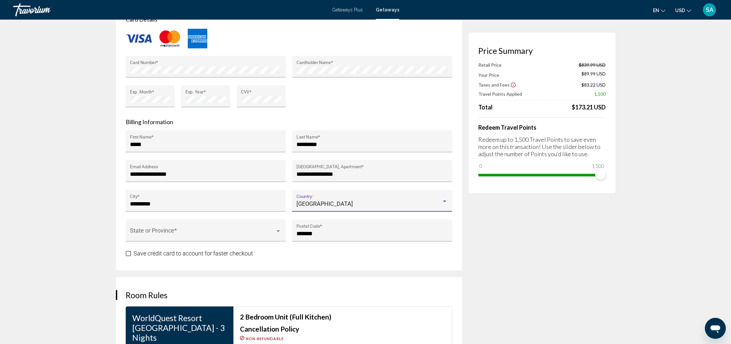
scroll to position [599, 0]
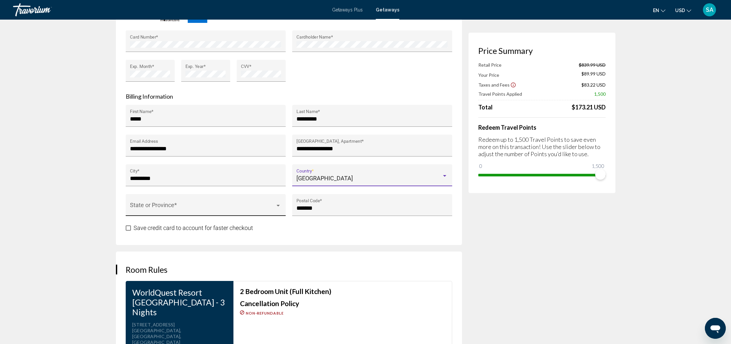
click at [280, 203] on div "Main content" at bounding box center [278, 205] width 6 height 5
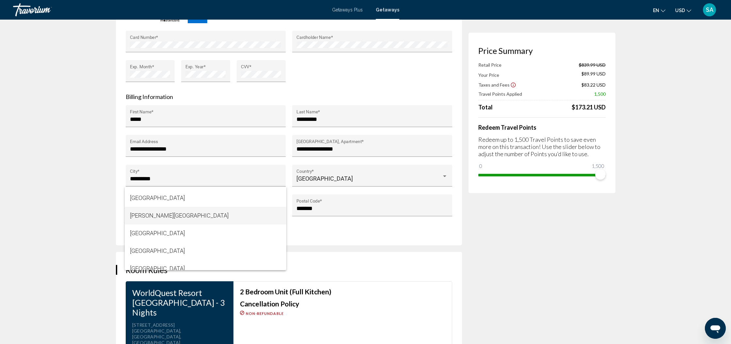
scroll to position [175, 0]
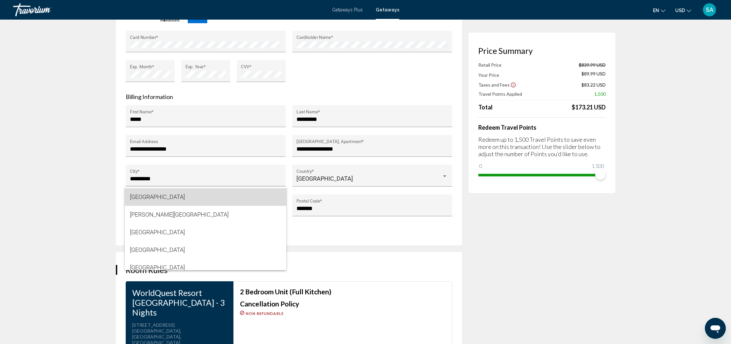
click at [148, 200] on span "[GEOGRAPHIC_DATA]" at bounding box center [205, 197] width 151 height 18
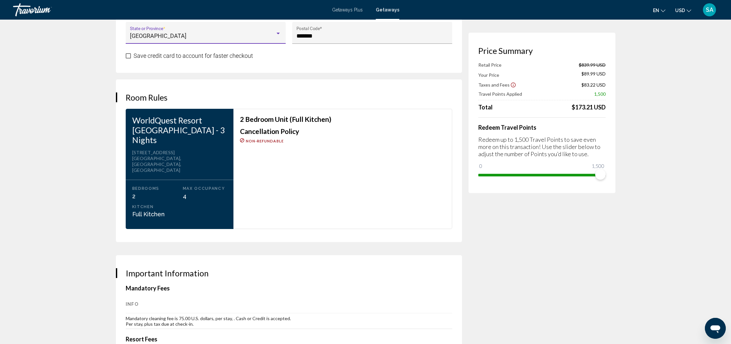
scroll to position [1009, 0]
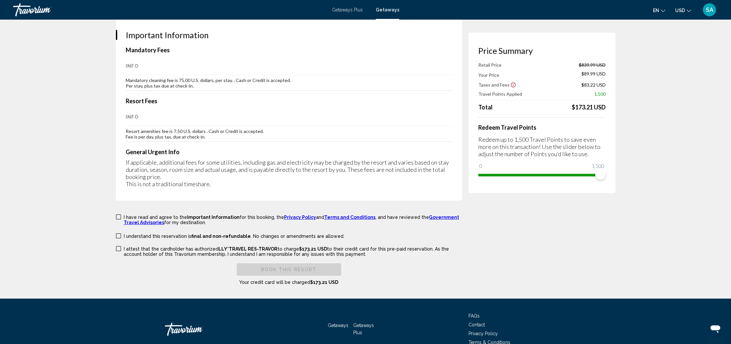
click at [118, 214] on span "Main content" at bounding box center [118, 216] width 5 height 5
click at [119, 233] on span "Main content" at bounding box center [118, 235] width 5 height 5
click at [119, 246] on span "Main content" at bounding box center [118, 248] width 5 height 5
click at [287, 267] on span "Book this Resort" at bounding box center [288, 269] width 55 height 5
